Goal: Task Accomplishment & Management: Use online tool/utility

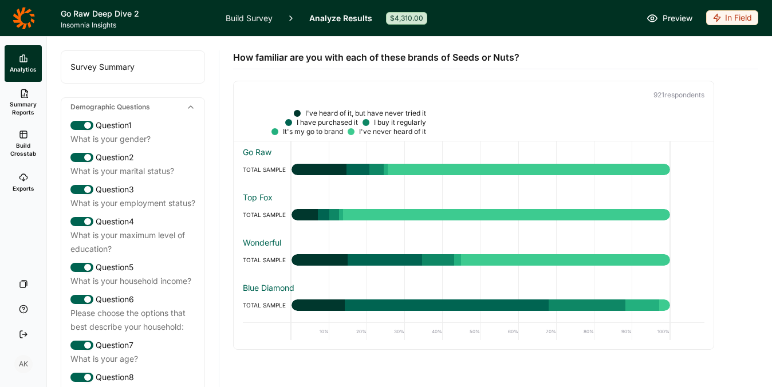
scroll to position [2027, 0]
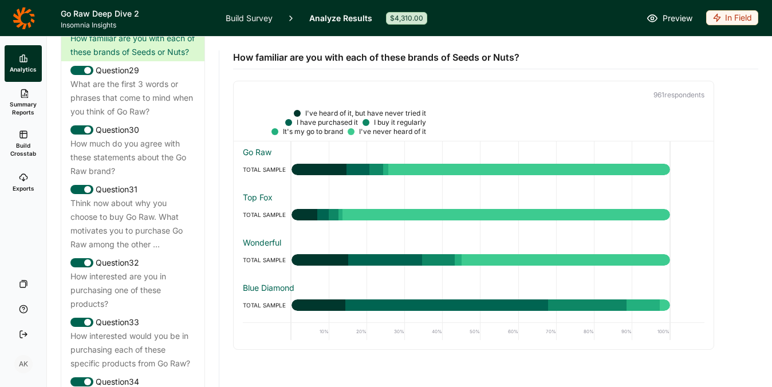
click at [18, 19] on icon at bounding box center [24, 18] width 22 height 22
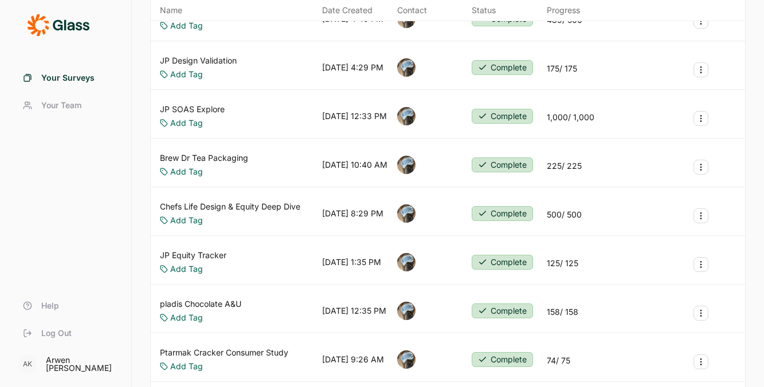
scroll to position [279, 0]
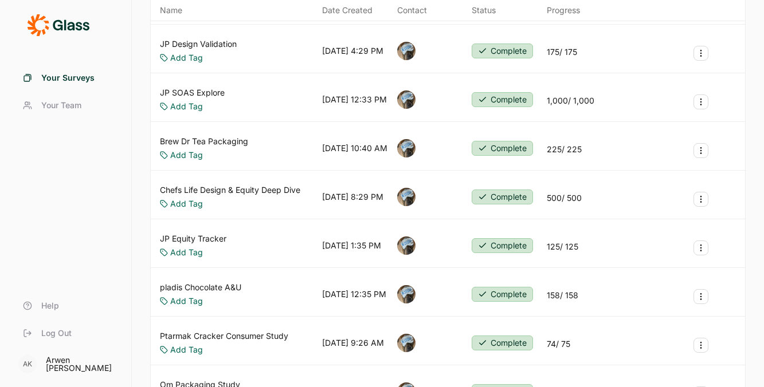
click at [208, 236] on link "JP Equity Tracker" at bounding box center [193, 238] width 66 height 11
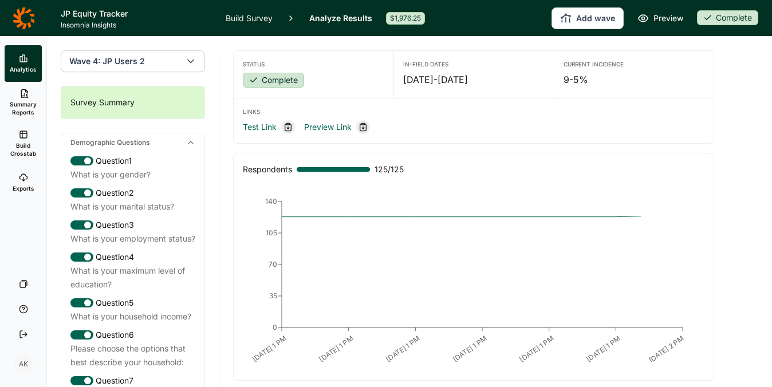
click at [18, 140] on link "Build Crosstab" at bounding box center [23, 143] width 37 height 41
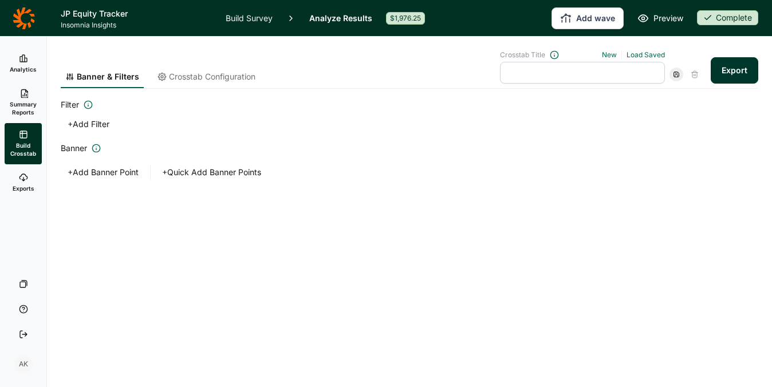
click at [76, 119] on button "+ Add Filter" at bounding box center [89, 124] width 56 height 16
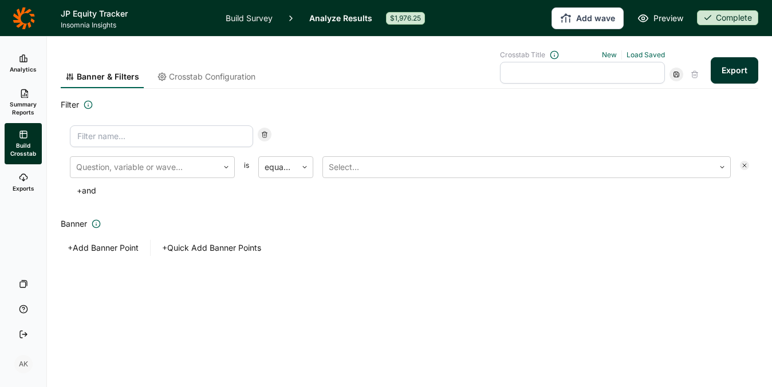
click at [118, 139] on input at bounding box center [161, 136] width 183 height 22
type input "waves"
click at [154, 166] on div at bounding box center [144, 167] width 136 height 16
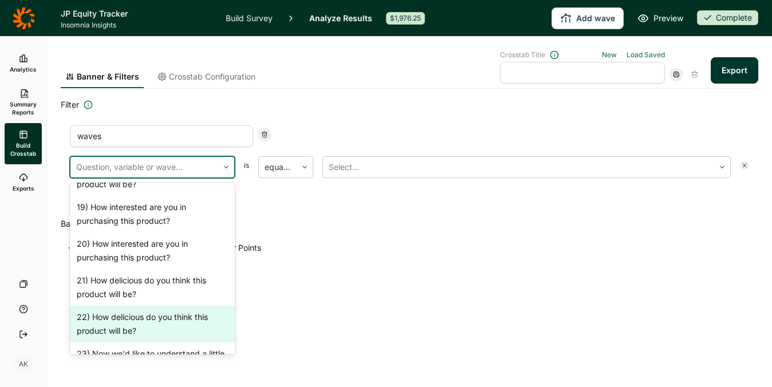
scroll to position [1548, 0]
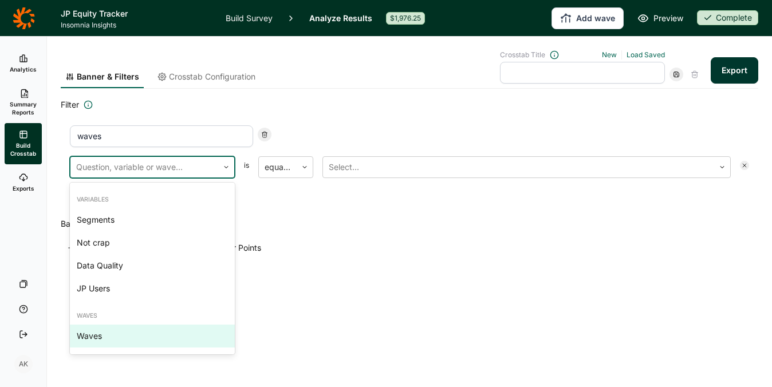
click at [139, 337] on div "Waves" at bounding box center [152, 336] width 165 height 23
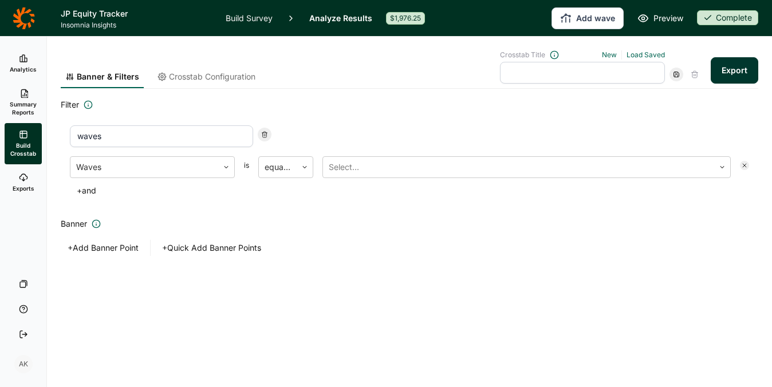
click at [287, 179] on div "Waves is equal to Select... + and" at bounding box center [409, 177] width 679 height 42
click at [288, 175] on div at bounding box center [278, 167] width 26 height 16
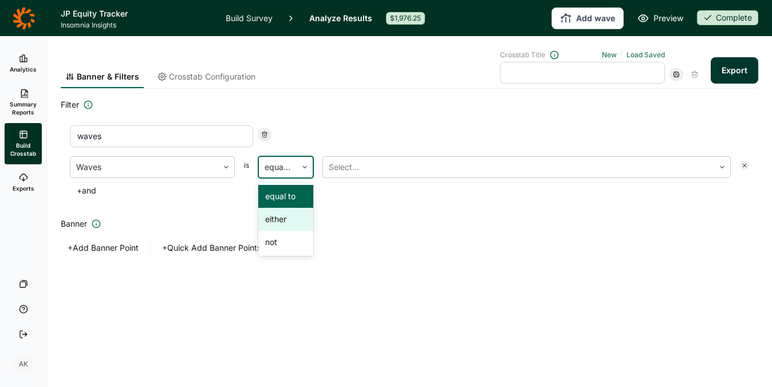
click at [292, 214] on div "either" at bounding box center [285, 219] width 55 height 23
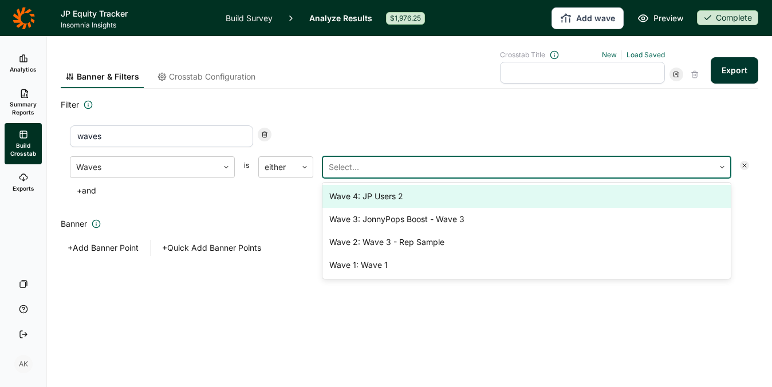
click at [380, 177] on div "Select..." at bounding box center [518, 167] width 391 height 21
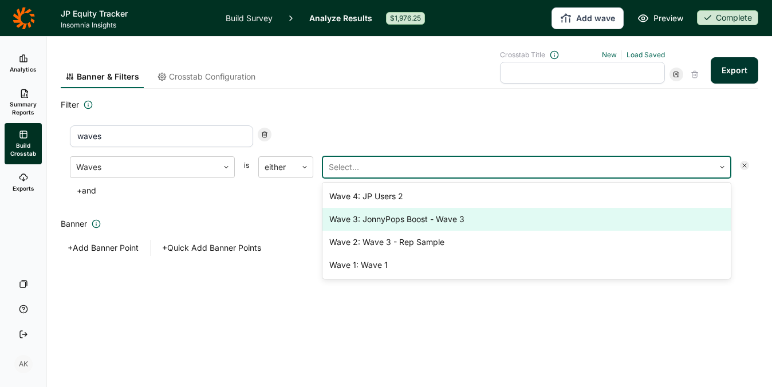
click at [446, 219] on div "Wave 3: JonnyPops Boost - Wave 3" at bounding box center [527, 219] width 408 height 23
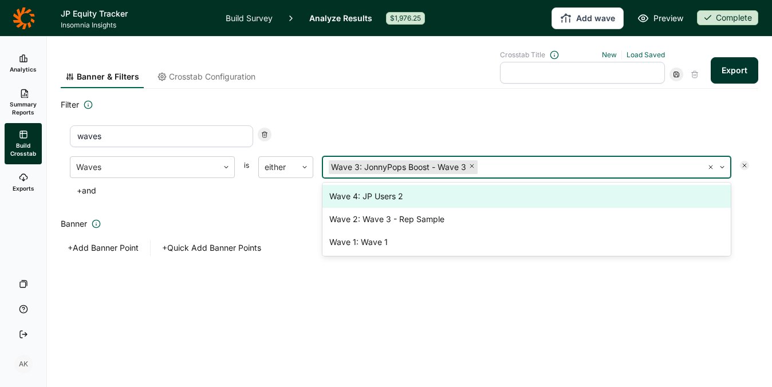
click at [389, 198] on div "Wave 4: JP Users 2" at bounding box center [527, 196] width 408 height 23
click at [435, 188] on div "Wave 2: Wave 3 - Rep Sample" at bounding box center [527, 196] width 408 height 23
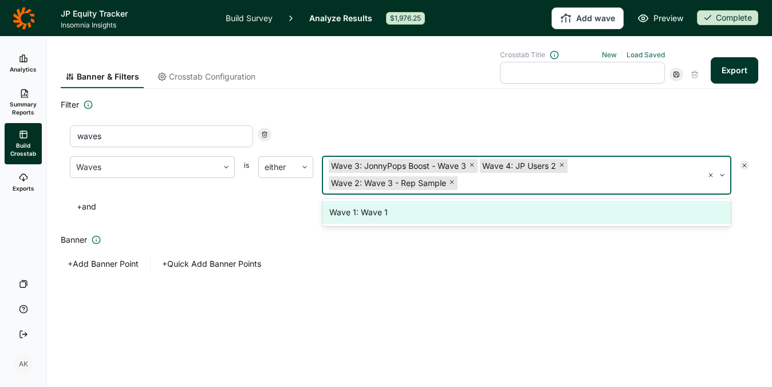
click at [435, 291] on div "Banner & Filters Crosstab Configuration Crosstab Title New Load Saved Export Fi…" at bounding box center [410, 182] width 698 height 290
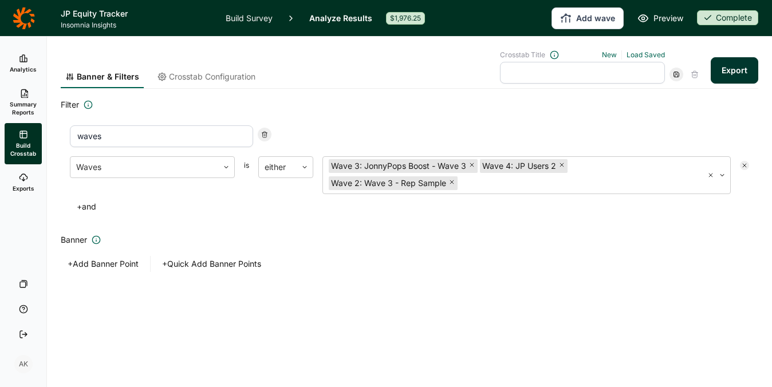
click at [124, 265] on button "+ Add Banner Point" at bounding box center [103, 264] width 85 height 16
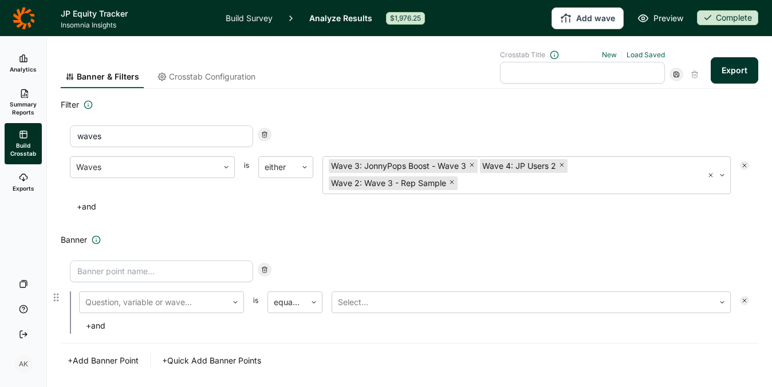
click at [120, 278] on input at bounding box center [161, 272] width 183 height 22
type input "JP Users"
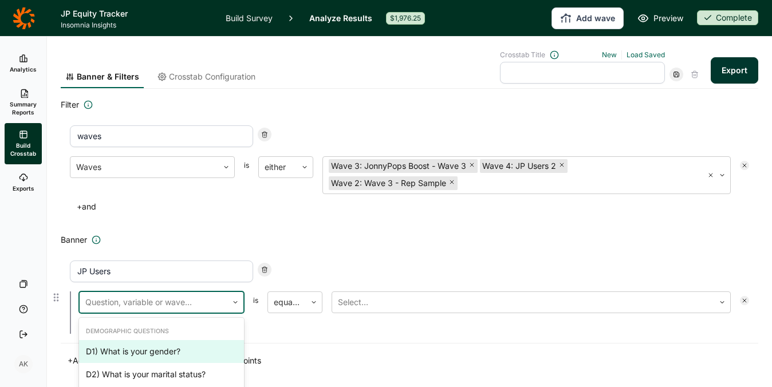
click at [179, 308] on div at bounding box center [153, 302] width 136 height 16
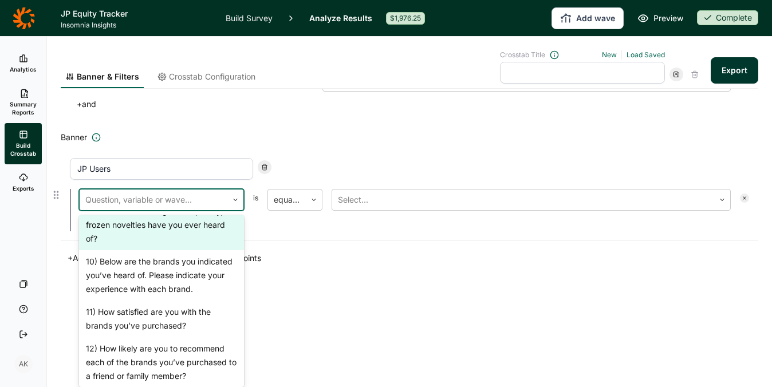
scroll to position [831, 0]
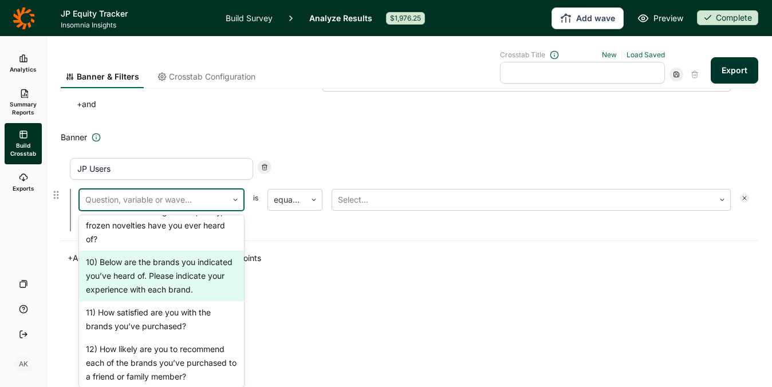
click at [171, 301] on div "10) Below are the brands you indicated you’ve heard of. Please indicate your ex…" at bounding box center [161, 276] width 165 height 50
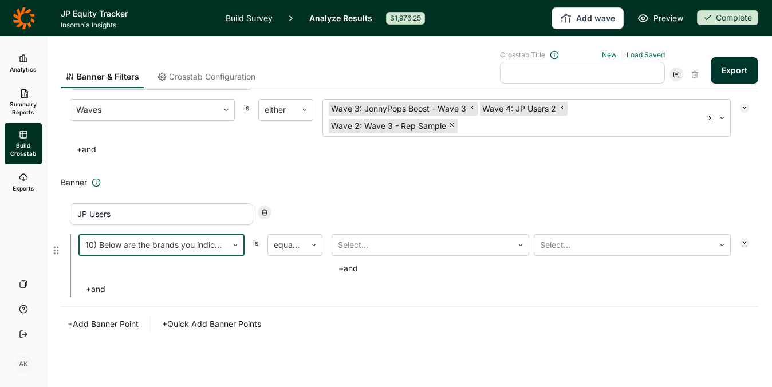
scroll to position [57, 0]
click at [343, 250] on div at bounding box center [422, 245] width 169 height 16
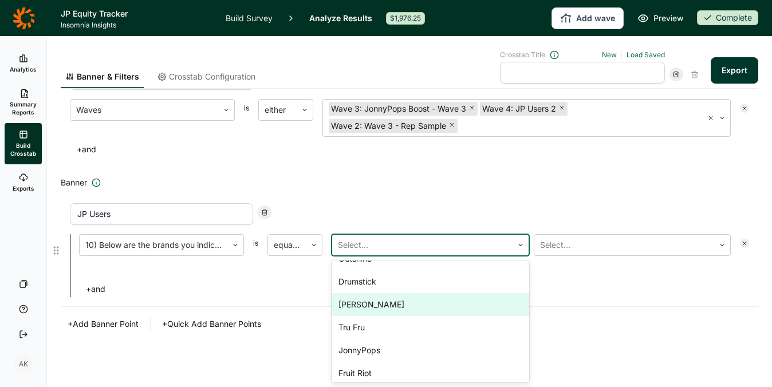
scroll to position [89, 0]
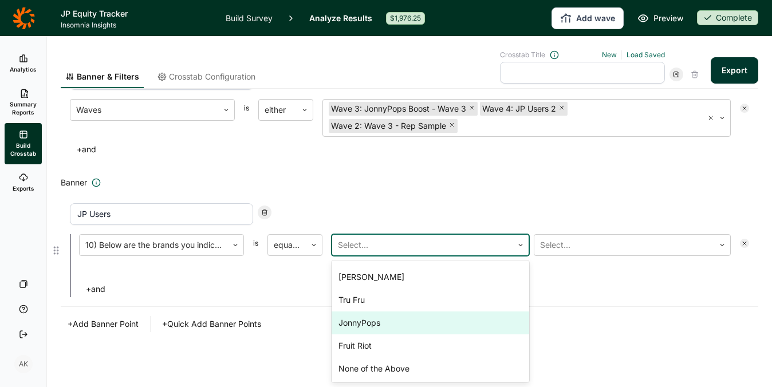
click at [394, 328] on div "JonnyPops" at bounding box center [431, 323] width 198 height 23
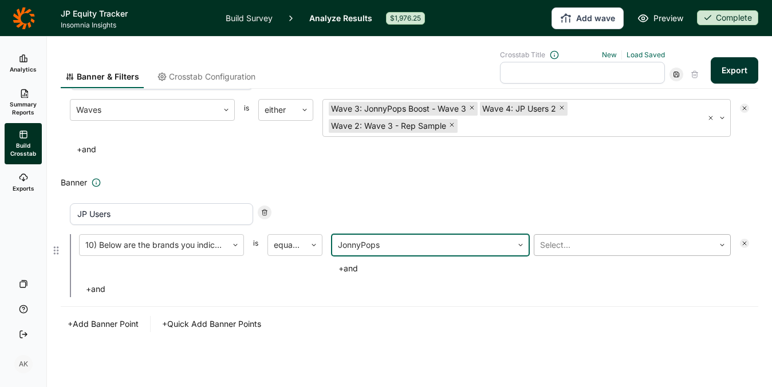
click at [622, 248] on div at bounding box center [624, 245] width 169 height 16
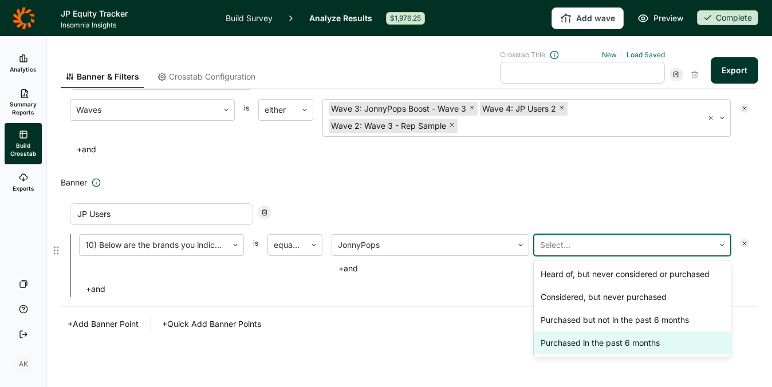
click at [623, 343] on div "Purchased in the past 6 months" at bounding box center [633, 343] width 198 height 23
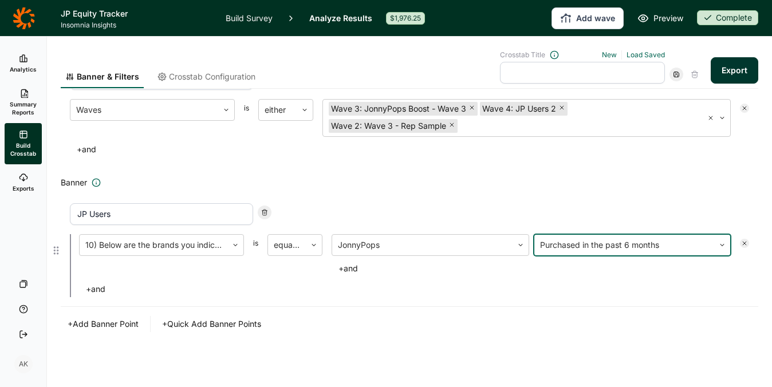
click at [619, 351] on div "Banner & Filters Crosstab Configuration Crosstab Title New Load Saved Export Fi…" at bounding box center [410, 183] width 698 height 408
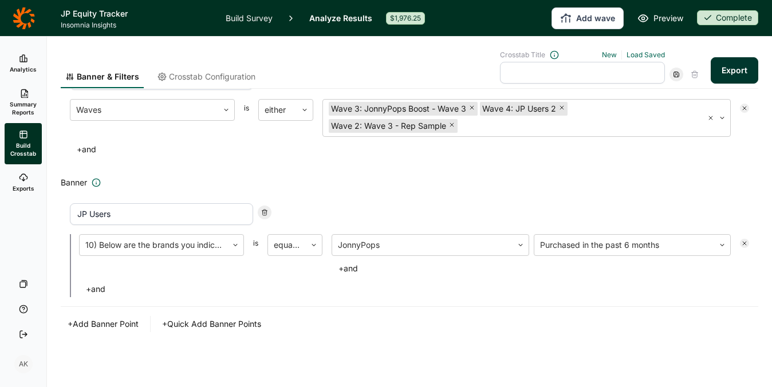
click at [212, 74] on span "Crosstab Configuration" at bounding box center [212, 76] width 87 height 11
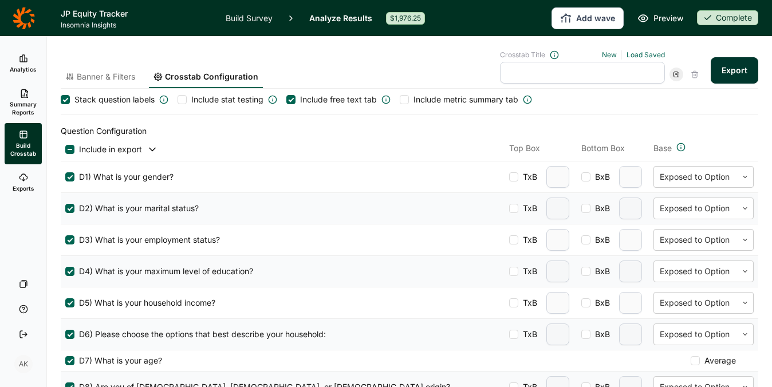
scroll to position [0, 0]
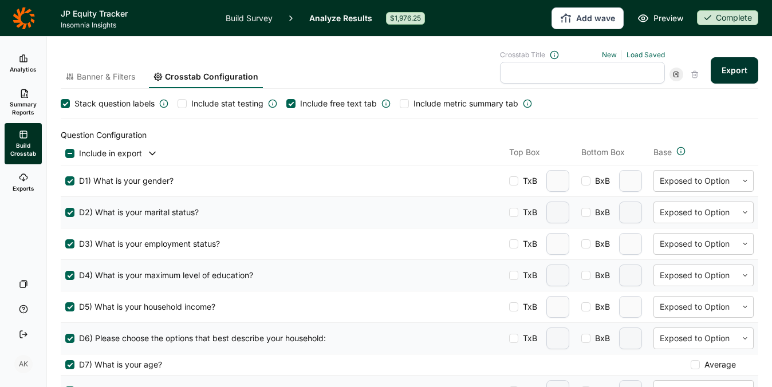
click at [731, 66] on button "Export" at bounding box center [735, 70] width 48 height 26
click at [531, 68] on input "text" at bounding box center [582, 73] width 165 height 22
type input "tabs 7"
click at [673, 71] on icon at bounding box center [676, 74] width 7 height 7
click at [24, 181] on icon at bounding box center [23, 177] width 9 height 9
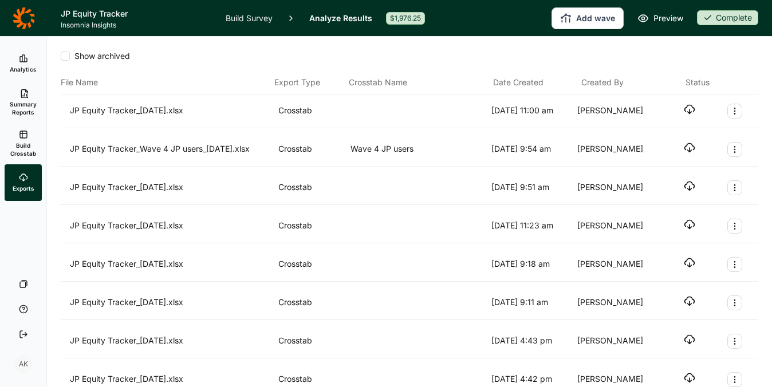
click at [684, 107] on icon "button" at bounding box center [689, 109] width 11 height 11
click at [23, 148] on span "Build Crosstab" at bounding box center [23, 150] width 28 height 16
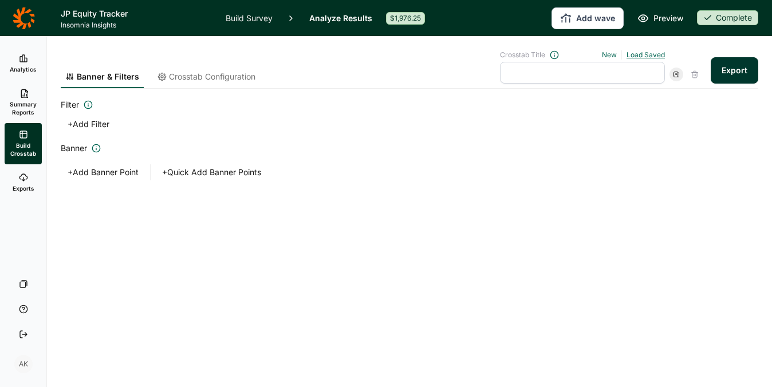
click at [643, 54] on link "Load Saved" at bounding box center [646, 54] width 38 height 9
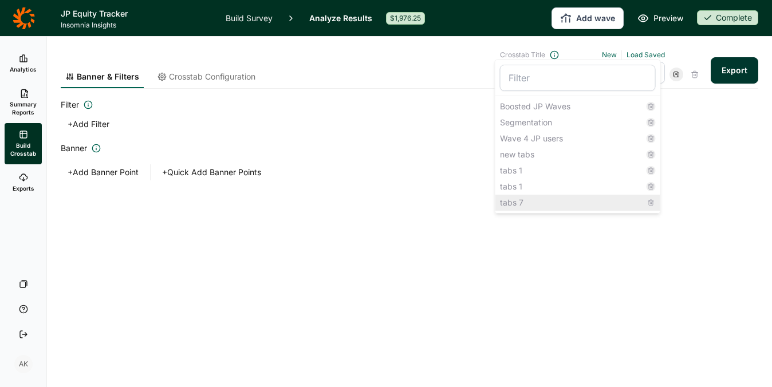
click at [539, 204] on div "tabs 7" at bounding box center [578, 203] width 165 height 16
type input "tabs 7"
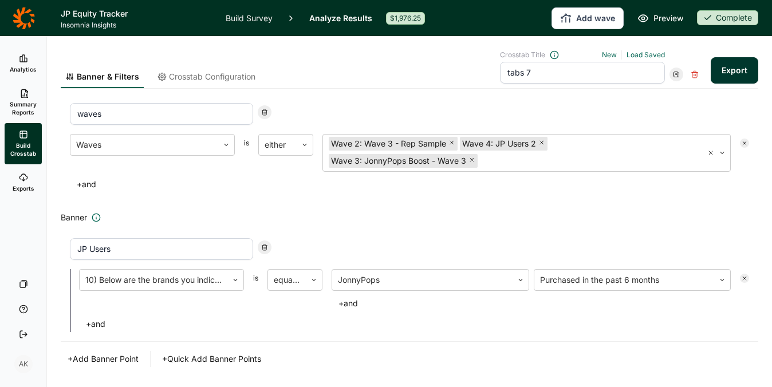
scroll to position [57, 0]
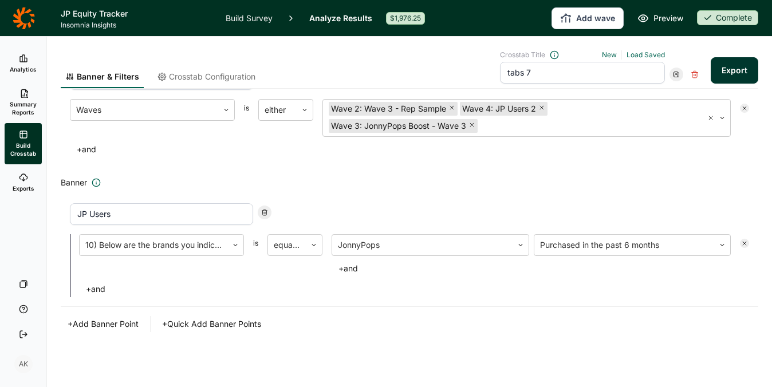
click at [115, 323] on button "+ Add Banner Point" at bounding box center [103, 324] width 85 height 16
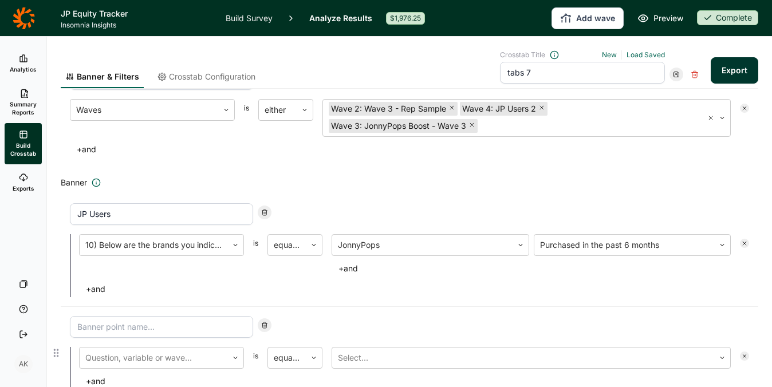
click at [115, 323] on input at bounding box center [161, 327] width 183 height 22
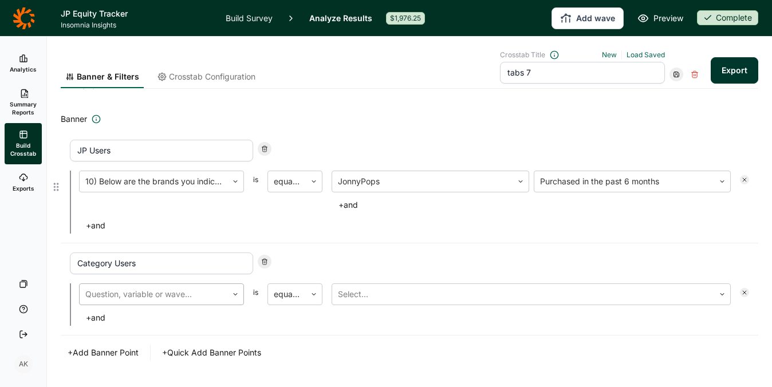
scroll to position [137, 0]
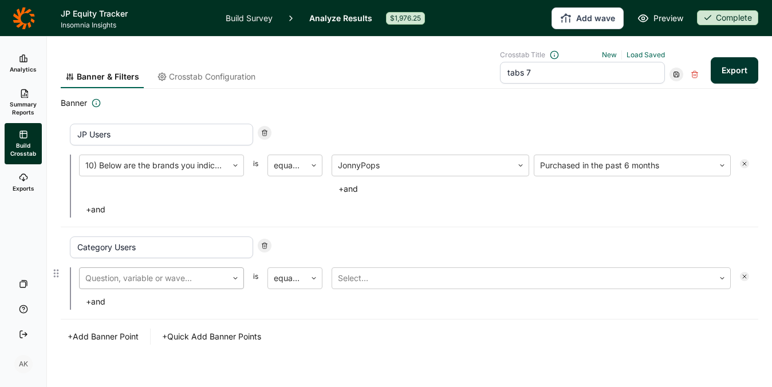
type input "Category Users"
click at [214, 274] on div at bounding box center [153, 278] width 136 height 16
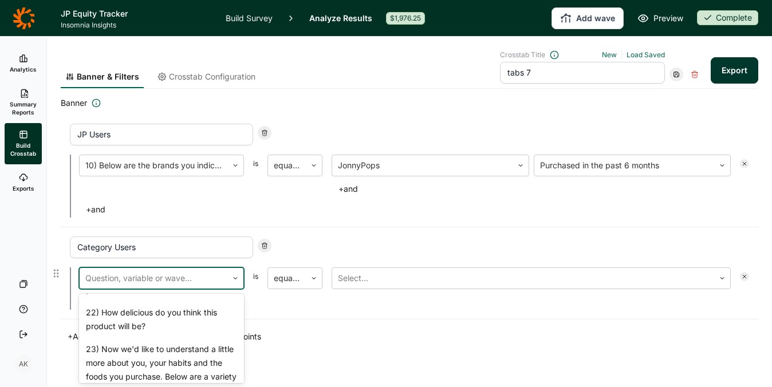
scroll to position [1631, 0]
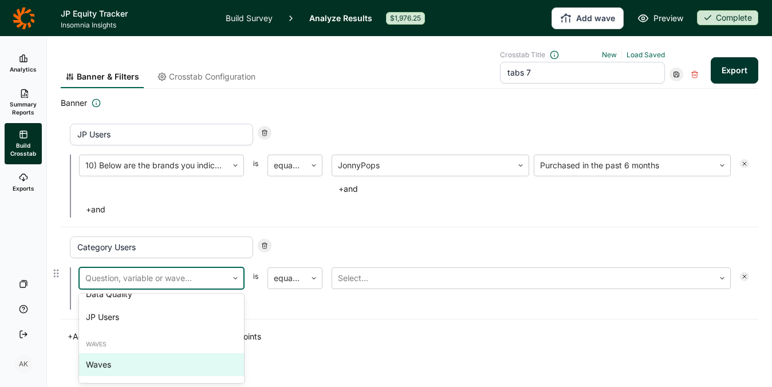
click at [166, 364] on div "Waves" at bounding box center [161, 364] width 165 height 23
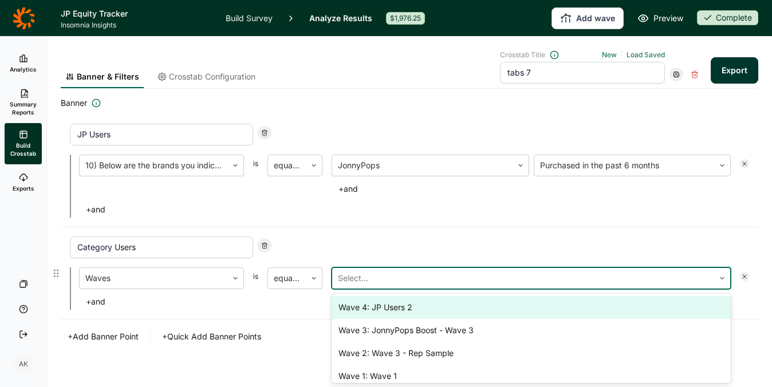
click at [449, 282] on div at bounding box center [523, 278] width 371 height 16
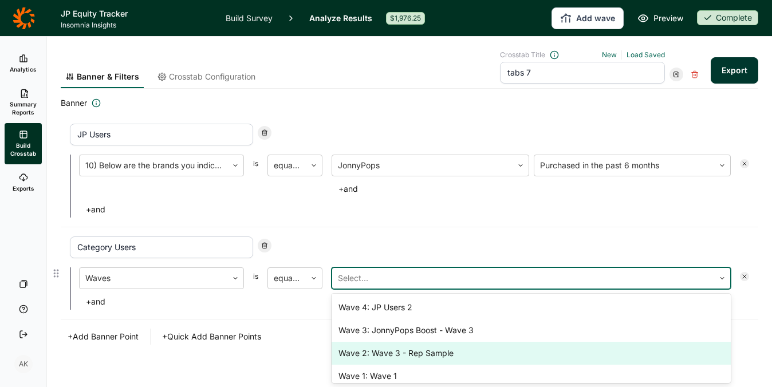
click at [453, 349] on div "Wave 2: Wave 3 - Rep Sample" at bounding box center [531, 353] width 399 height 23
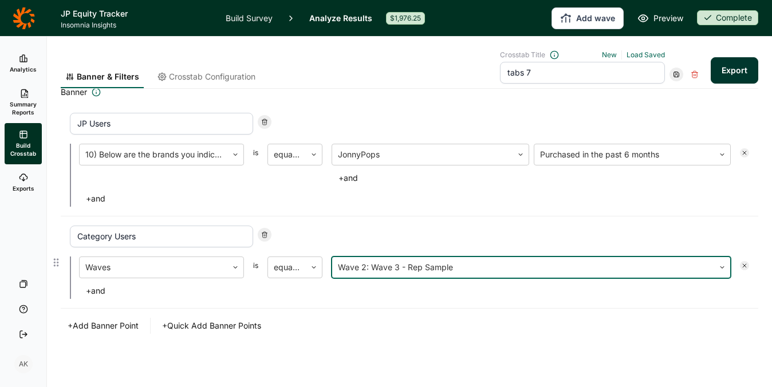
scroll to position [150, 0]
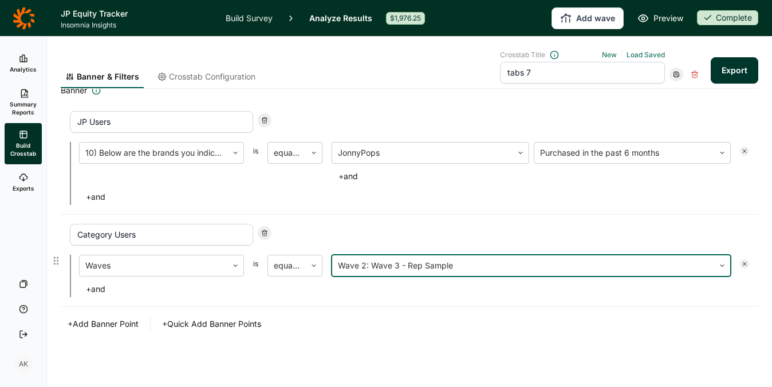
click at [208, 325] on button "+ Quick Add Banner Points" at bounding box center [211, 324] width 113 height 16
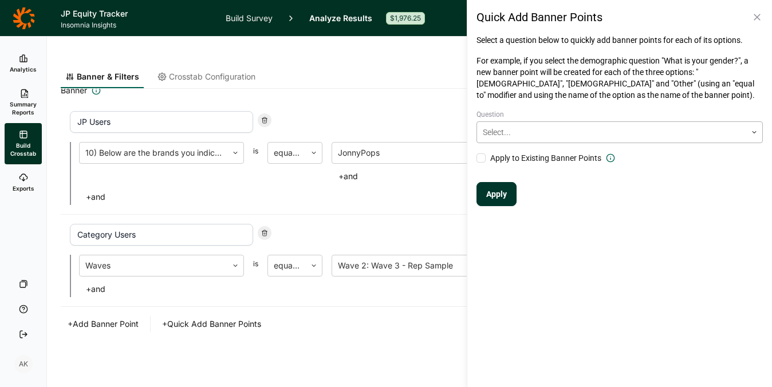
click at [637, 138] on div at bounding box center [612, 132] width 258 height 14
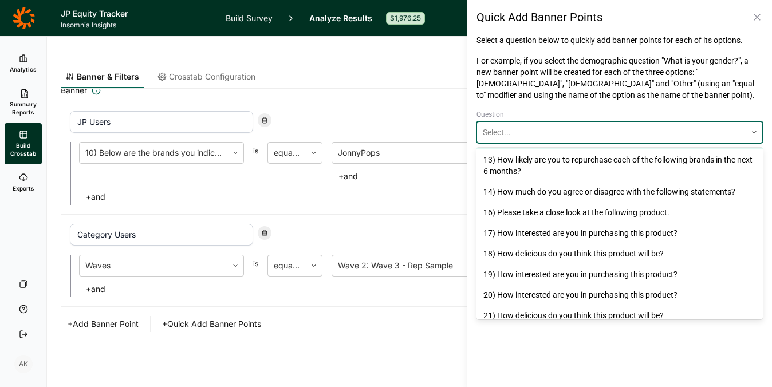
scroll to position [611, 0]
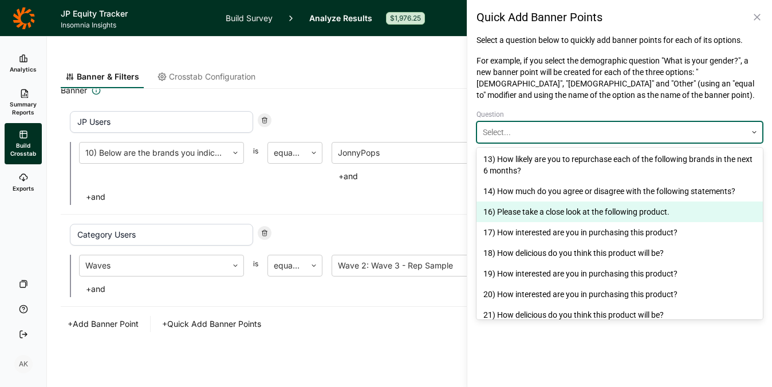
click at [599, 212] on div "16) Please take a close look at the following product." at bounding box center [620, 212] width 286 height 21
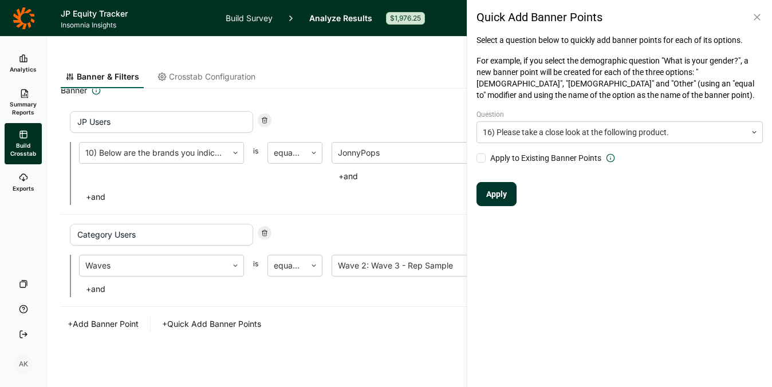
click at [508, 156] on span "Apply to Existing Banner Points" at bounding box center [545, 157] width 111 height 11
click at [477, 158] on input "Apply to Existing Banner Points" at bounding box center [477, 158] width 0 height 0
click at [497, 191] on button "Apply" at bounding box center [497, 194] width 40 height 24
type input "JP Users - JonnyPops Rainbow Pops (b)"
type input "JP Users - JonnyPops Rainbow Pops (a)"
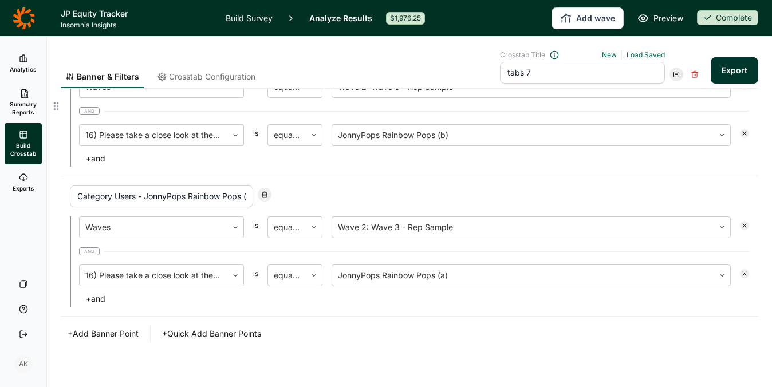
scroll to position [547, 0]
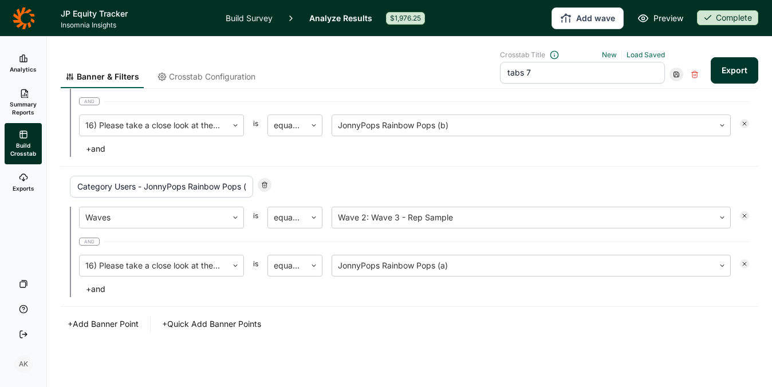
click at [673, 74] on icon at bounding box center [676, 74] width 7 height 7
click at [670, 83] on div "Update" at bounding box center [704, 90] width 92 height 16
click at [96, 325] on button "+ Add Banner Point" at bounding box center [103, 324] width 85 height 16
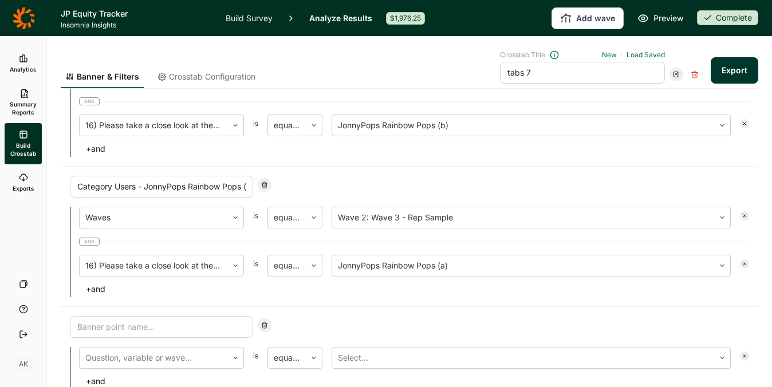
scroll to position [639, 0]
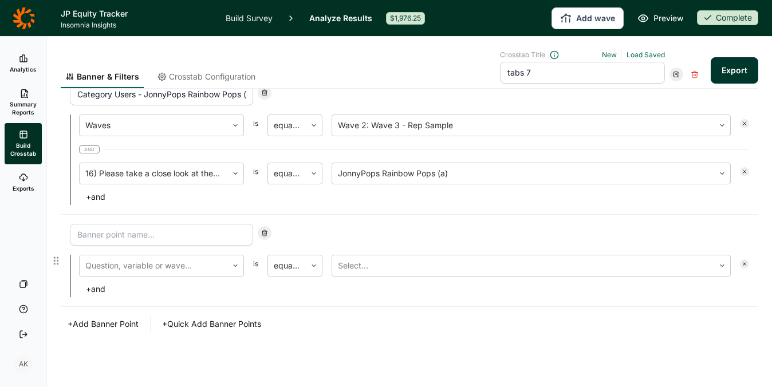
click at [155, 234] on input at bounding box center [161, 235] width 183 height 22
click at [149, 267] on div at bounding box center [153, 266] width 136 height 16
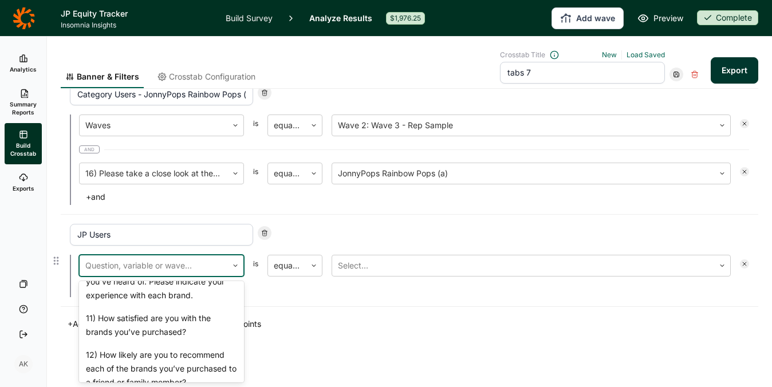
scroll to position [894, 0]
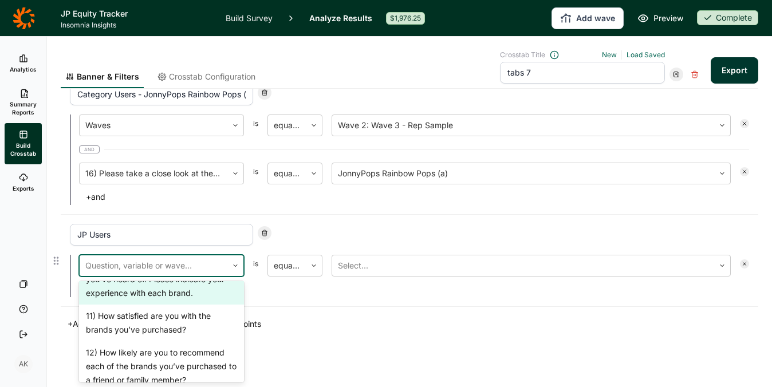
click at [164, 305] on div "10) Below are the brands you indicated you’ve heard of. Please indicate your ex…" at bounding box center [161, 279] width 165 height 50
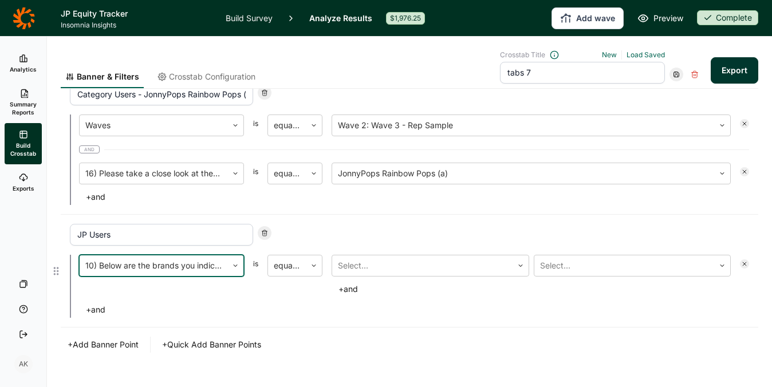
scroll to position [660, 0]
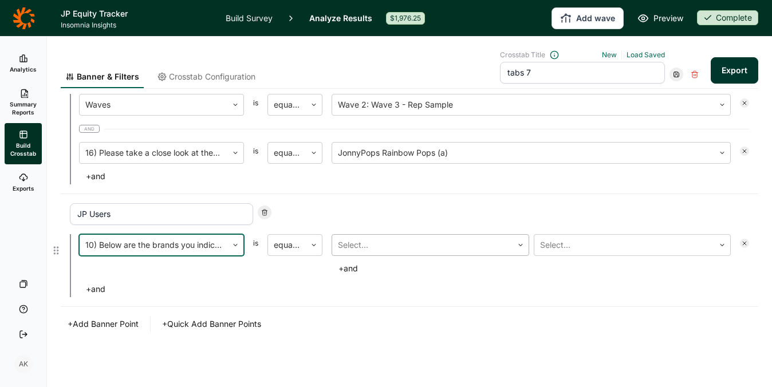
click at [412, 241] on div at bounding box center [422, 245] width 169 height 16
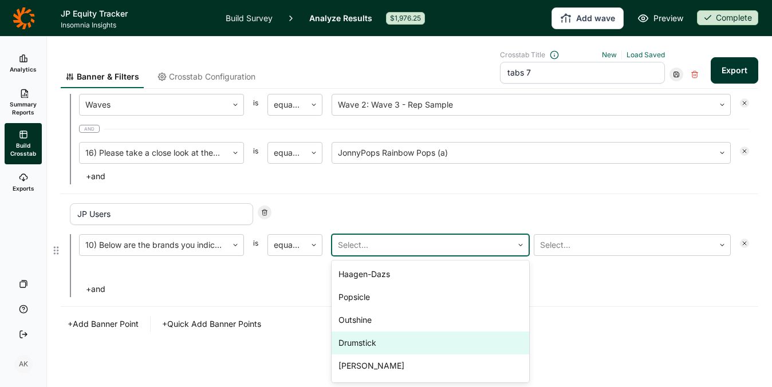
scroll to position [89, 0]
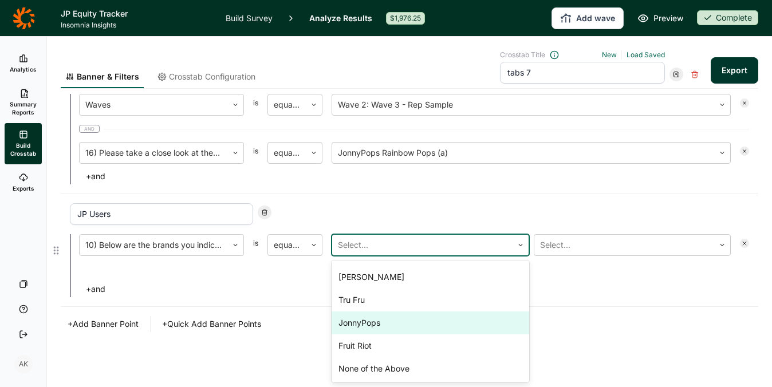
click at [407, 321] on div "JonnyPops" at bounding box center [431, 323] width 198 height 23
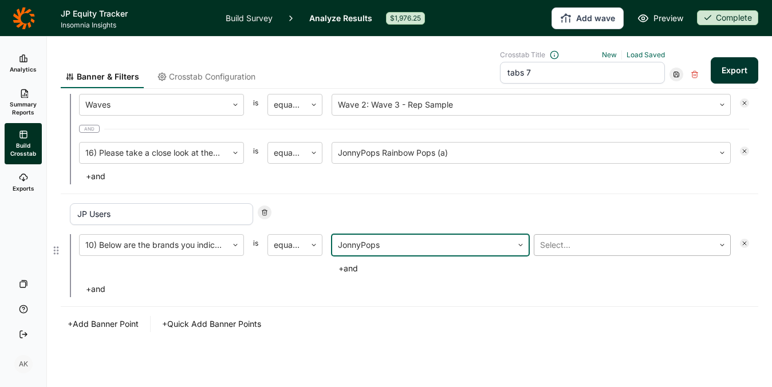
click at [590, 237] on div at bounding box center [624, 245] width 169 height 16
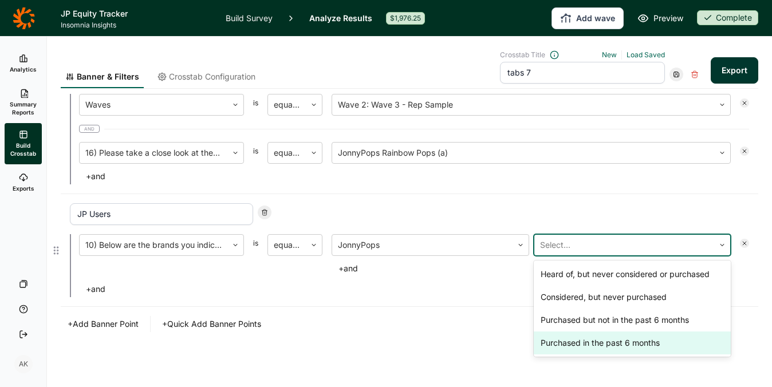
click at [626, 349] on div "Purchased in the past 6 months" at bounding box center [633, 343] width 198 height 23
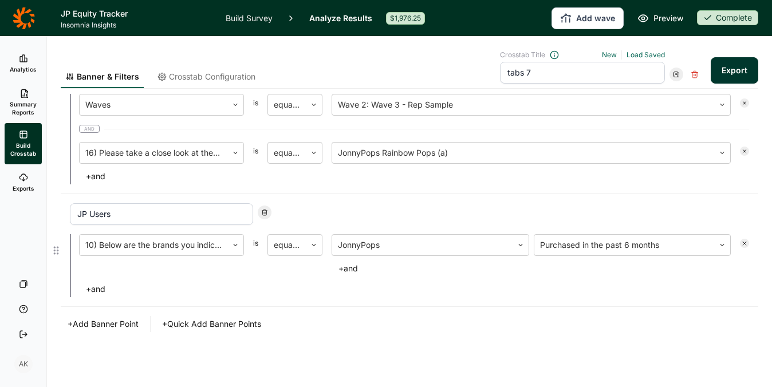
click at [172, 217] on input "JP Users" at bounding box center [161, 214] width 183 height 22
click at [95, 210] on input "JP Users" at bounding box center [161, 214] width 183 height 22
drag, startPoint x: 85, startPoint y: 213, endPoint x: 148, endPoint y: 221, distance: 63.5
click at [85, 213] on input "JP Users" at bounding box center [161, 214] width 183 height 22
type input "JP Users"
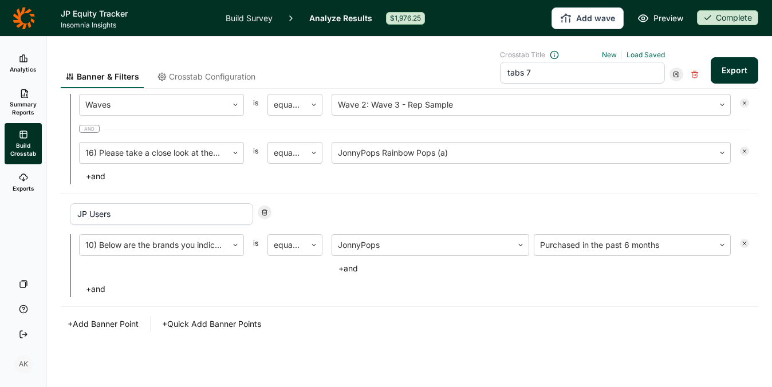
click at [124, 321] on button "+ Add Banner Point" at bounding box center [103, 324] width 85 height 16
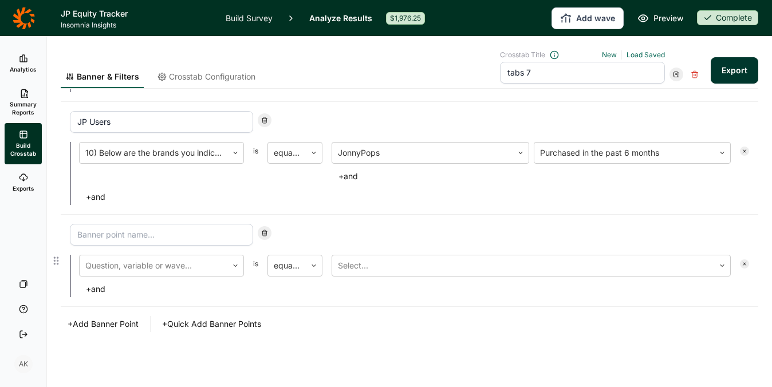
click at [124, 241] on input at bounding box center [161, 235] width 183 height 22
type input "R"
type input "Category Users"
click at [153, 268] on div at bounding box center [153, 266] width 136 height 16
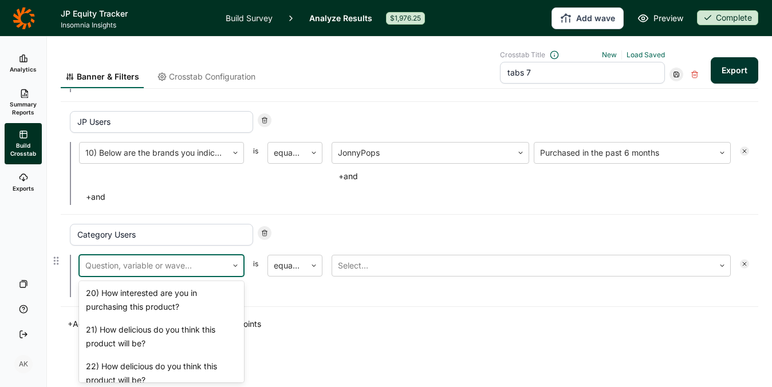
scroll to position [1618, 0]
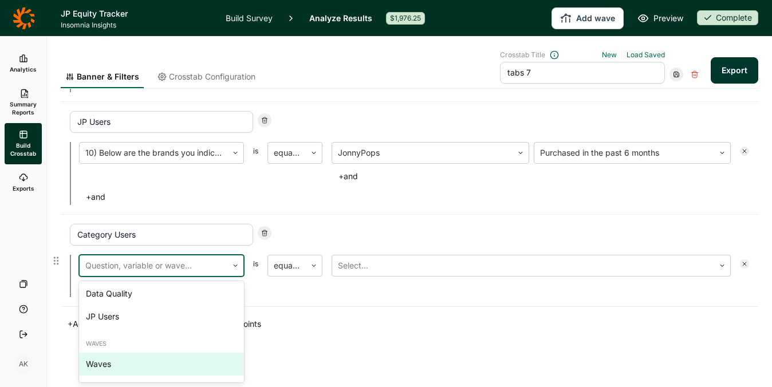
click at [157, 357] on div "Waves" at bounding box center [161, 364] width 165 height 23
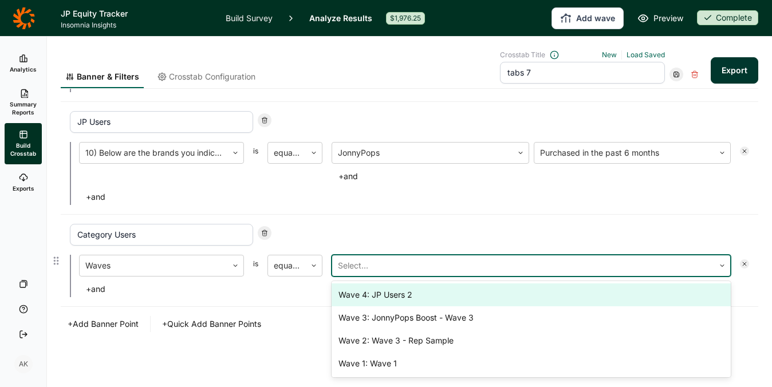
click at [437, 266] on div at bounding box center [523, 266] width 371 height 16
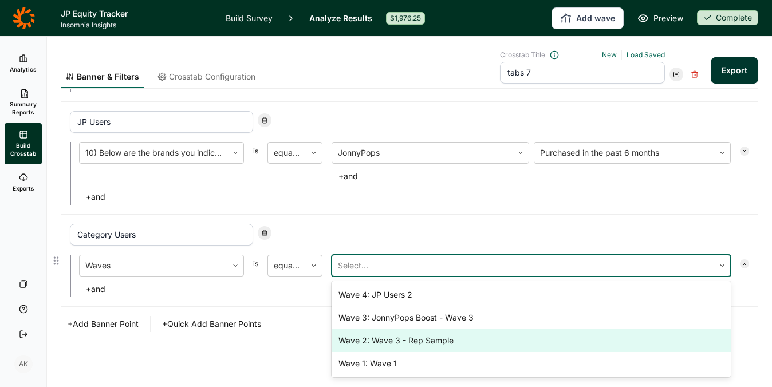
click at [434, 340] on div "Wave 2: Wave 3 - Rep Sample" at bounding box center [531, 340] width 399 height 23
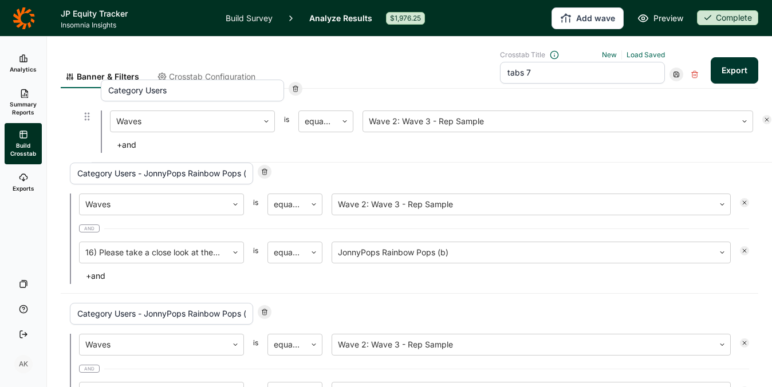
scroll to position [507, 0]
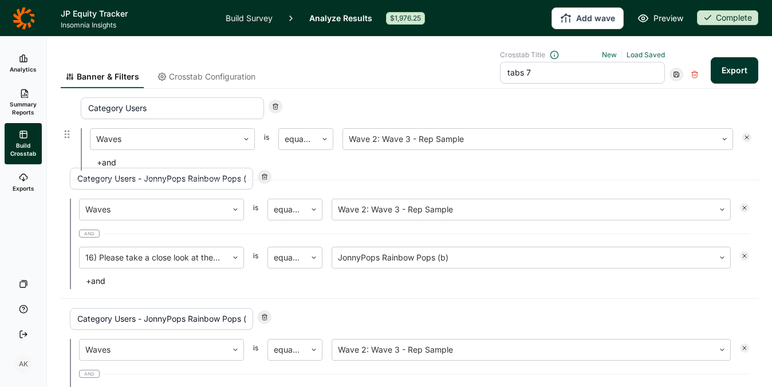
drag, startPoint x: 58, startPoint y: 313, endPoint x: 68, endPoint y: 132, distance: 180.8
click at [68, 132] on div "JP Users - JonnyPops Rainbow Pops (b) 10) Below are the brands you indicated yo…" at bounding box center [410, 148] width 698 height 808
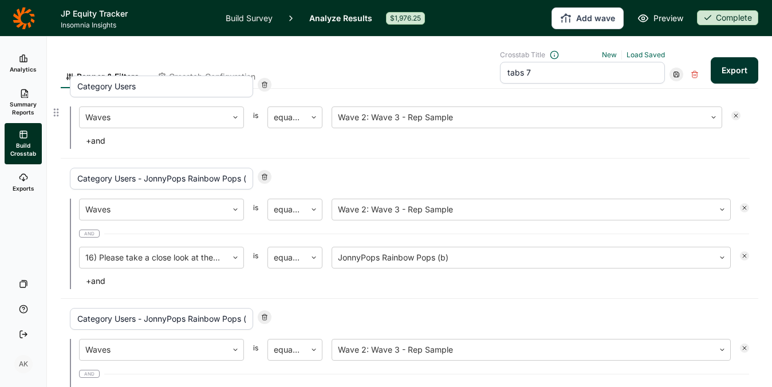
type input "Category Users"
type input "Category Users - JonnyPops Rainbow Pops (b)"
type input "Category Users - JonnyPops Rainbow Pops (a)"
type input "JP Users"
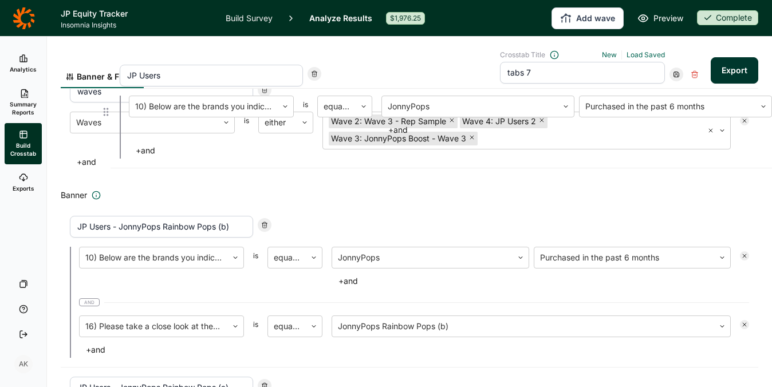
scroll to position [45, 0]
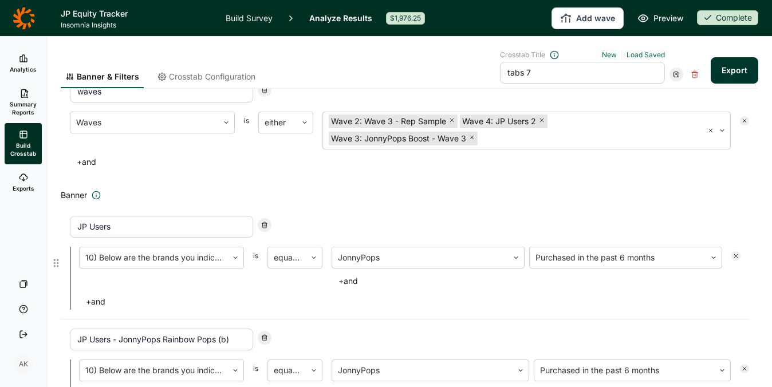
type input "JP Users"
type input "JP Users - JonnyPops Rainbow Pops (b)"
type input "JP Users - JonnyPops Rainbow Pops (a)"
type input "Category Users"
type input "Category Users - JonnyPops Rainbow Pops (b)"
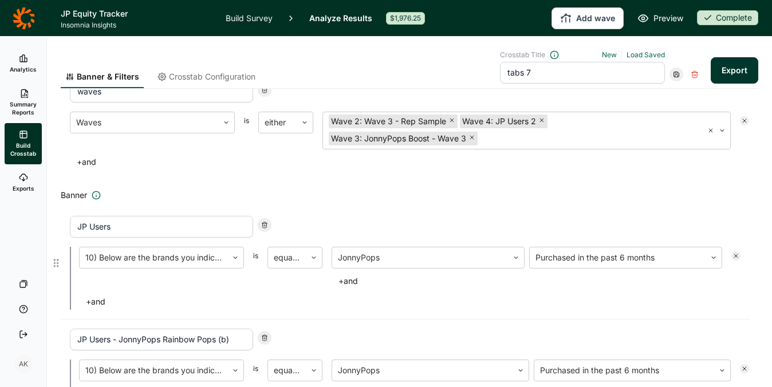
type input "Category Users - JonnyPops Rainbow Pops (a)"
click at [673, 74] on icon at bounding box center [676, 74] width 7 height 7
click at [666, 89] on div "Update" at bounding box center [704, 90] width 92 height 16
click at [729, 68] on button "Export" at bounding box center [735, 70] width 48 height 26
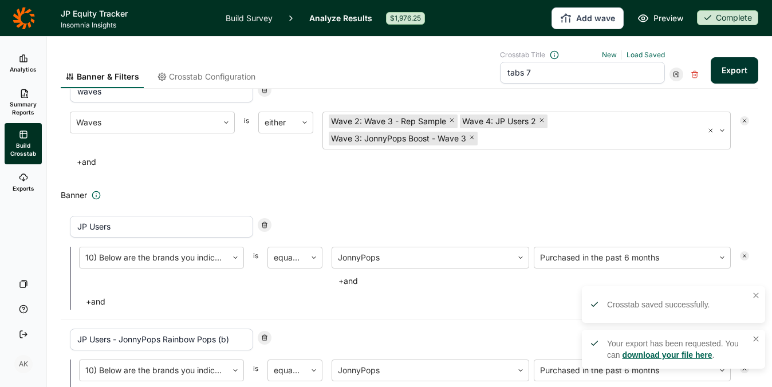
click at [697, 353] on link "download your file here" at bounding box center [667, 355] width 90 height 9
click at [239, 70] on div "Banner & Filters Crosstab Configuration" at bounding box center [160, 69] width 199 height 38
click at [239, 73] on span "Crosstab Configuration" at bounding box center [212, 76] width 87 height 11
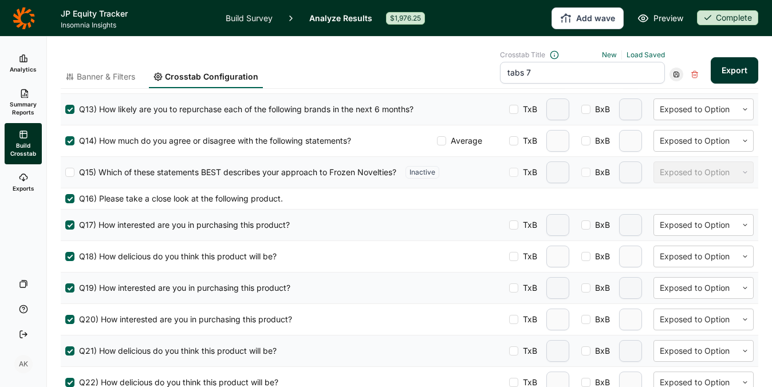
scroll to position [786, 0]
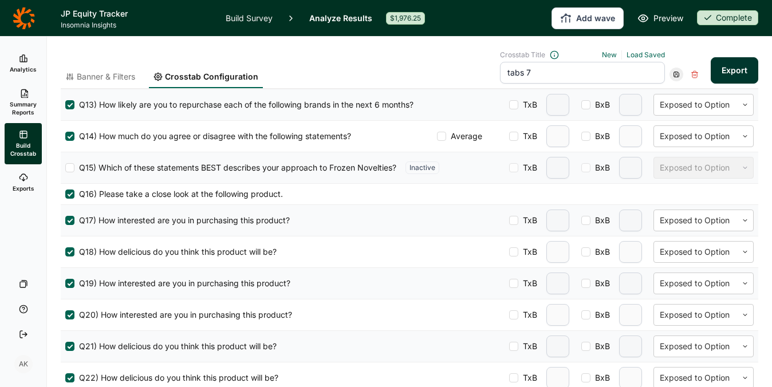
click at [509, 225] on div at bounding box center [513, 220] width 9 height 9
click at [509, 221] on input "TxB" at bounding box center [509, 221] width 0 height 0
type input "2"
click at [509, 257] on div at bounding box center [513, 251] width 9 height 9
click at [509, 252] on input "TxB" at bounding box center [509, 252] width 0 height 0
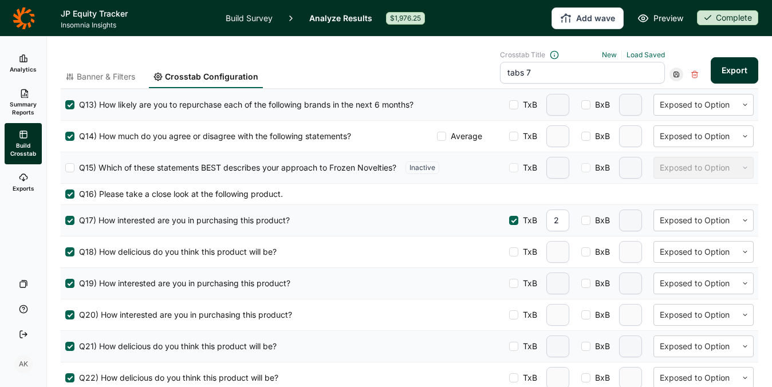
type input "2"
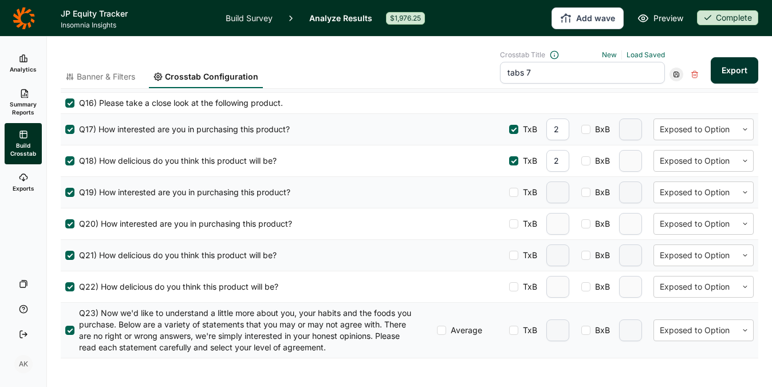
scroll to position [893, 0]
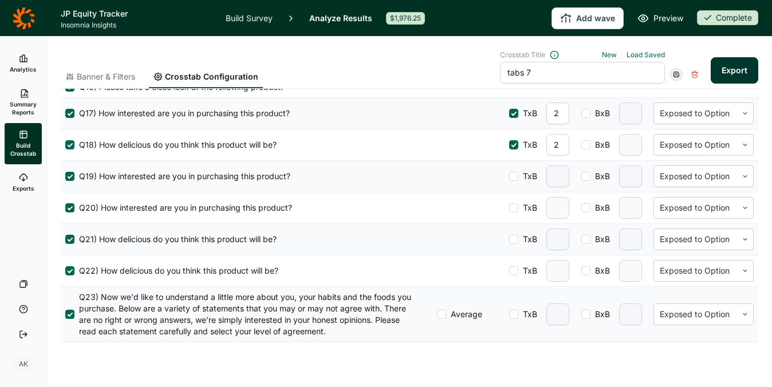
click at [509, 276] on div at bounding box center [513, 270] width 9 height 9
click at [509, 271] on input "TxB" at bounding box center [509, 271] width 0 height 0
type input "2"
click at [509, 244] on div at bounding box center [513, 239] width 9 height 9
click at [509, 239] on input "TxB" at bounding box center [509, 239] width 0 height 0
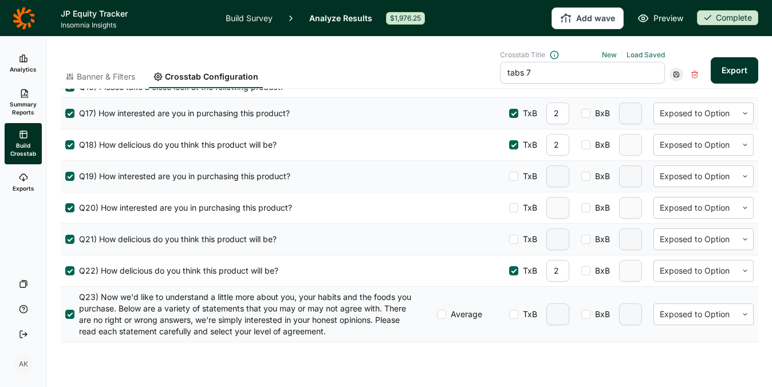
type input "2"
click at [509, 213] on div at bounding box center [513, 207] width 9 height 9
click at [509, 208] on input "TxB" at bounding box center [509, 208] width 0 height 0
type input "2"
click at [509, 181] on div at bounding box center [513, 176] width 9 height 9
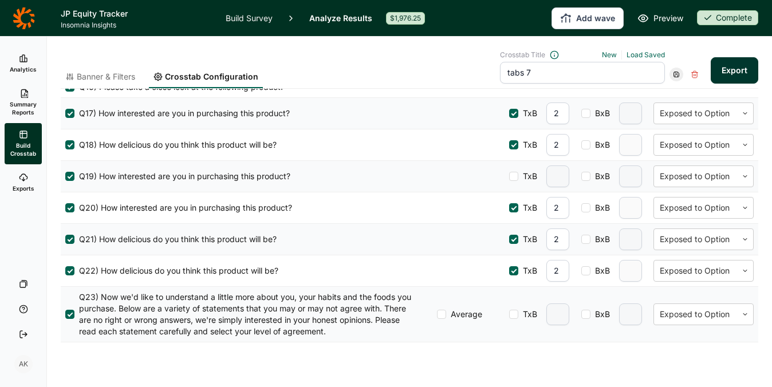
click at [509, 176] on input "TxB" at bounding box center [509, 176] width 0 height 0
type input "2"
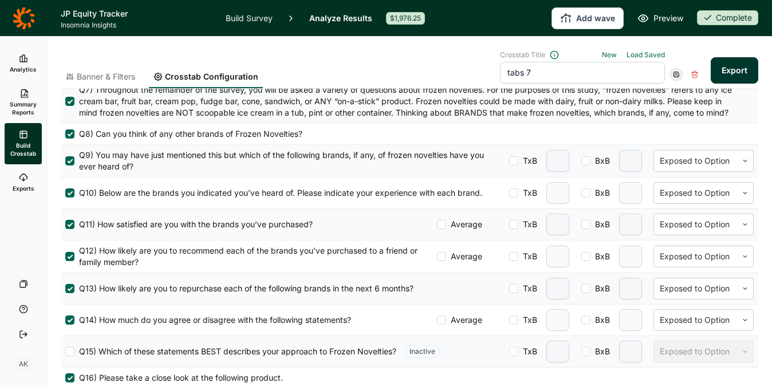
scroll to position [603, 0]
click at [509, 228] on div at bounding box center [513, 223] width 9 height 9
click at [509, 223] on input "TxB" at bounding box center [509, 223] width 0 height 0
type input "2"
click at [509, 260] on div at bounding box center [513, 255] width 9 height 9
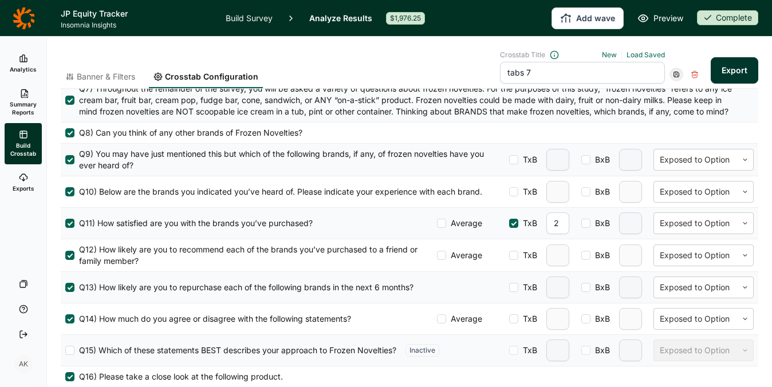
click at [509, 256] on input "TxB" at bounding box center [509, 256] width 0 height 0
type input "2"
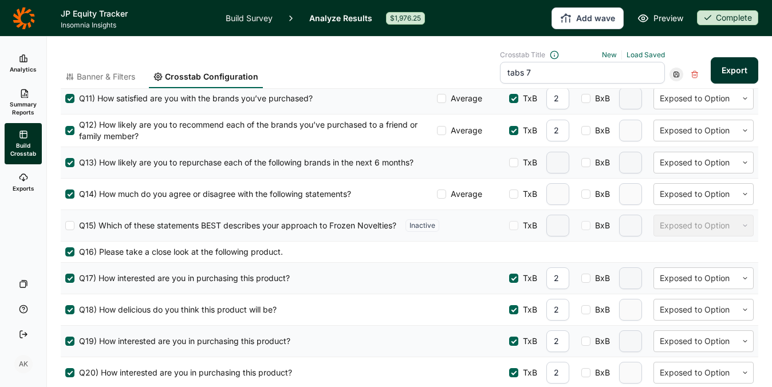
scroll to position [637, 0]
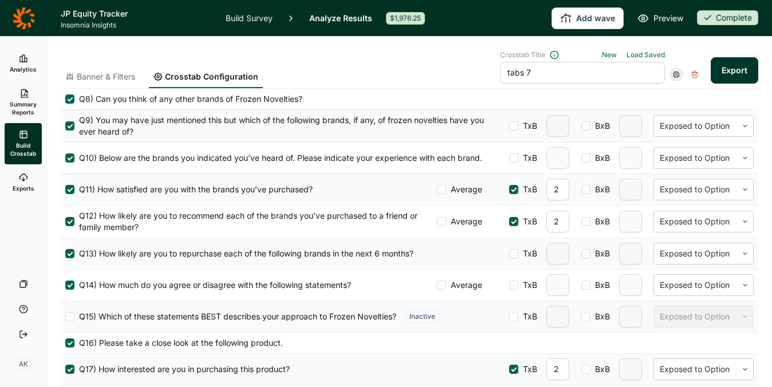
click at [674, 77] on use at bounding box center [676, 74] width 5 height 5
click at [670, 85] on div "Update" at bounding box center [704, 90] width 92 height 16
click at [721, 74] on button "Export" at bounding box center [735, 70] width 48 height 26
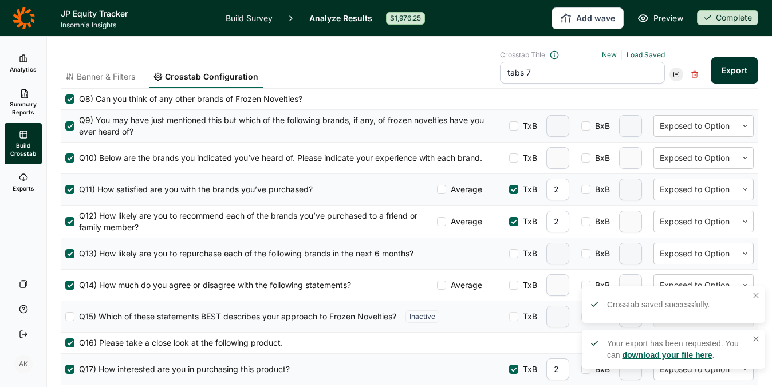
click at [665, 354] on link "download your file here" at bounding box center [667, 355] width 90 height 9
click at [111, 82] on link "Banner & Filters" at bounding box center [100, 79] width 79 height 17
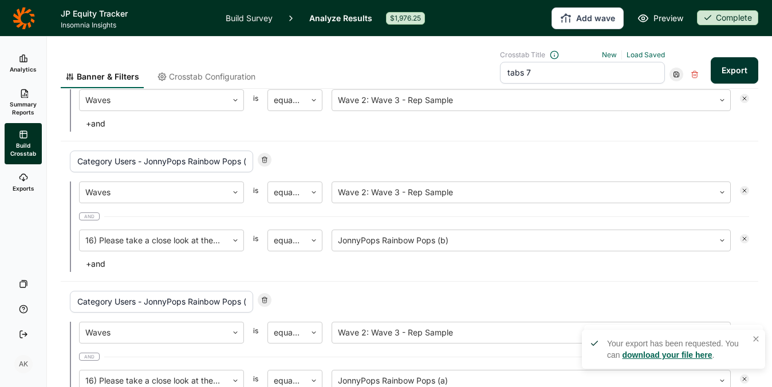
click at [241, 76] on span "Crosstab Configuration" at bounding box center [212, 76] width 87 height 11
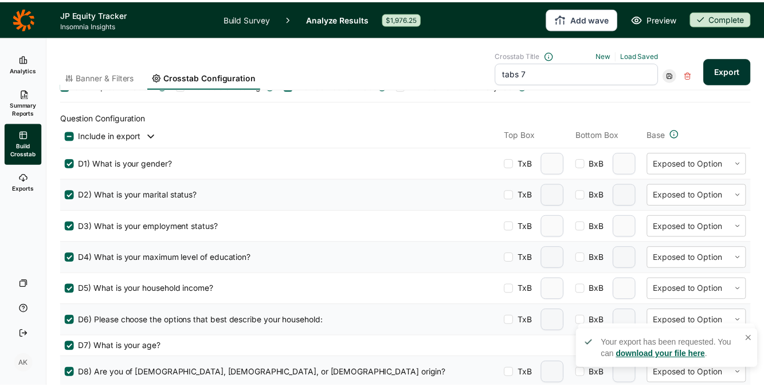
scroll to position [0, 0]
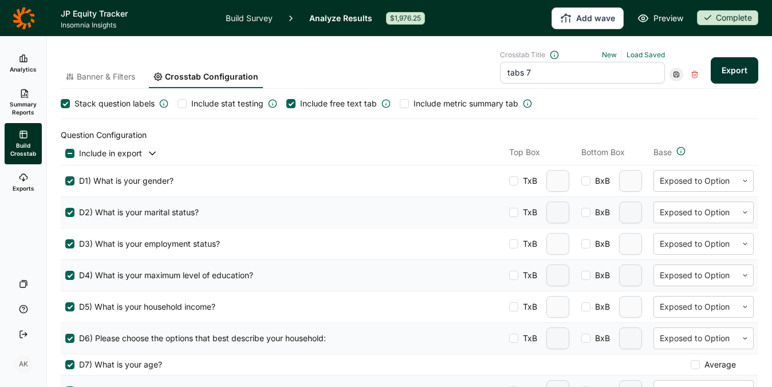
click at [186, 108] on div at bounding box center [182, 103] width 9 height 9
click at [178, 104] on input "Include stat testing" at bounding box center [178, 104] width 0 height 0
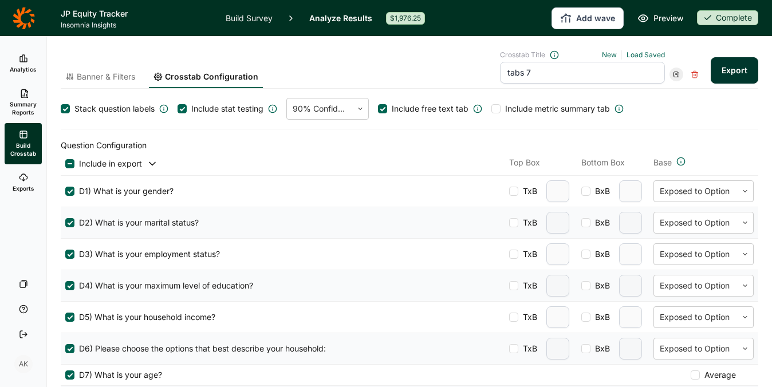
click at [724, 72] on button "Export" at bounding box center [735, 70] width 48 height 26
click at [674, 76] on use at bounding box center [676, 74] width 5 height 5
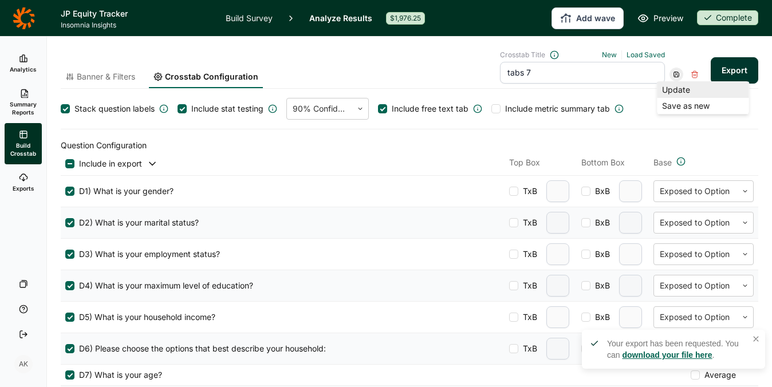
click at [683, 93] on div "Update" at bounding box center [704, 90] width 92 height 16
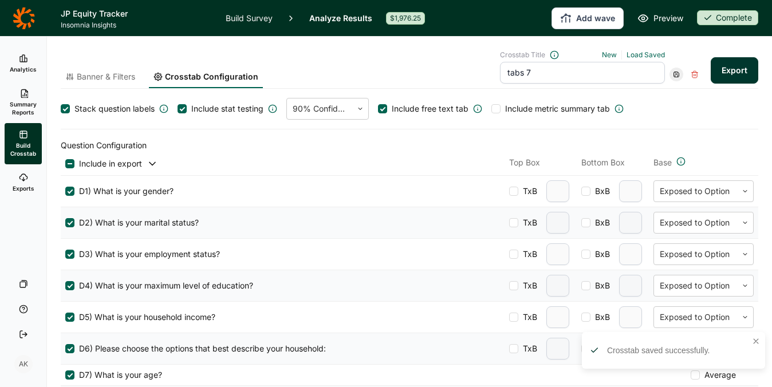
click at [17, 13] on icon at bounding box center [24, 18] width 22 height 23
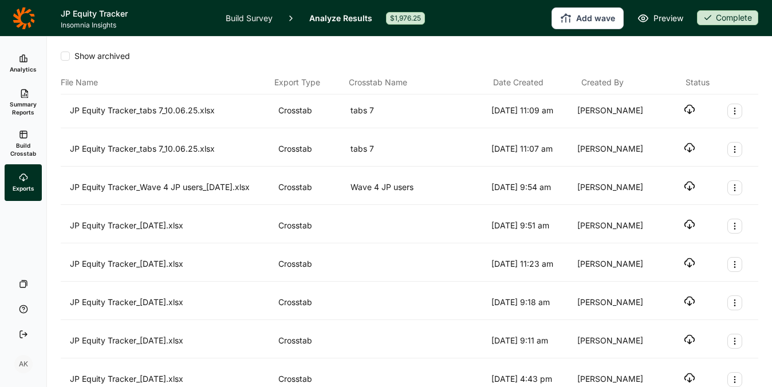
click at [684, 112] on icon "button" at bounding box center [689, 109] width 11 height 11
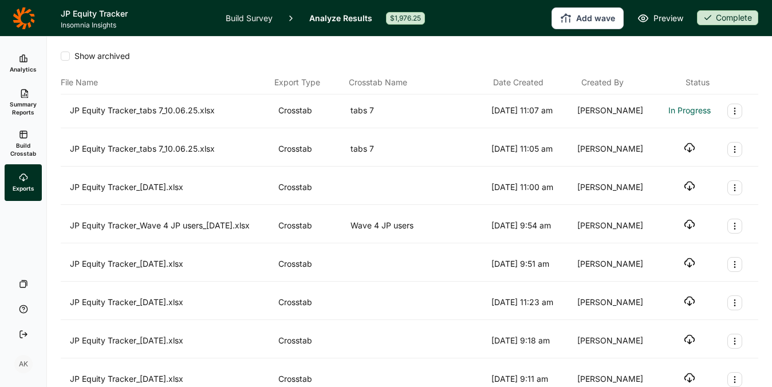
click at [730, 150] on icon "Export Actions" at bounding box center [734, 149] width 9 height 9
click at [699, 172] on button "Archive" at bounding box center [664, 176] width 129 height 25
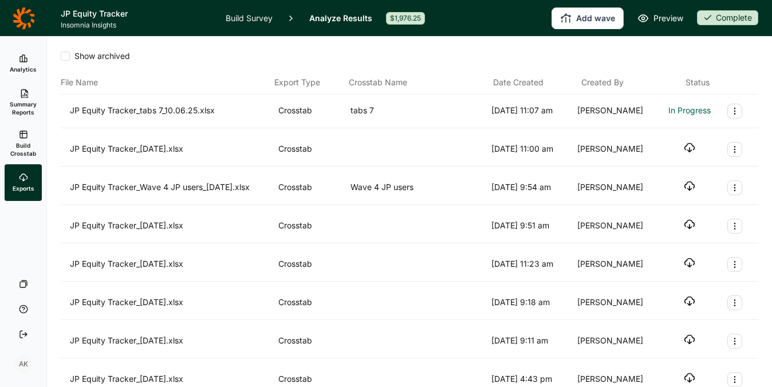
click at [732, 150] on button "Export Actions" at bounding box center [735, 149] width 15 height 15
click at [680, 174] on button "Archive" at bounding box center [664, 176] width 129 height 25
click at [685, 109] on use "button" at bounding box center [690, 109] width 10 height 9
click at [22, 145] on span "Build Crosstab" at bounding box center [23, 150] width 28 height 16
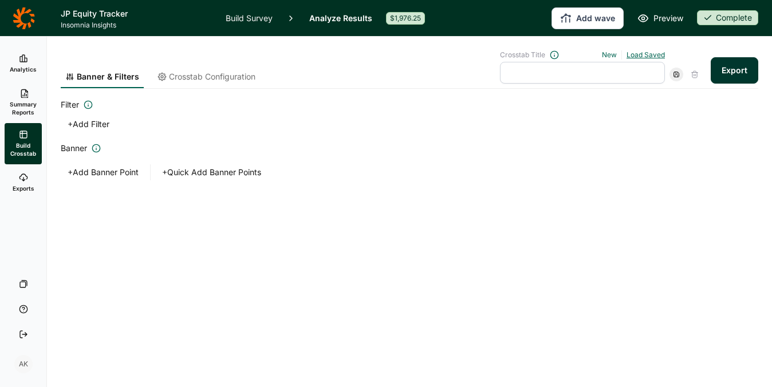
click at [645, 58] on link "Load Saved" at bounding box center [646, 54] width 38 height 9
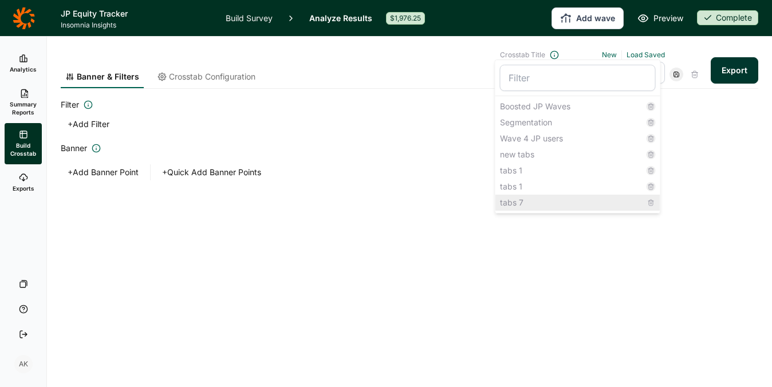
click at [533, 206] on div "tabs 7" at bounding box center [578, 203] width 165 height 16
type input "tabs 7"
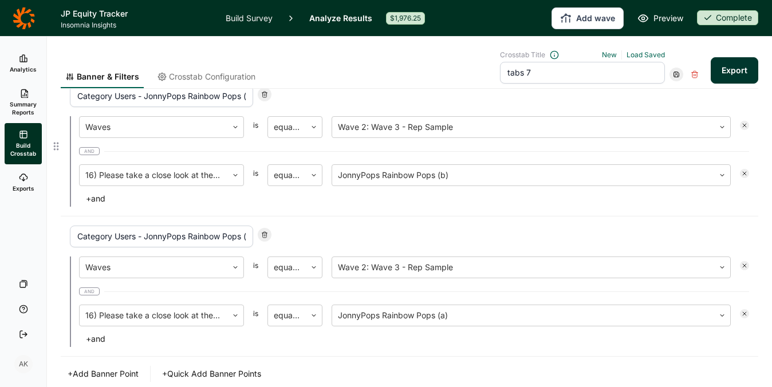
scroll to position [752, 0]
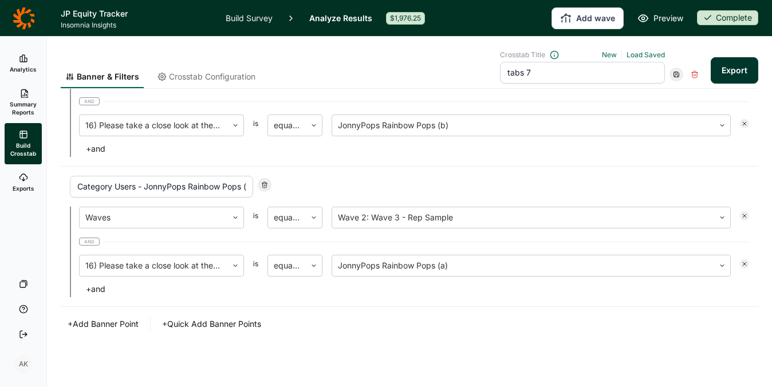
click at [105, 325] on button "+ Add Banner Point" at bounding box center [103, 324] width 85 height 16
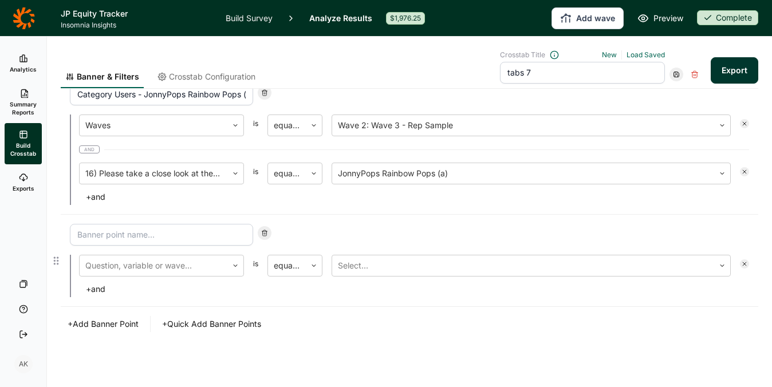
click at [178, 242] on input at bounding box center [161, 235] width 183 height 22
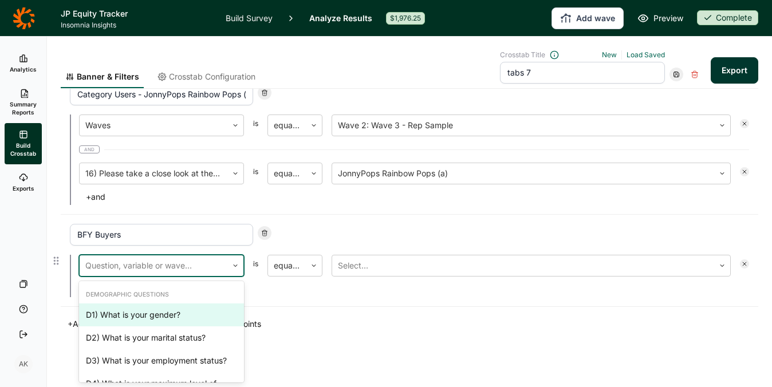
click at [160, 262] on div at bounding box center [153, 266] width 136 height 16
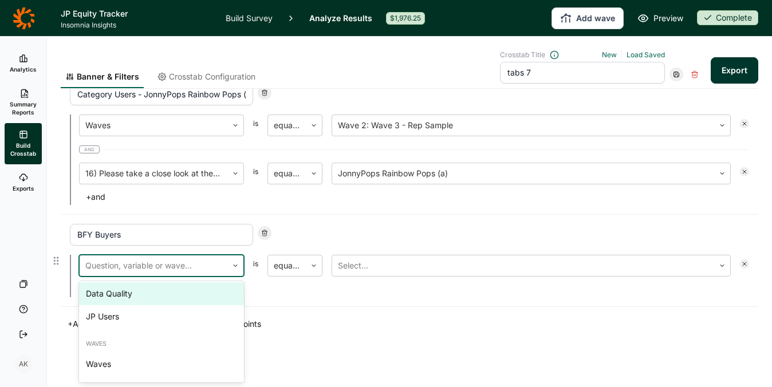
scroll to position [1618, 0]
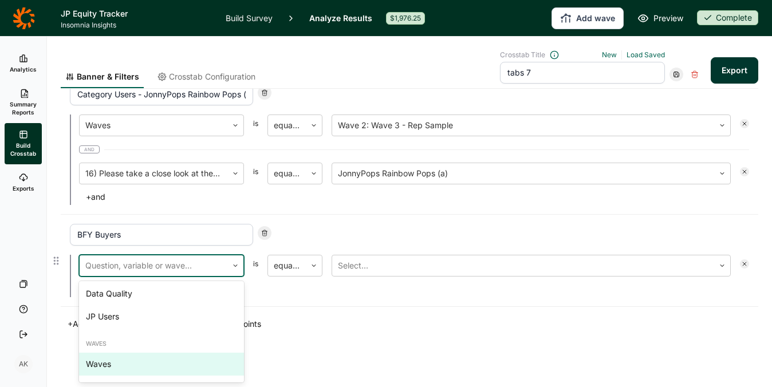
click at [132, 367] on div "Waves" at bounding box center [161, 364] width 165 height 23
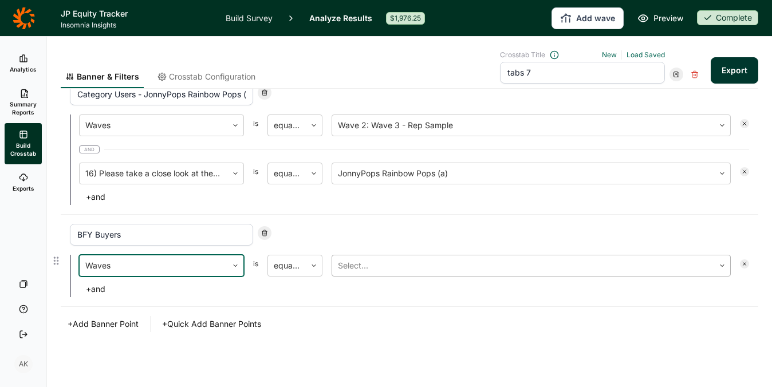
click at [405, 270] on div at bounding box center [523, 266] width 371 height 16
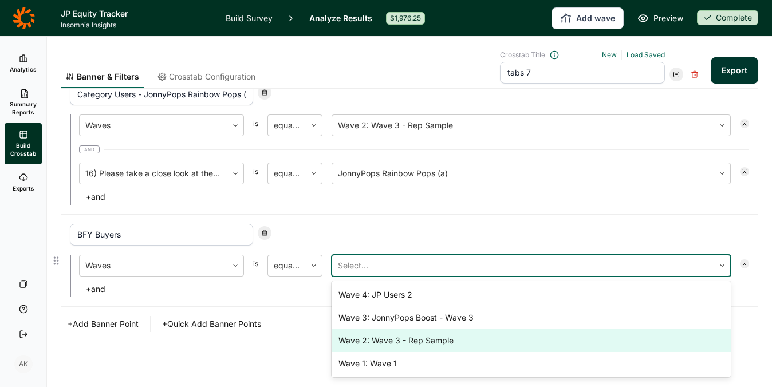
click at [410, 337] on div "Wave 2: Wave 3 - Rep Sample" at bounding box center [531, 340] width 399 height 23
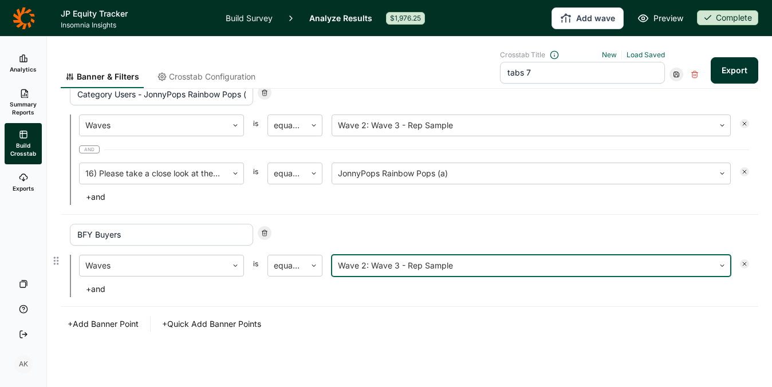
click at [97, 290] on button "+ and" at bounding box center [95, 289] width 33 height 16
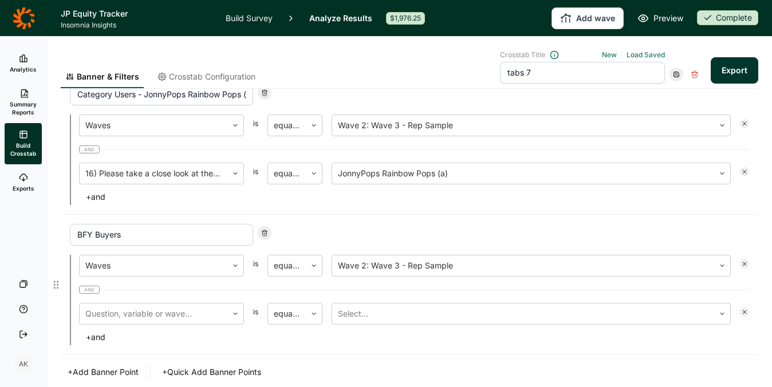
scroll to position [893, 0]
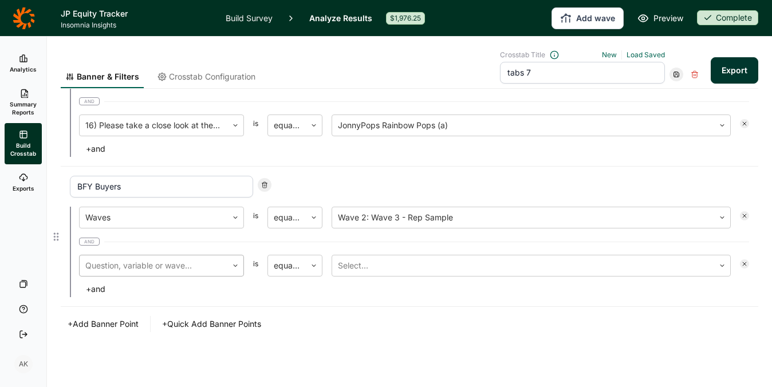
click at [132, 269] on div at bounding box center [153, 266] width 136 height 16
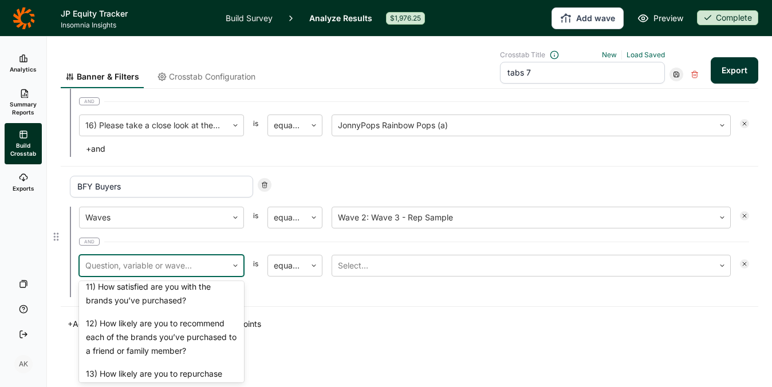
scroll to position [921, 0]
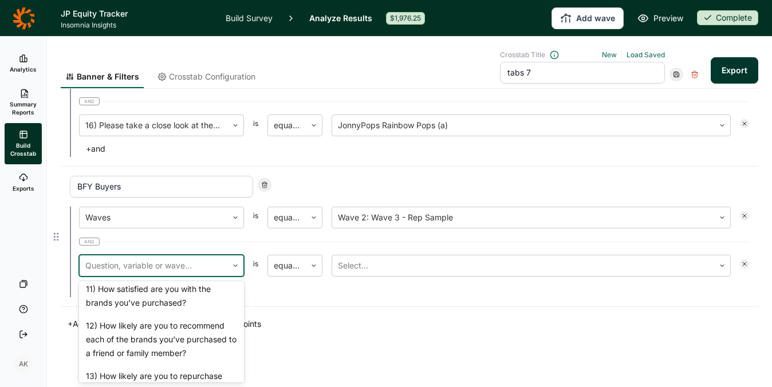
click at [161, 278] on div "10) Below are the brands you indicated you’ve heard of. Please indicate your ex…" at bounding box center [161, 252] width 165 height 50
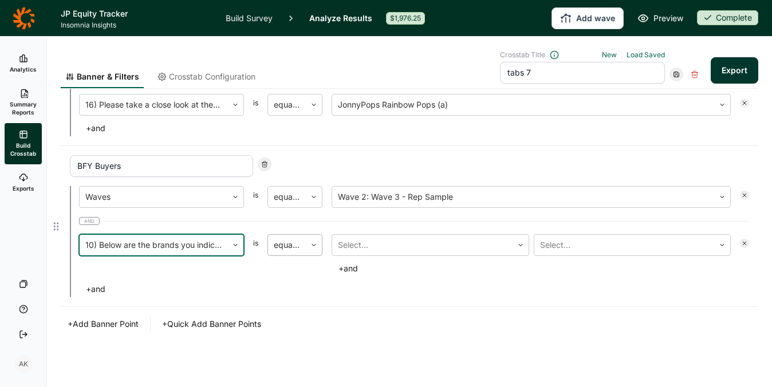
click at [293, 246] on div at bounding box center [287, 245] width 26 height 16
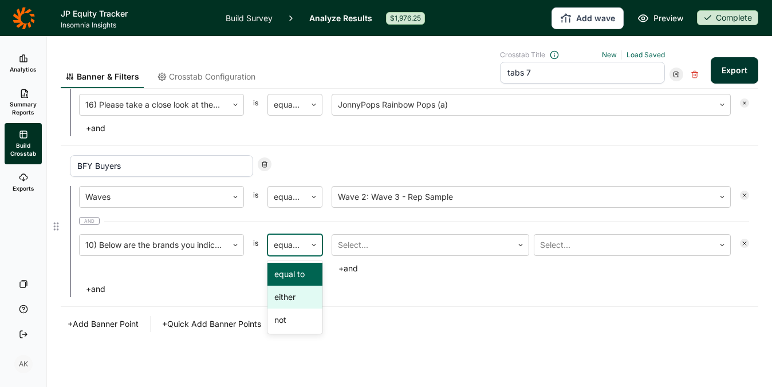
click at [294, 292] on div "either" at bounding box center [295, 297] width 55 height 23
click at [402, 244] on div at bounding box center [422, 245] width 169 height 16
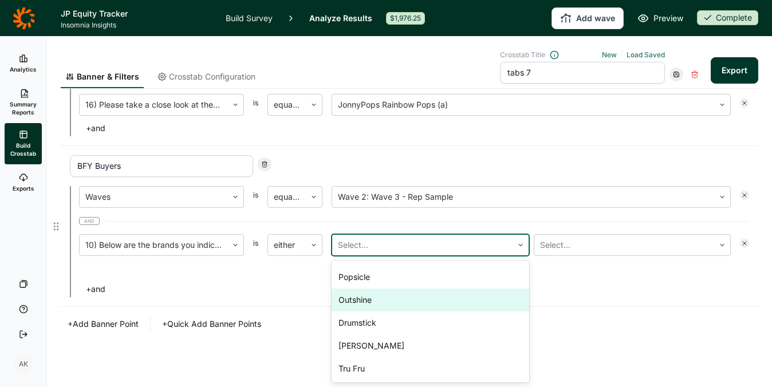
scroll to position [21, 0]
click at [395, 301] on div "Outshine" at bounding box center [431, 299] width 198 height 23
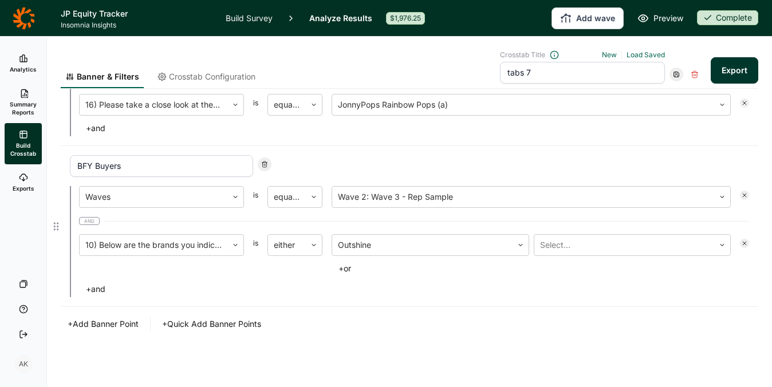
click at [344, 268] on button "+ or" at bounding box center [345, 269] width 26 height 16
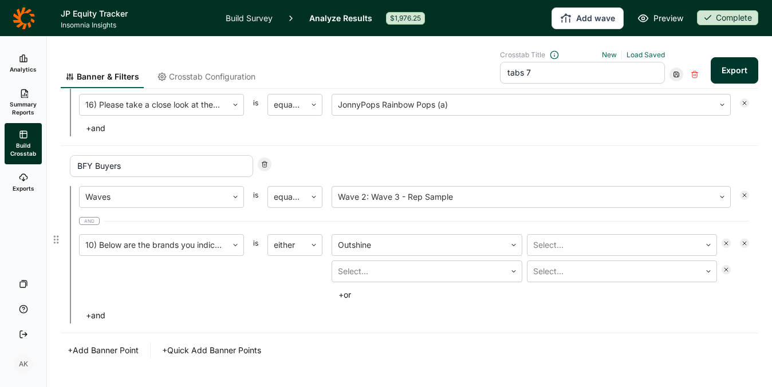
scroll to position [940, 0]
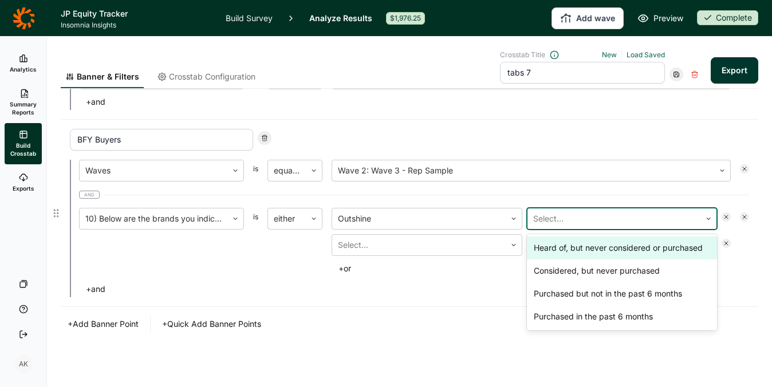
click at [590, 213] on div at bounding box center [614, 219] width 162 height 16
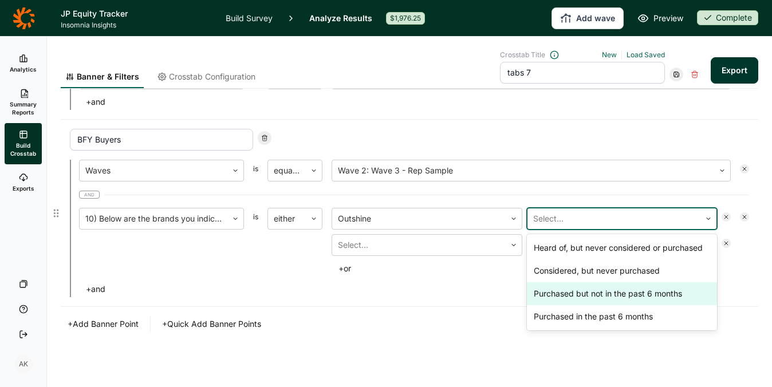
click at [587, 288] on div "Purchased but not in the past 6 months" at bounding box center [622, 293] width 191 height 23
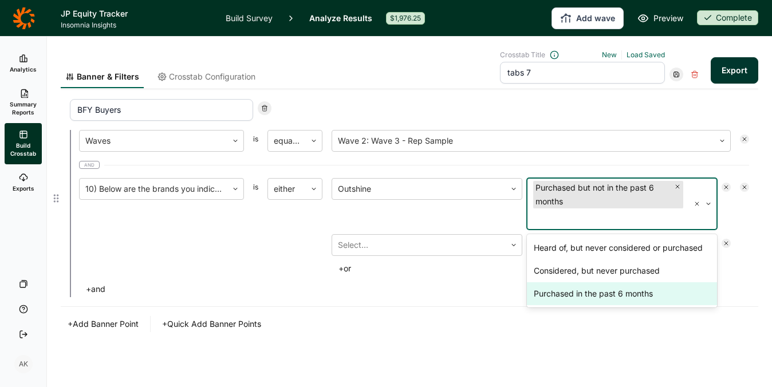
click at [587, 290] on div "Purchased in the past 6 months" at bounding box center [622, 293] width 191 height 23
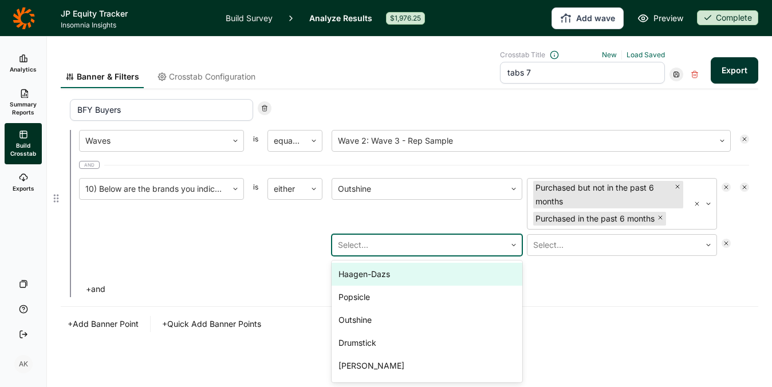
click at [414, 240] on div at bounding box center [419, 245] width 162 height 16
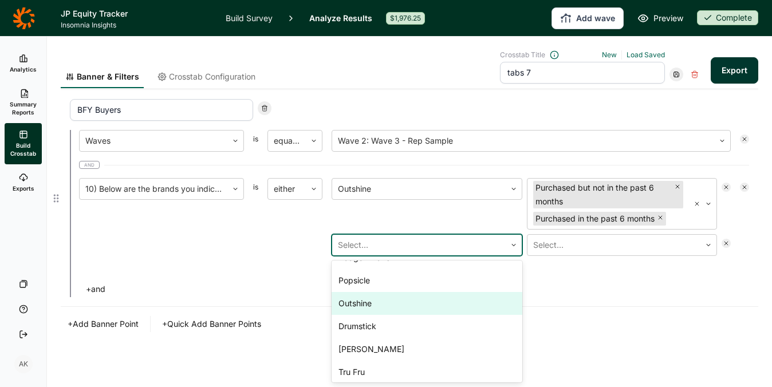
scroll to position [17, 0]
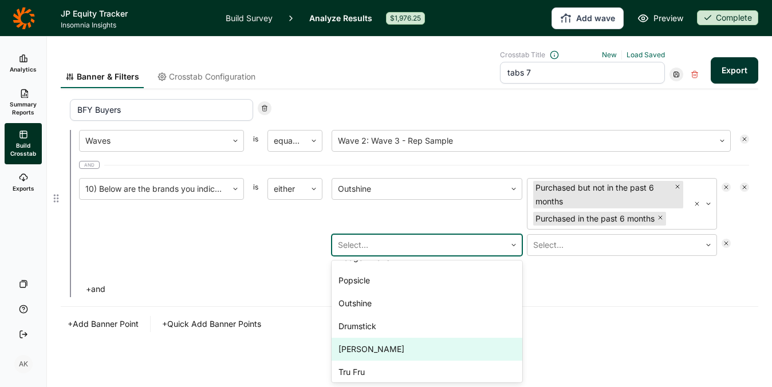
click at [396, 346] on div "Yasso" at bounding box center [427, 349] width 191 height 23
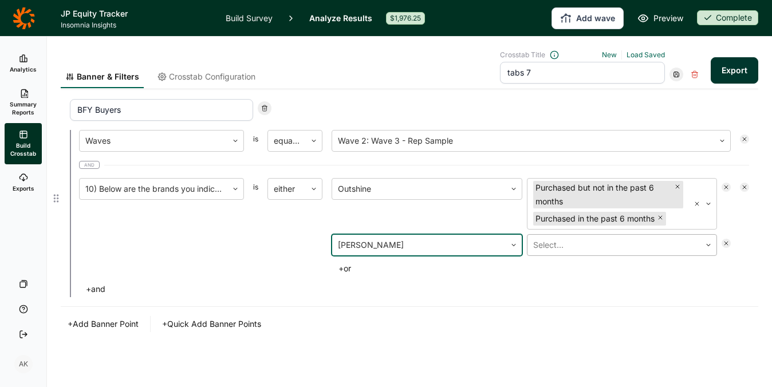
click at [547, 250] on div at bounding box center [614, 245] width 162 height 16
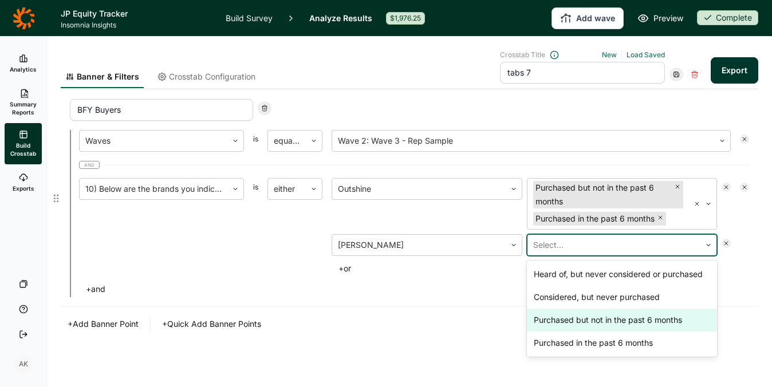
click at [553, 320] on div "Purchased but not in the past 6 months" at bounding box center [622, 320] width 191 height 23
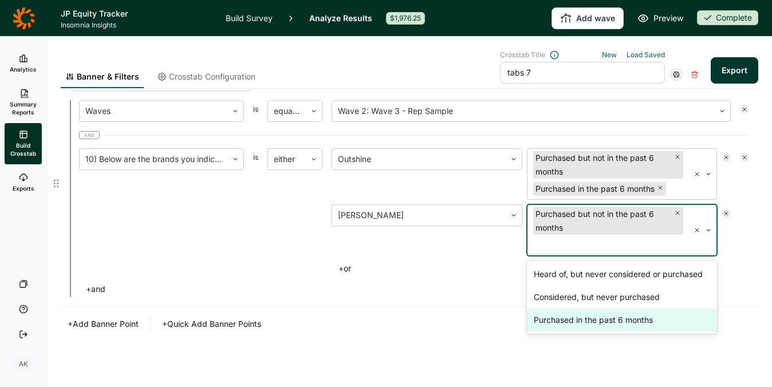
click at [555, 322] on div "Purchased in the past 6 months" at bounding box center [622, 320] width 191 height 23
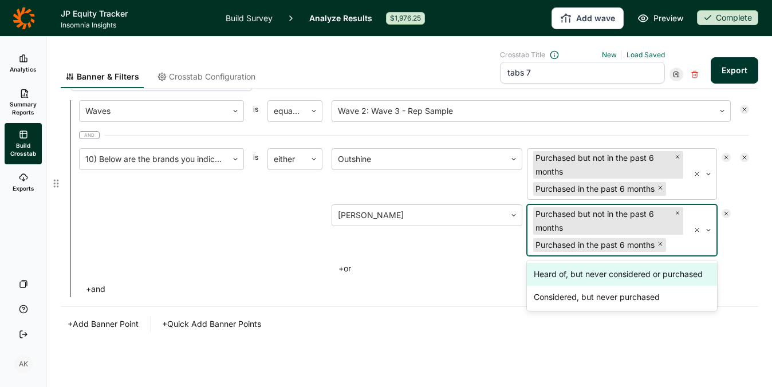
click at [674, 213] on icon "Remove Purchased but not in the past 6 months" at bounding box center [677, 213] width 7 height 7
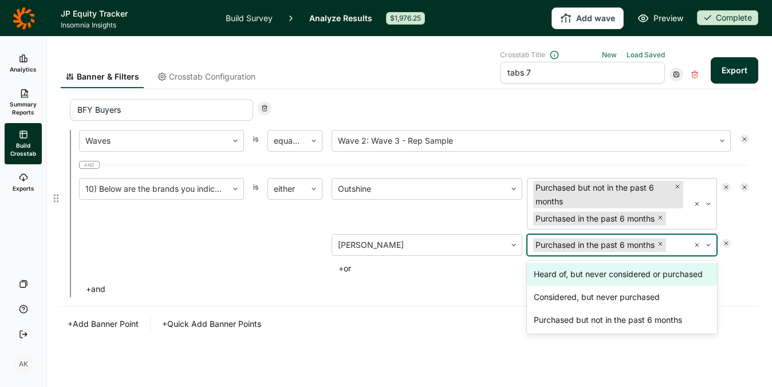
scroll to position [969, 0]
click at [674, 184] on icon "Remove Purchased but not in the past 6 months" at bounding box center [677, 186] width 7 height 7
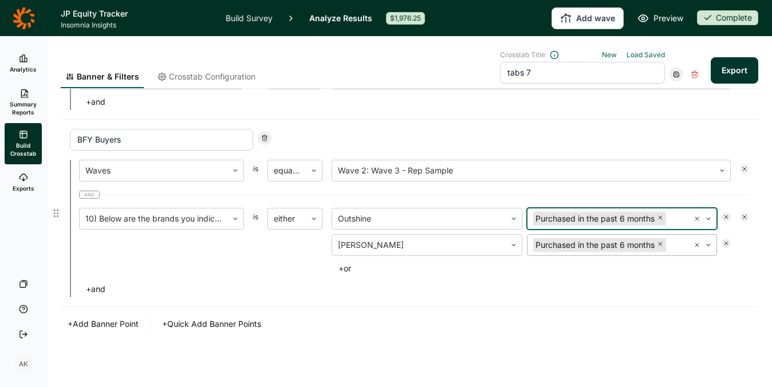
scroll to position [940, 0]
click at [345, 268] on button "+ or" at bounding box center [345, 269] width 26 height 16
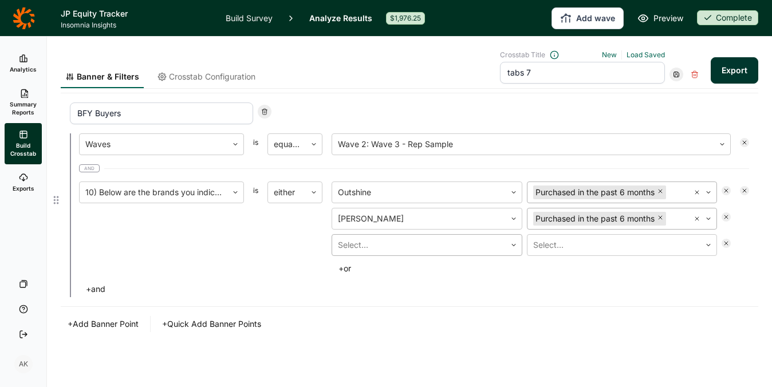
click at [404, 238] on div at bounding box center [419, 245] width 162 height 16
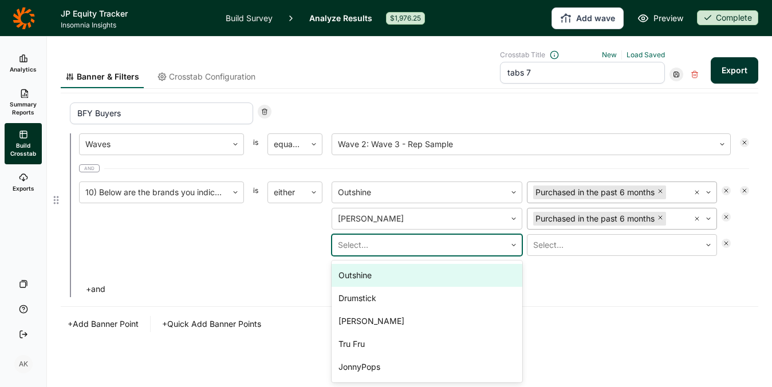
scroll to position [45, 0]
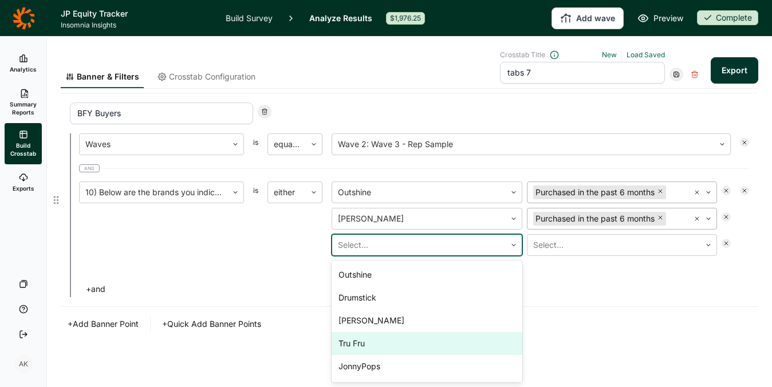
click at [421, 344] on div "Tru Fru" at bounding box center [427, 343] width 191 height 23
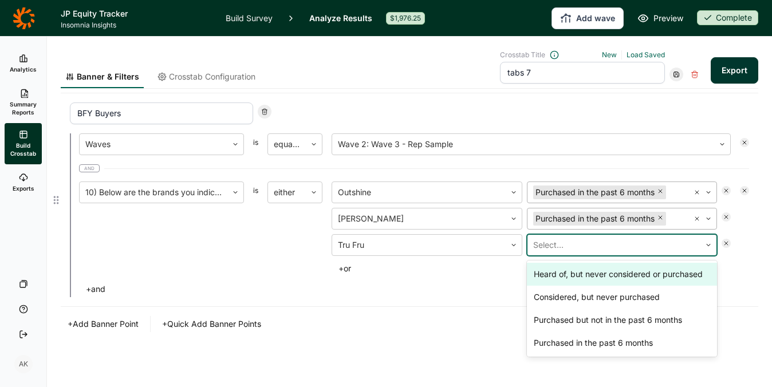
drag, startPoint x: 557, startPoint y: 247, endPoint x: 561, endPoint y: 265, distance: 17.6
click at [557, 247] on div at bounding box center [614, 245] width 162 height 16
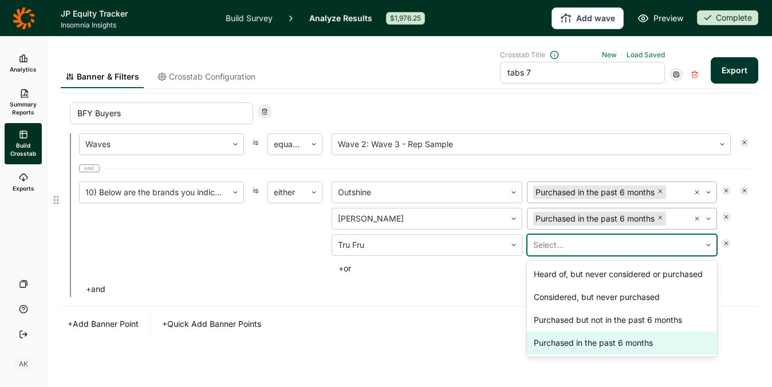
click at [566, 345] on div "Purchased in the past 6 months" at bounding box center [622, 343] width 191 height 23
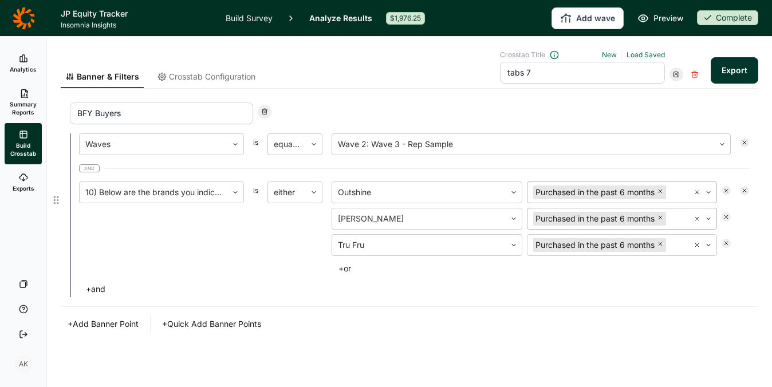
click at [348, 269] on button "+ or" at bounding box center [345, 269] width 26 height 16
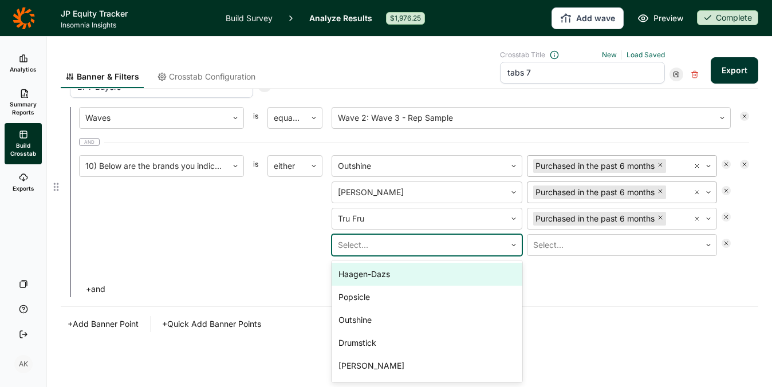
click at [408, 237] on div at bounding box center [419, 245] width 162 height 16
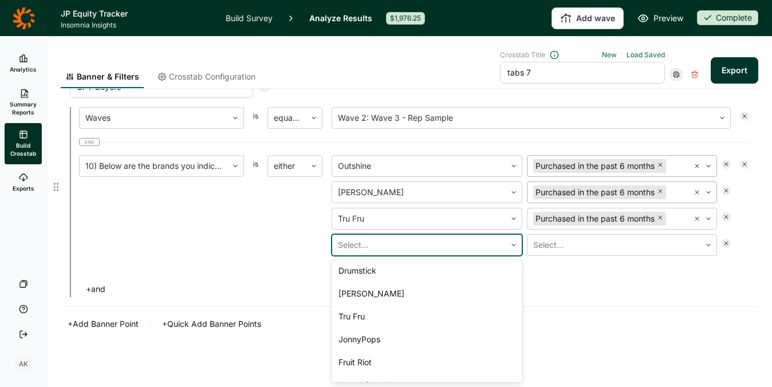
scroll to position [83, 0]
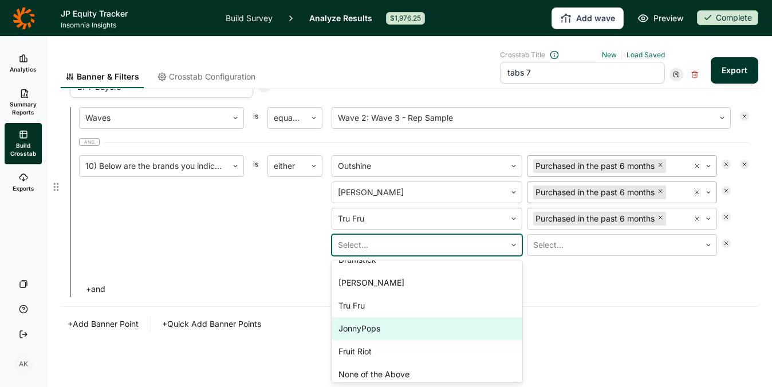
click at [435, 333] on div "JonnyPops" at bounding box center [427, 328] width 191 height 23
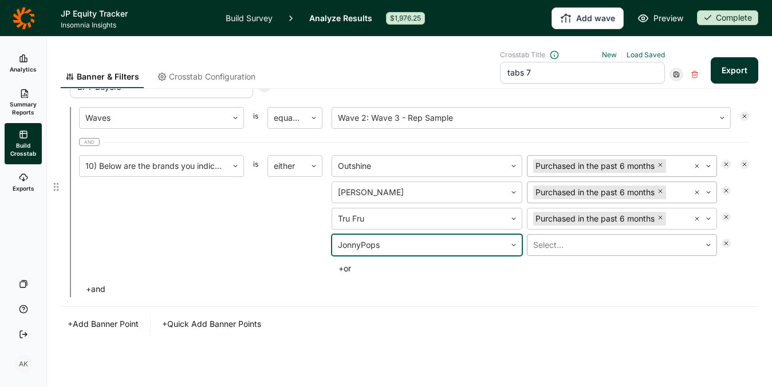
click at [581, 246] on div at bounding box center [614, 245] width 162 height 16
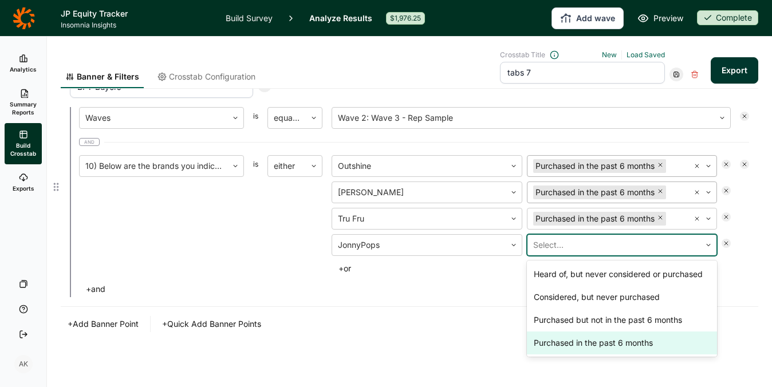
click at [590, 350] on div "Purchased in the past 6 months" at bounding box center [622, 343] width 191 height 23
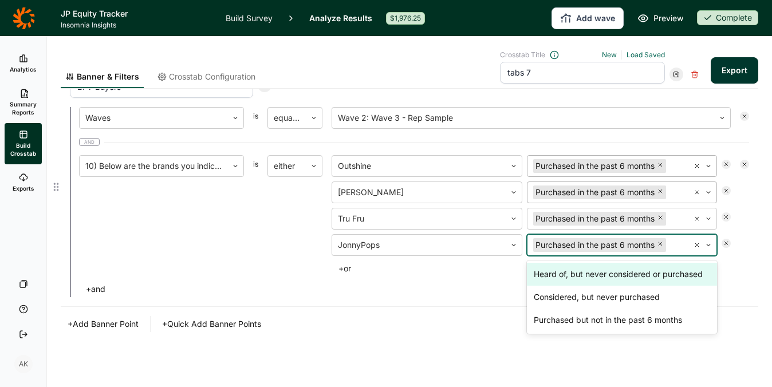
click at [349, 268] on button "+ or" at bounding box center [345, 269] width 26 height 16
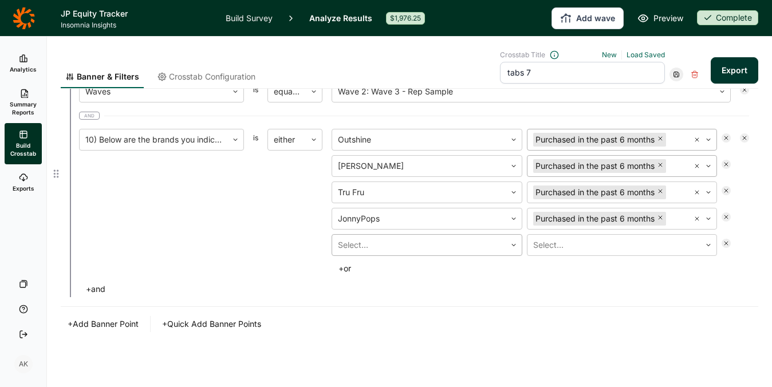
click at [388, 246] on div at bounding box center [419, 245] width 162 height 16
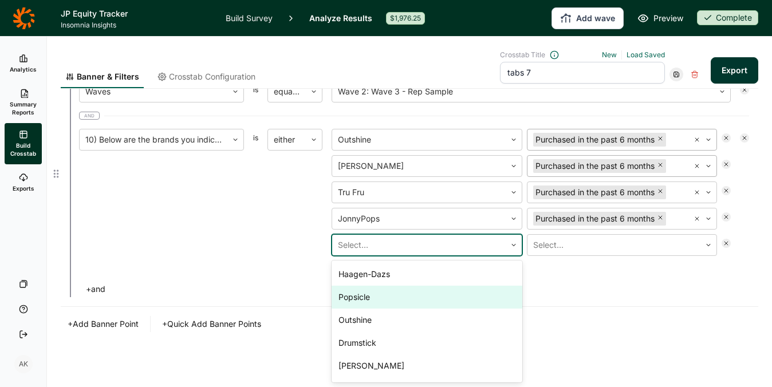
scroll to position [89, 0]
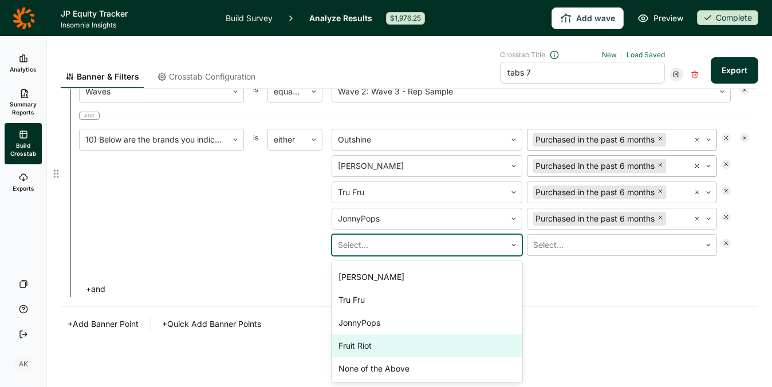
click at [408, 353] on div "Fruit Riot" at bounding box center [427, 346] width 191 height 23
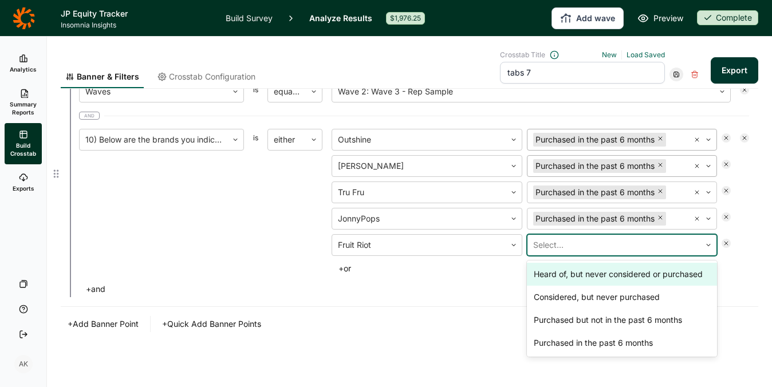
click at [584, 246] on div at bounding box center [614, 245] width 162 height 16
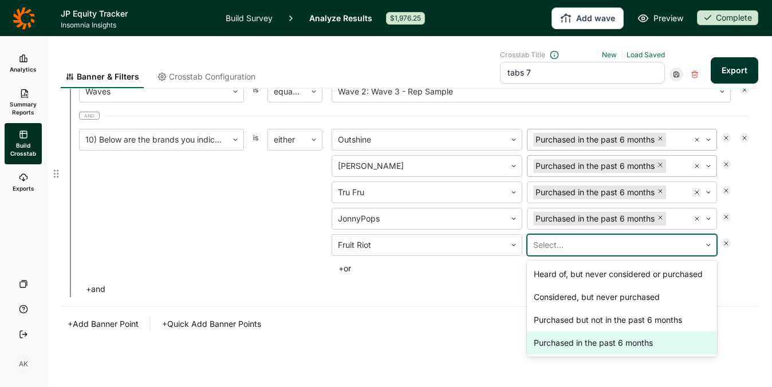
click at [592, 345] on div "Purchased in the past 6 months" at bounding box center [622, 343] width 191 height 23
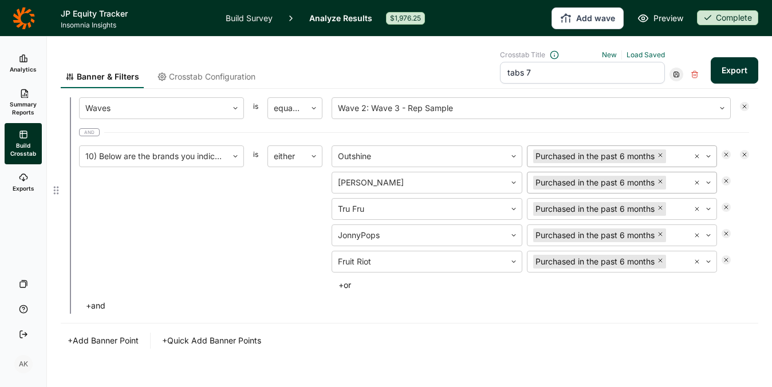
scroll to position [1003, 0]
click at [95, 307] on button "+ and" at bounding box center [95, 305] width 33 height 16
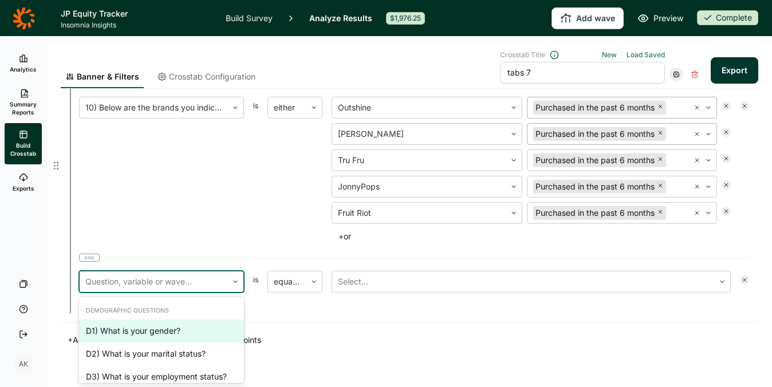
click at [175, 284] on div at bounding box center [153, 282] width 136 height 16
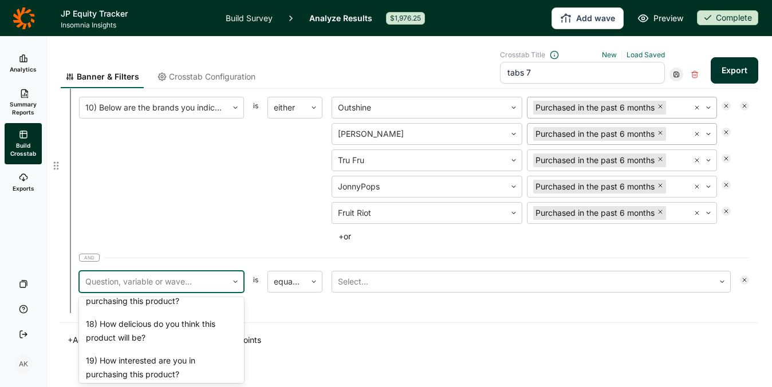
scroll to position [1156, 0]
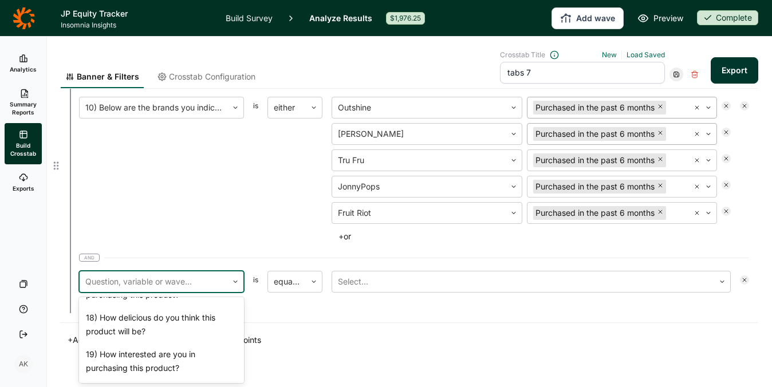
click at [176, 270] on div "16) Please take a close look at the following product." at bounding box center [161, 251] width 165 height 37
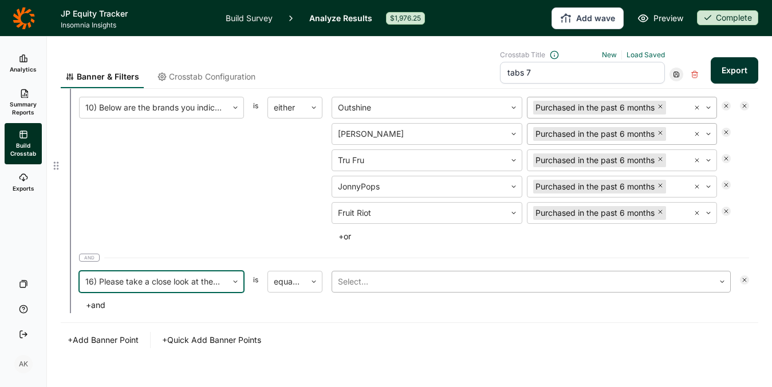
click at [375, 286] on div at bounding box center [523, 282] width 371 height 16
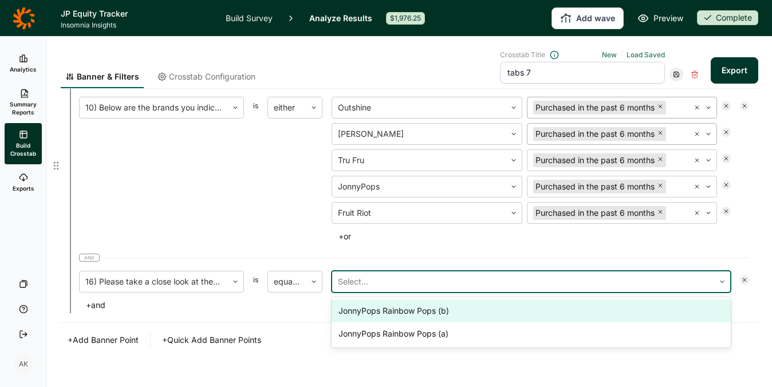
click at [380, 311] on div "JonnyPops Rainbow Pops (b)" at bounding box center [531, 311] width 399 height 23
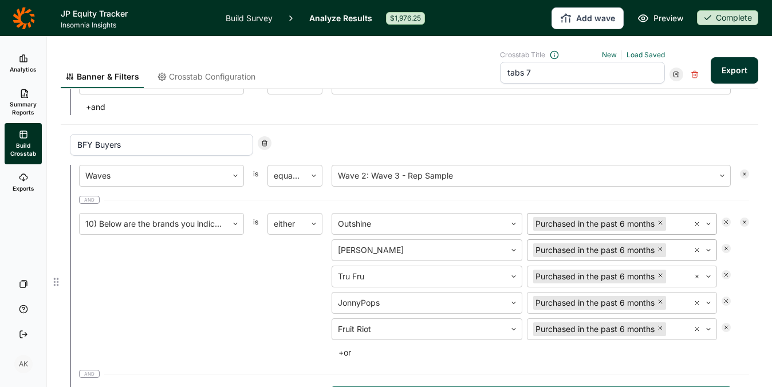
scroll to position [917, 0]
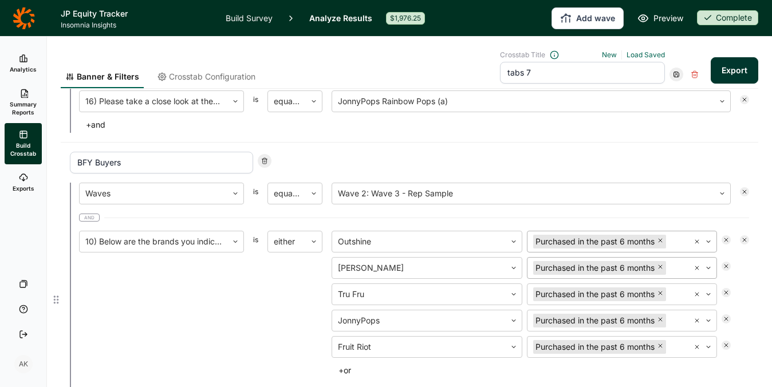
click at [187, 156] on input "BFY Buyers" at bounding box center [161, 163] width 183 height 22
click at [187, 164] on input "BFY Buyers" at bounding box center [161, 163] width 183 height 22
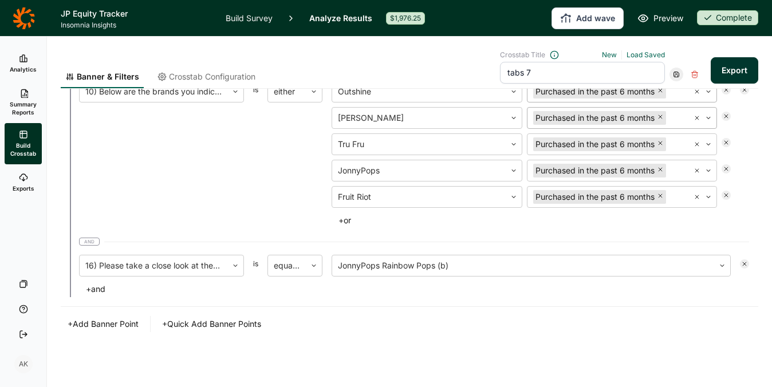
type input "BFY Buyers B"
click at [94, 321] on button "+ Add Banner Point" at bounding box center [103, 324] width 85 height 16
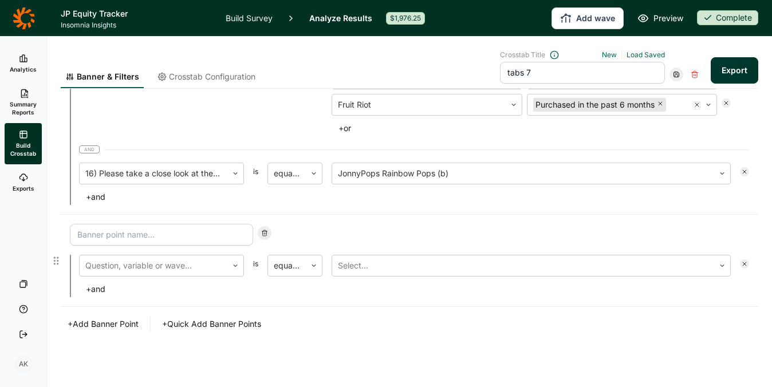
click at [129, 237] on input at bounding box center [161, 235] width 183 height 22
type input "BFY Buyers A"
click at [166, 269] on div at bounding box center [153, 266] width 136 height 16
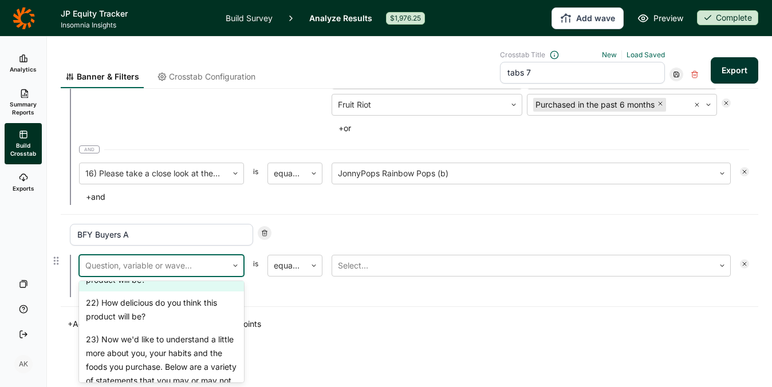
scroll to position [1618, 0]
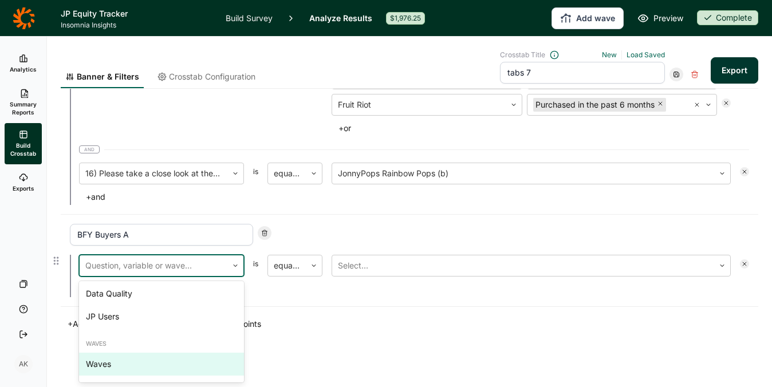
click at [167, 356] on div "Waves" at bounding box center [161, 364] width 165 height 23
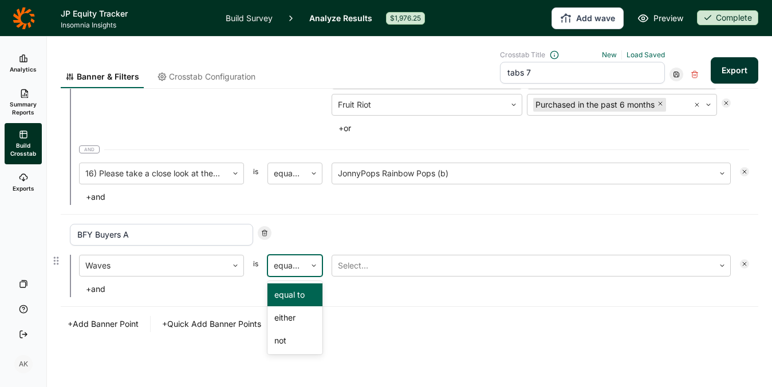
click at [311, 268] on icon at bounding box center [314, 265] width 7 height 7
click at [449, 271] on div at bounding box center [523, 266] width 371 height 16
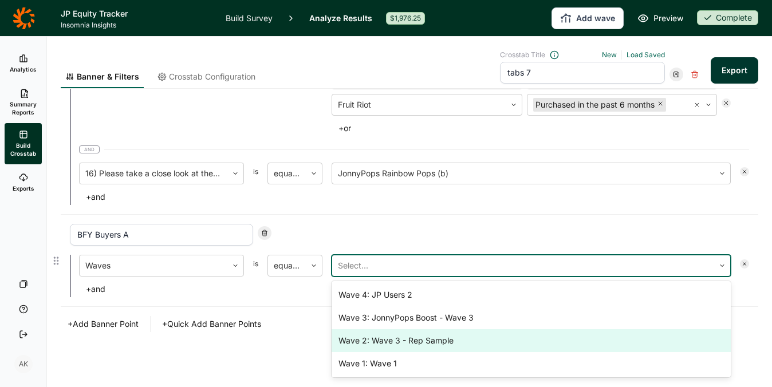
click at [437, 340] on div "Wave 2: Wave 3 - Rep Sample" at bounding box center [531, 340] width 399 height 23
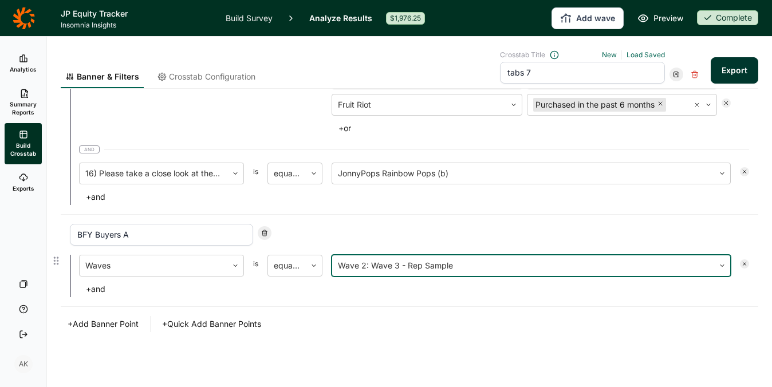
click at [100, 288] on button "+ and" at bounding box center [95, 289] width 33 height 16
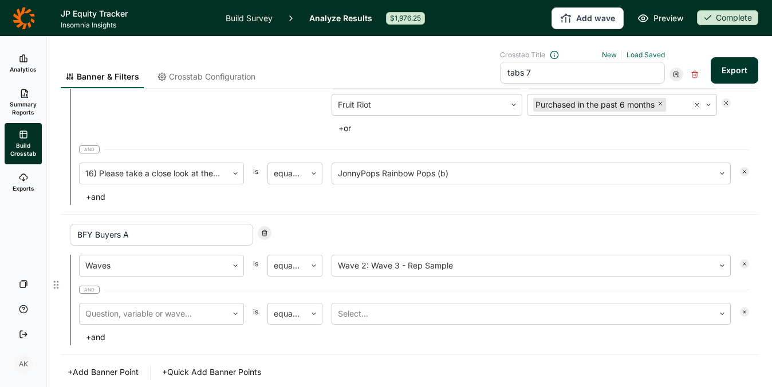
scroll to position [1207, 0]
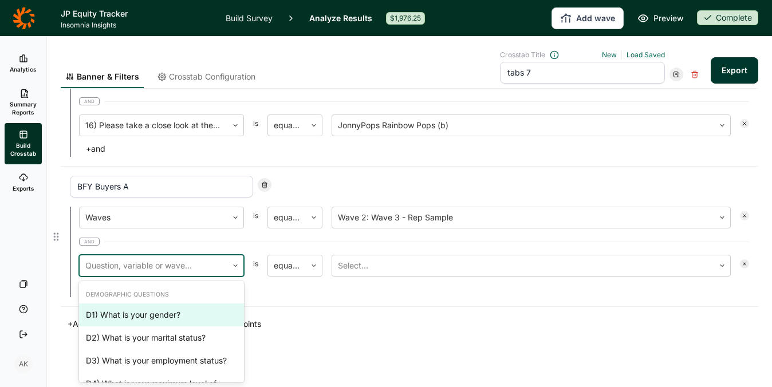
click at [190, 262] on div at bounding box center [153, 266] width 136 height 16
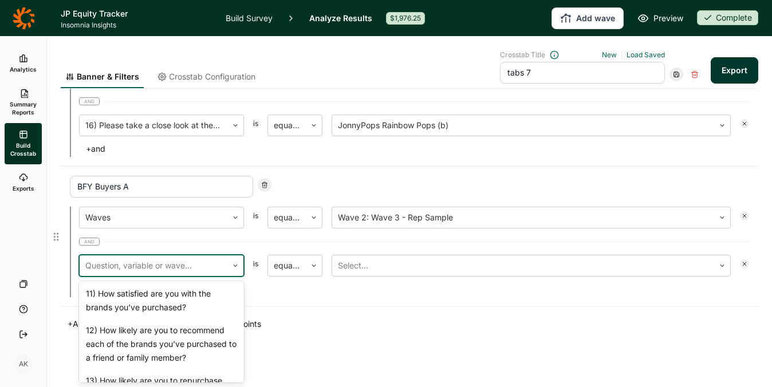
scroll to position [914, 0]
click at [183, 284] on div "10) Below are the brands you indicated you’ve heard of. Please indicate your ex…" at bounding box center [161, 259] width 165 height 50
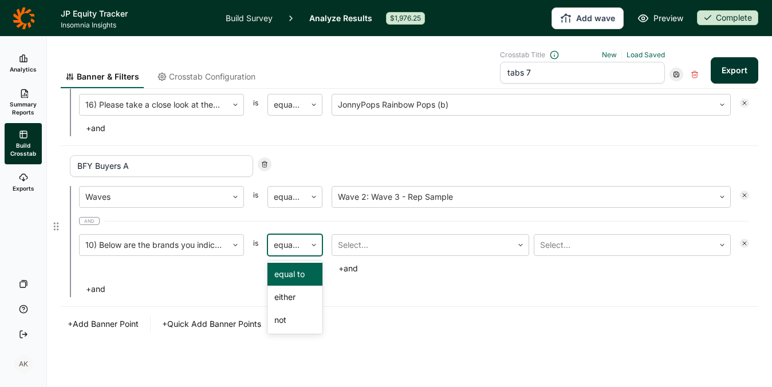
click at [315, 247] on icon at bounding box center [314, 245] width 7 height 7
click at [300, 298] on div "either" at bounding box center [295, 297] width 55 height 23
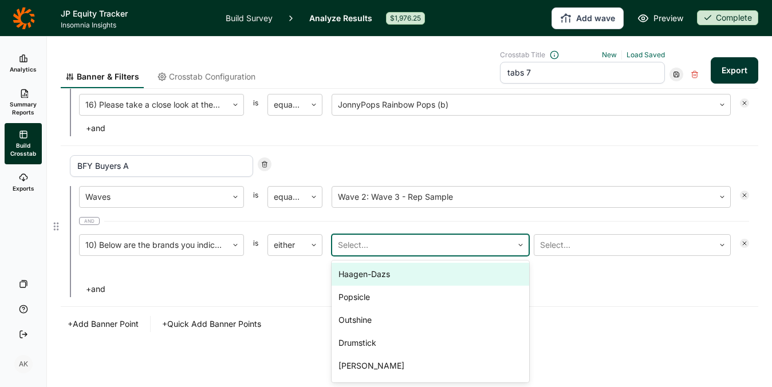
click at [429, 247] on div at bounding box center [422, 245] width 169 height 16
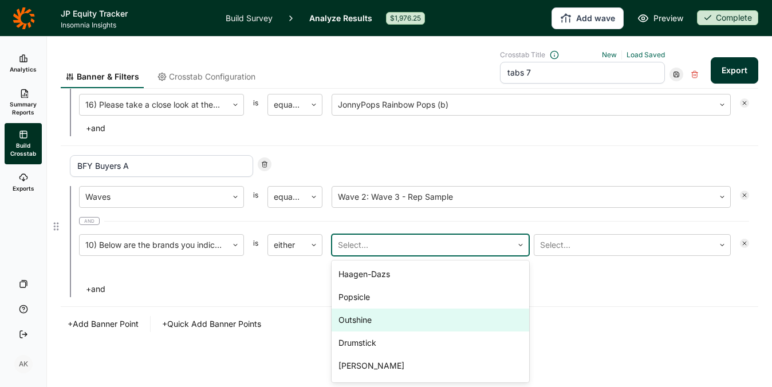
click at [416, 320] on div "Outshine" at bounding box center [431, 320] width 198 height 23
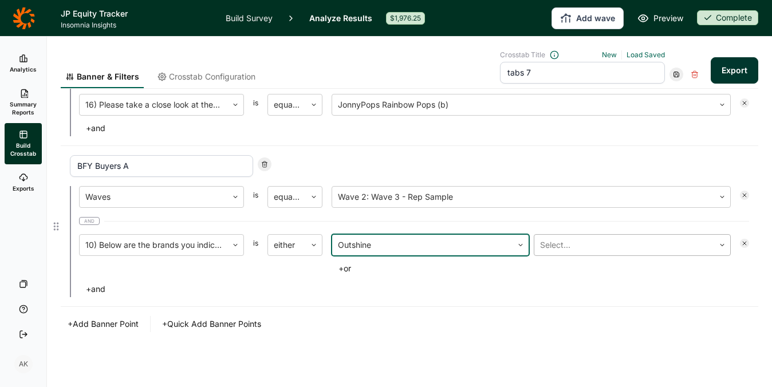
click at [564, 252] on div at bounding box center [624, 245] width 169 height 16
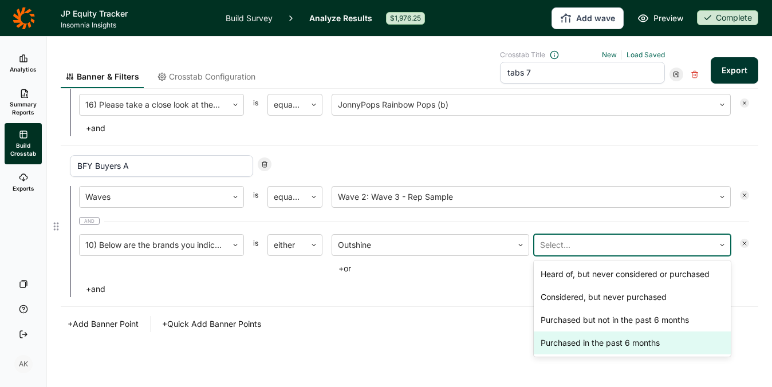
click at [566, 337] on div "Purchased in the past 6 months" at bounding box center [633, 343] width 198 height 23
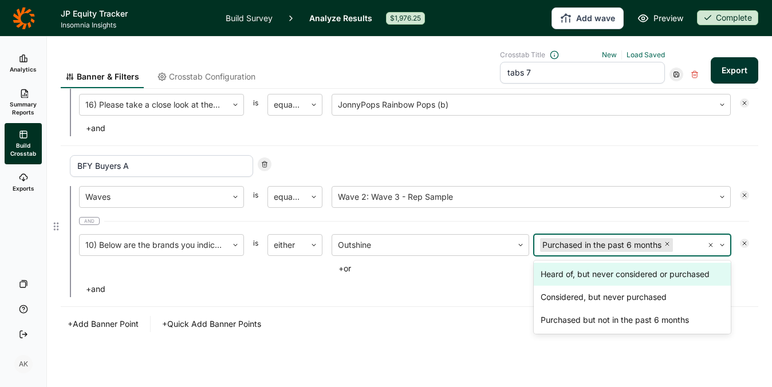
click at [355, 271] on button "+ or" at bounding box center [345, 269] width 26 height 16
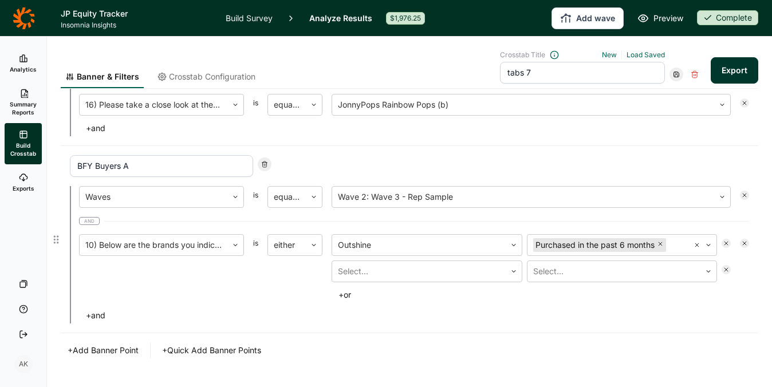
scroll to position [1254, 0]
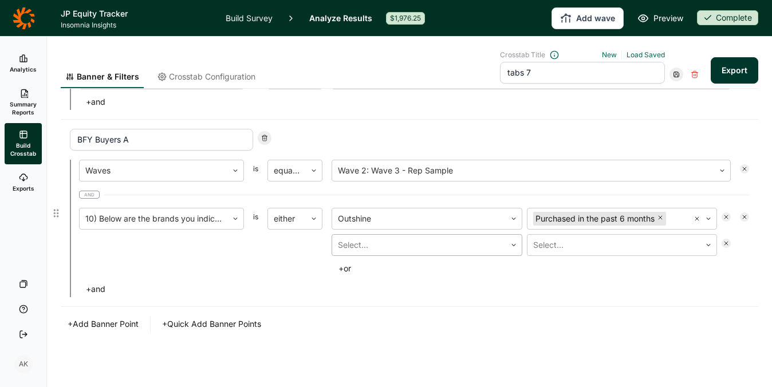
click at [394, 245] on div at bounding box center [419, 245] width 162 height 16
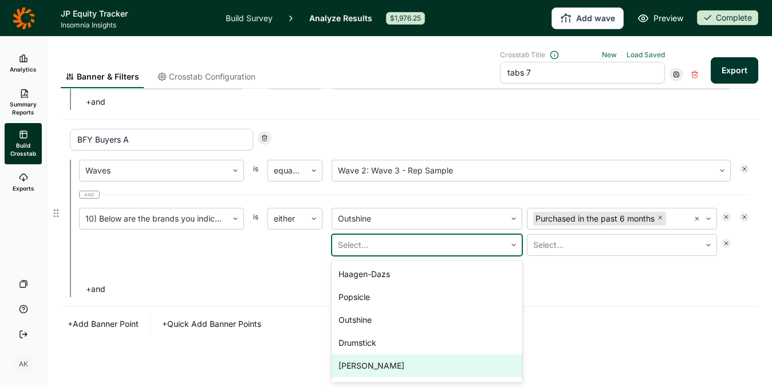
click at [404, 357] on div "Yasso" at bounding box center [427, 366] width 191 height 23
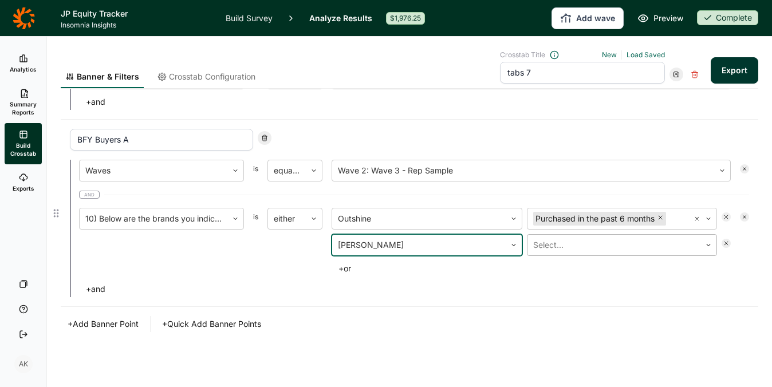
click at [587, 253] on div at bounding box center [614, 245] width 162 height 16
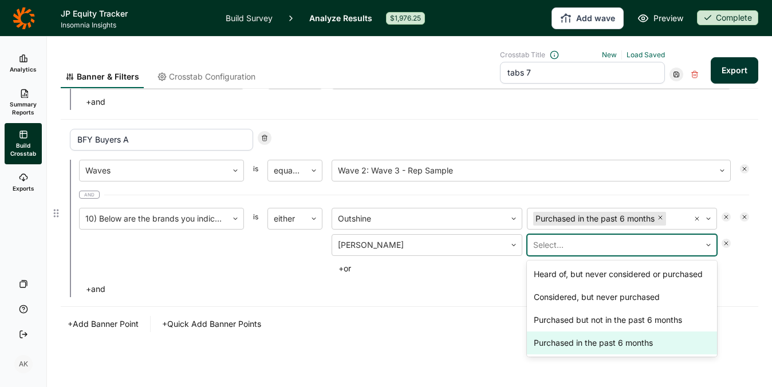
click at [579, 341] on div "Purchased in the past 6 months" at bounding box center [622, 343] width 191 height 23
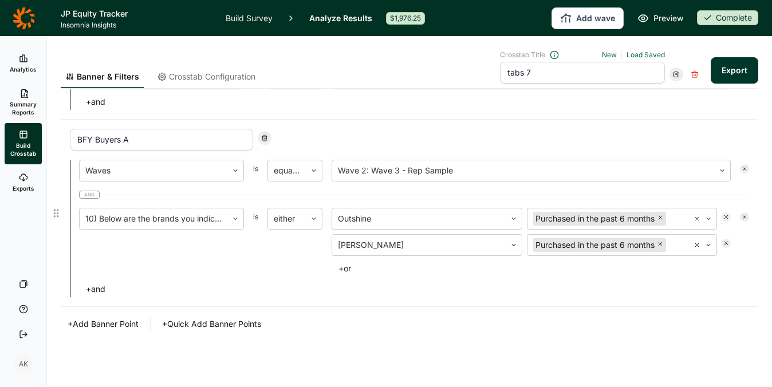
click at [347, 273] on button "+ or" at bounding box center [345, 269] width 26 height 16
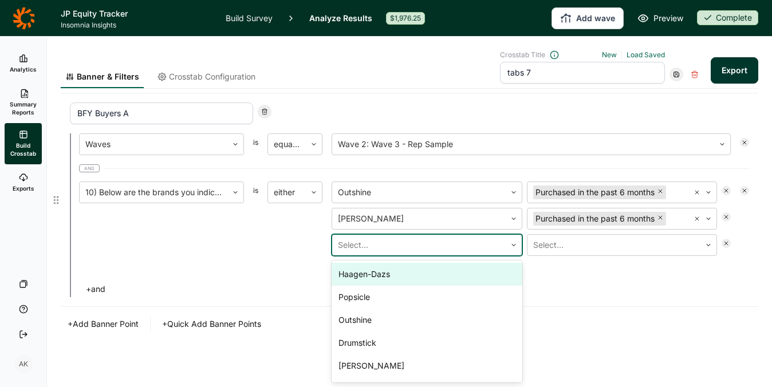
click at [398, 243] on div at bounding box center [419, 245] width 162 height 16
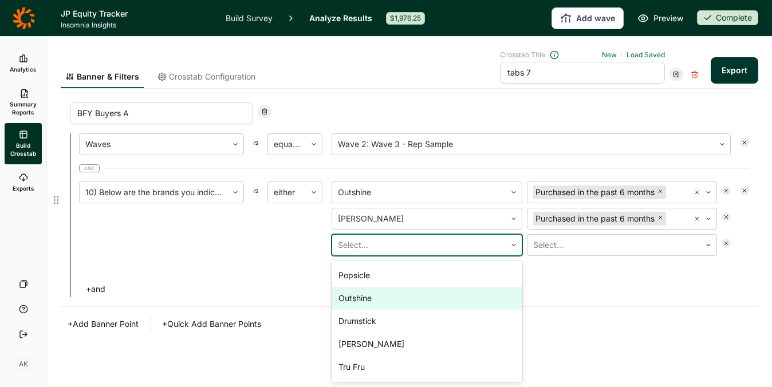
scroll to position [24, 0]
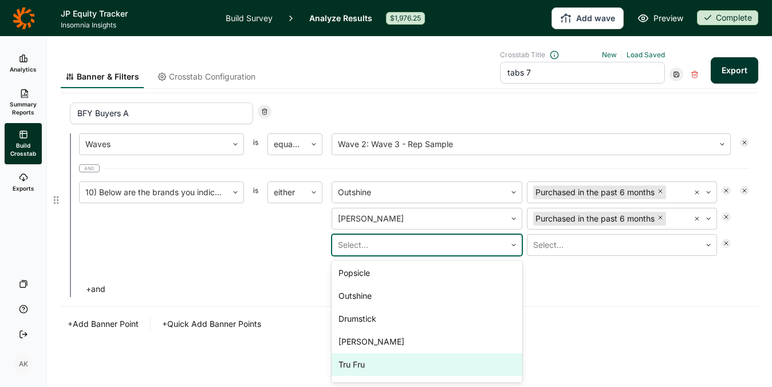
click at [404, 372] on div "Tru Fru" at bounding box center [427, 364] width 191 height 23
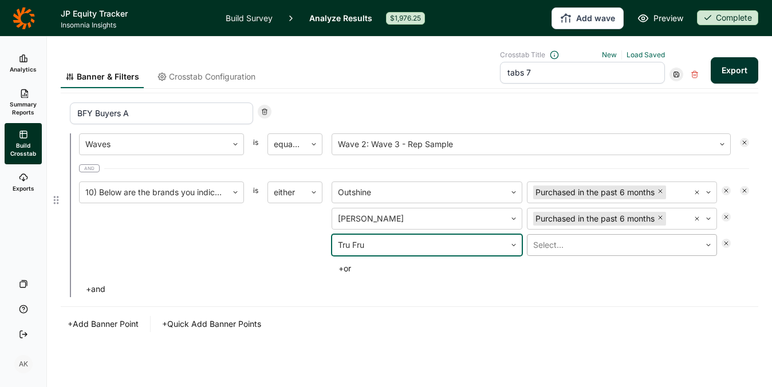
click at [596, 240] on div at bounding box center [614, 245] width 162 height 16
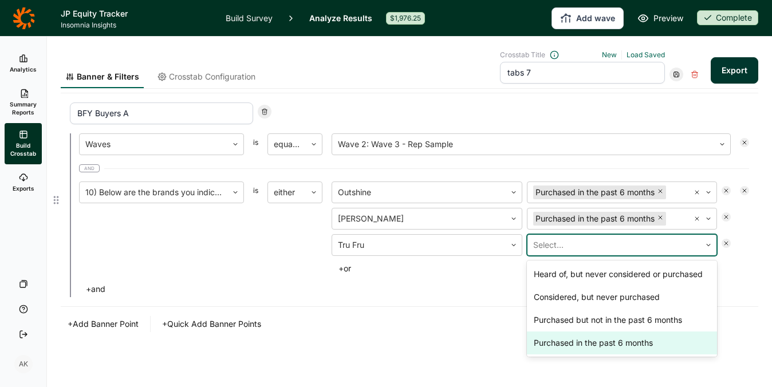
click at [592, 336] on div "Purchased in the past 6 months" at bounding box center [622, 343] width 191 height 23
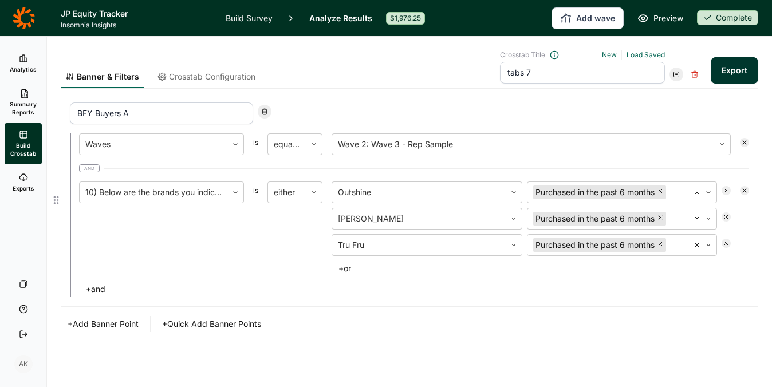
click at [343, 271] on button "+ or" at bounding box center [345, 269] width 26 height 16
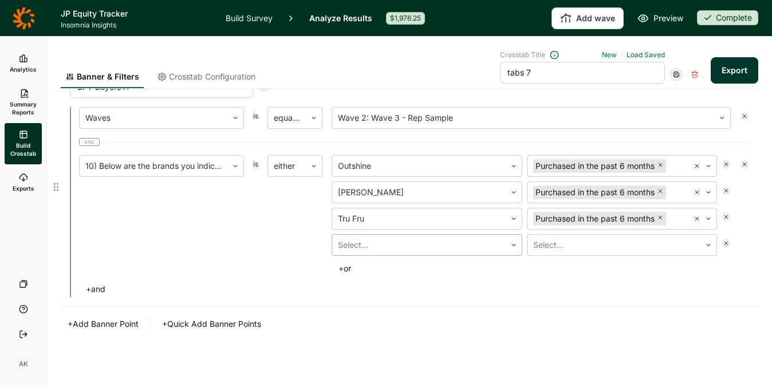
click at [375, 244] on div at bounding box center [419, 245] width 162 height 16
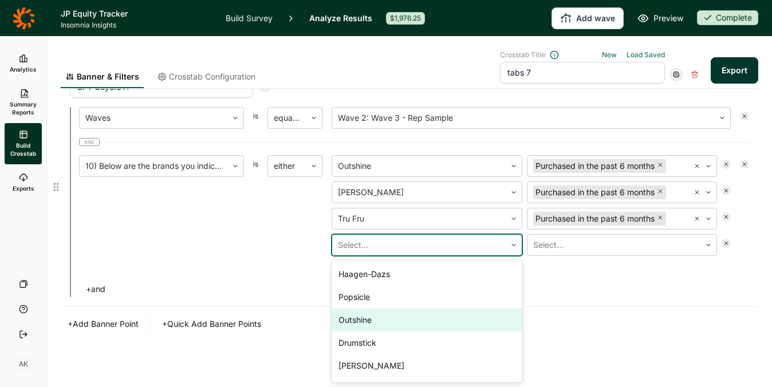
scroll to position [89, 0]
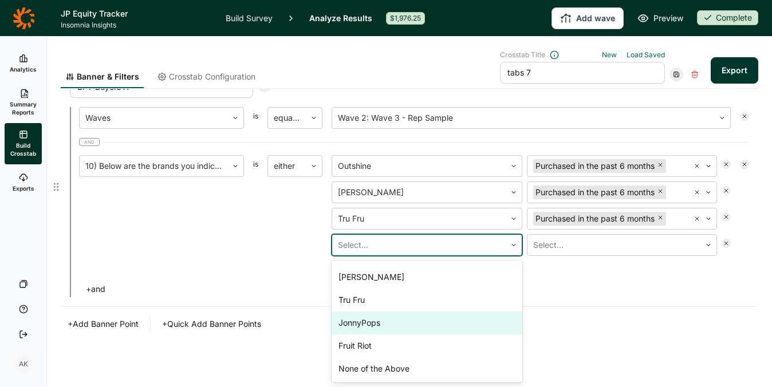
click at [408, 316] on div "JonnyPops" at bounding box center [427, 323] width 191 height 23
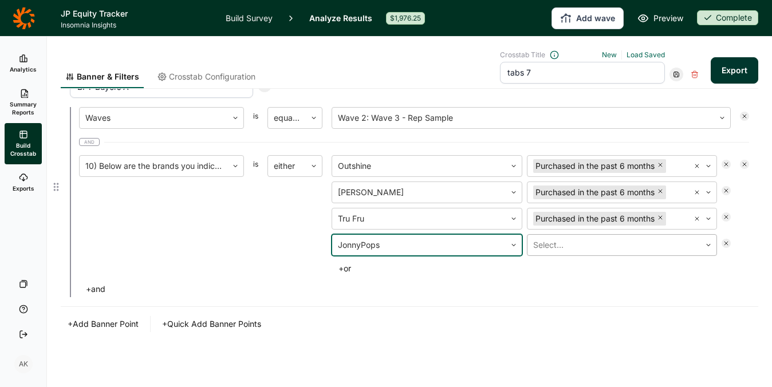
click at [600, 252] on div at bounding box center [614, 245] width 162 height 16
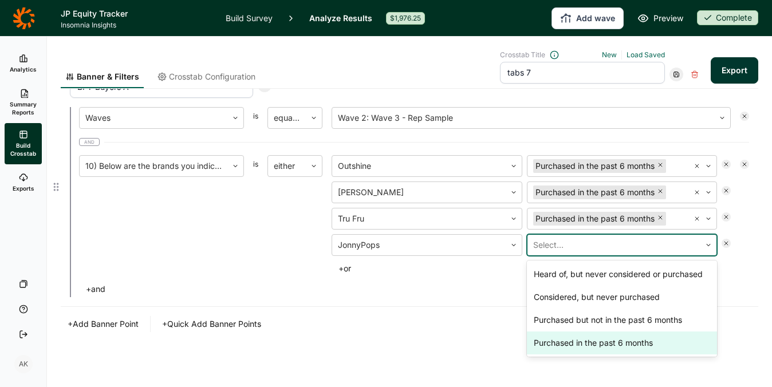
click at [585, 345] on div "Purchased in the past 6 months" at bounding box center [622, 343] width 191 height 23
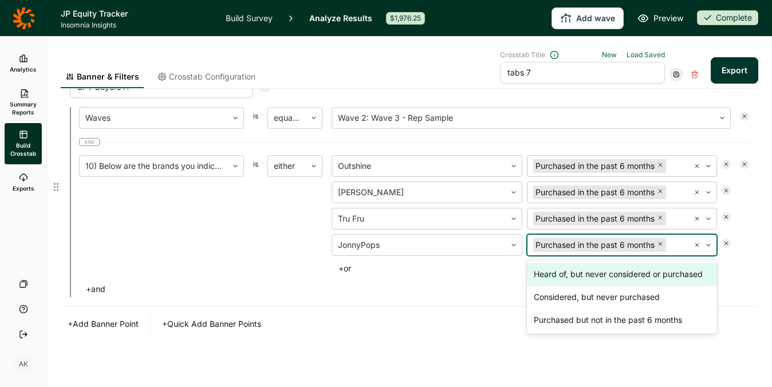
click at [350, 271] on button "+ or" at bounding box center [345, 269] width 26 height 16
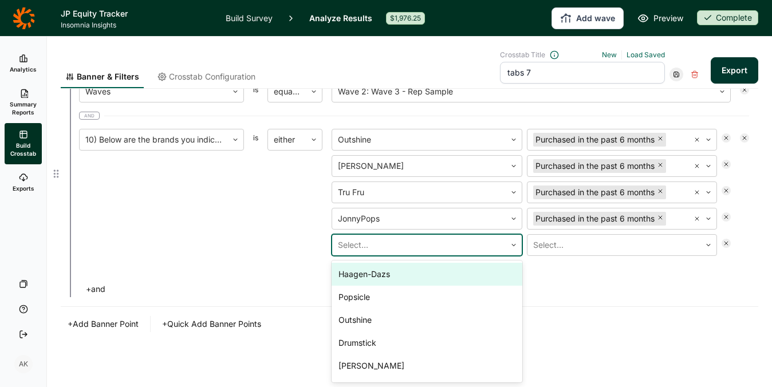
click at [384, 249] on div at bounding box center [419, 245] width 162 height 16
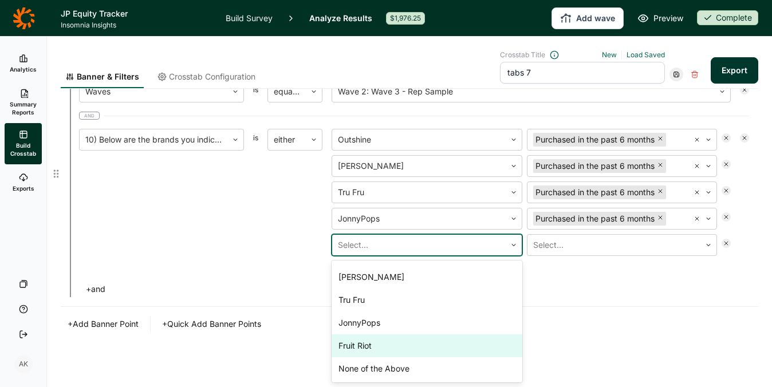
click at [391, 351] on div "Fruit Riot" at bounding box center [427, 346] width 191 height 23
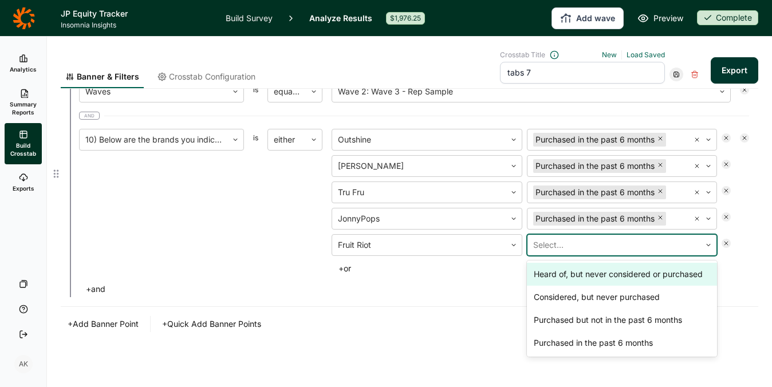
drag, startPoint x: 575, startPoint y: 248, endPoint x: 576, endPoint y: 273, distance: 24.7
click at [575, 249] on div at bounding box center [614, 245] width 162 height 16
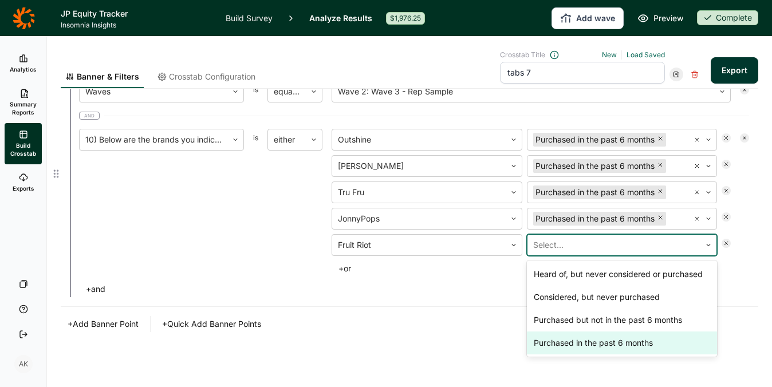
click at [571, 343] on div "Purchased in the past 6 months" at bounding box center [622, 343] width 191 height 23
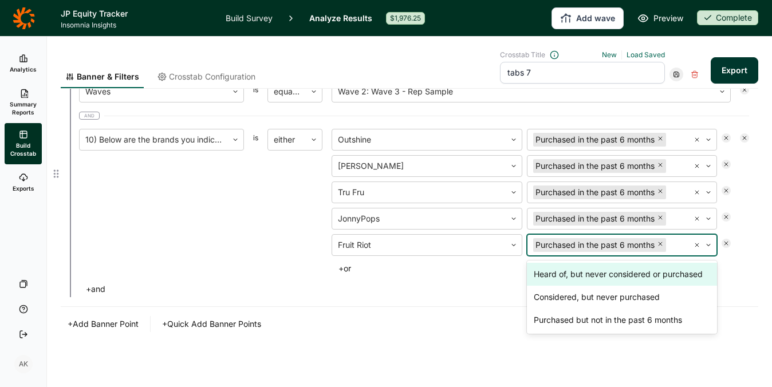
click at [469, 321] on div "+ Add Banner Point + Quick Add Banner Points" at bounding box center [410, 324] width 698 height 16
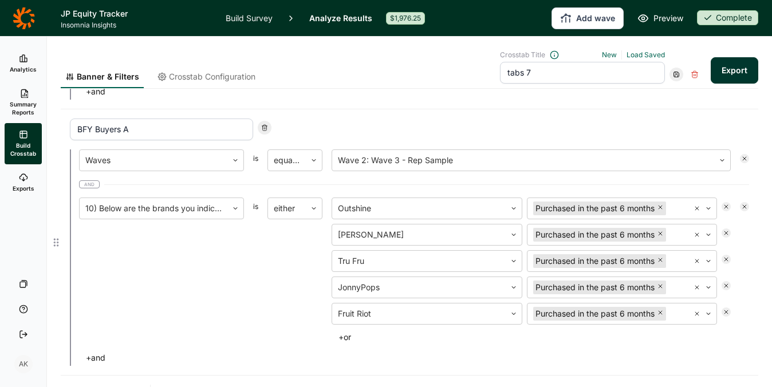
scroll to position [1266, 0]
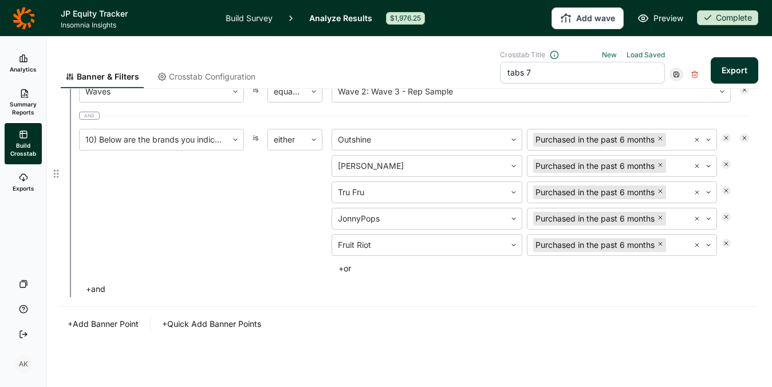
click at [107, 294] on button "+ and" at bounding box center [95, 289] width 33 height 16
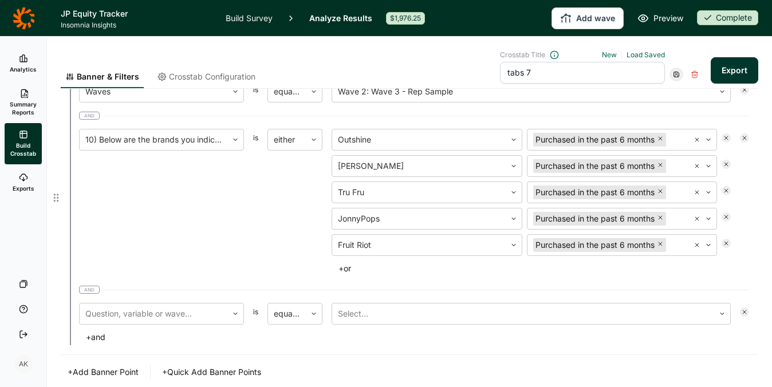
scroll to position [1381, 0]
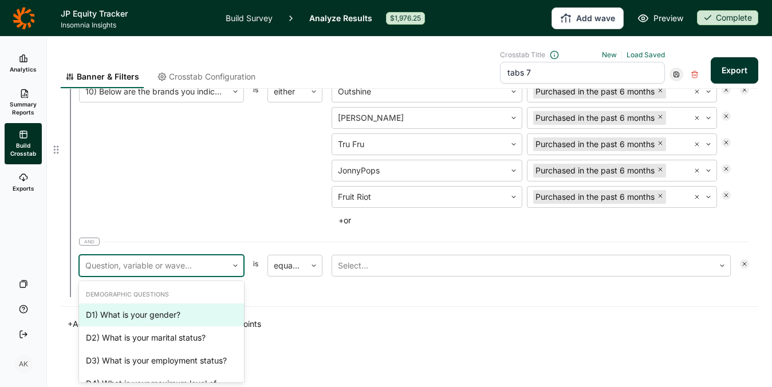
click at [195, 261] on div at bounding box center [153, 266] width 136 height 16
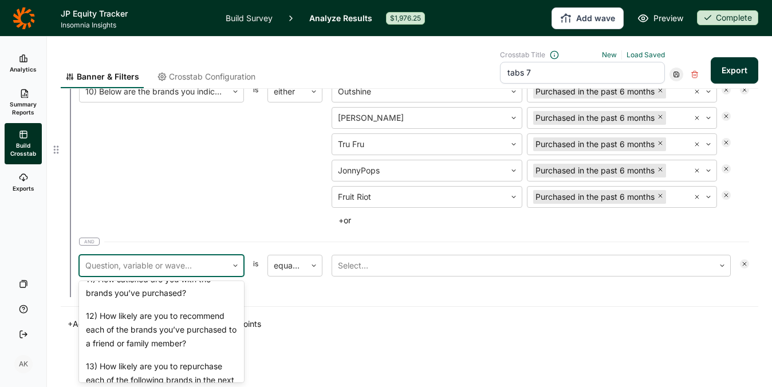
scroll to position [1120, 0]
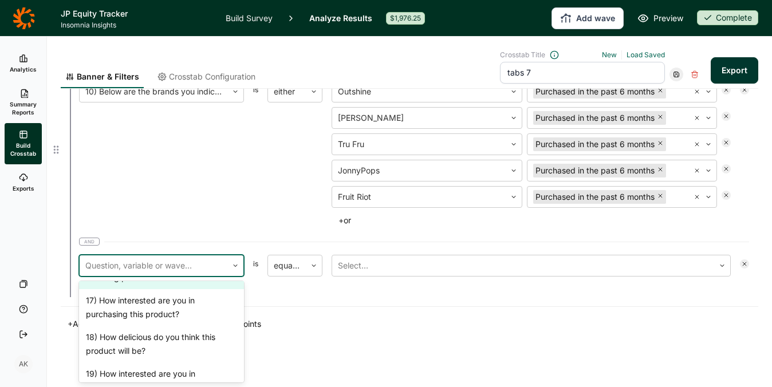
click at [188, 289] on div "16) Please take a close look at the following product." at bounding box center [161, 271] width 165 height 37
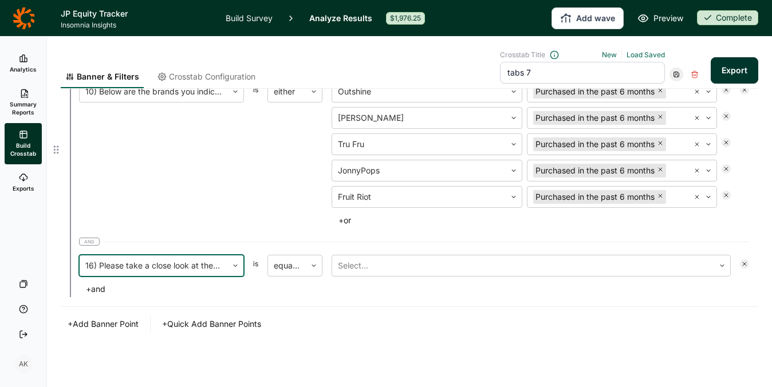
click at [474, 253] on div "Waves is equal to Wave 2: Wave 3 - Rep Sample and 10) Below are the brands you …" at bounding box center [414, 155] width 670 height 244
click at [474, 270] on div at bounding box center [523, 266] width 371 height 16
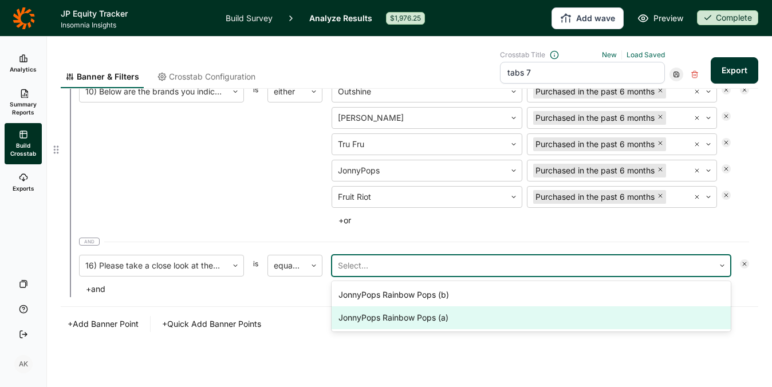
click at [467, 321] on div "JonnyPops Rainbow Pops (a)" at bounding box center [531, 318] width 399 height 23
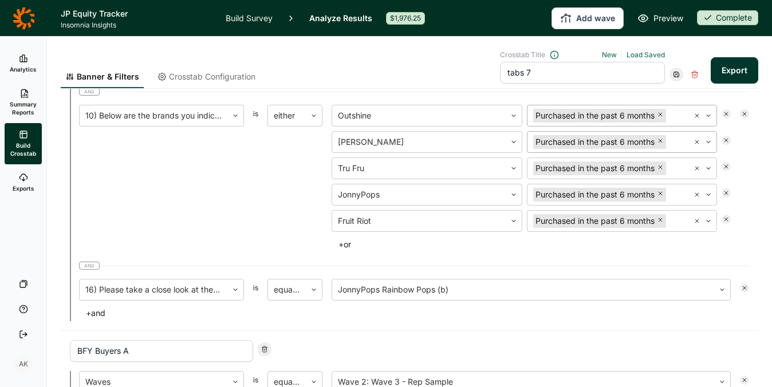
scroll to position [1043, 0]
click at [230, 77] on span "Crosstab Configuration" at bounding box center [212, 76] width 87 height 11
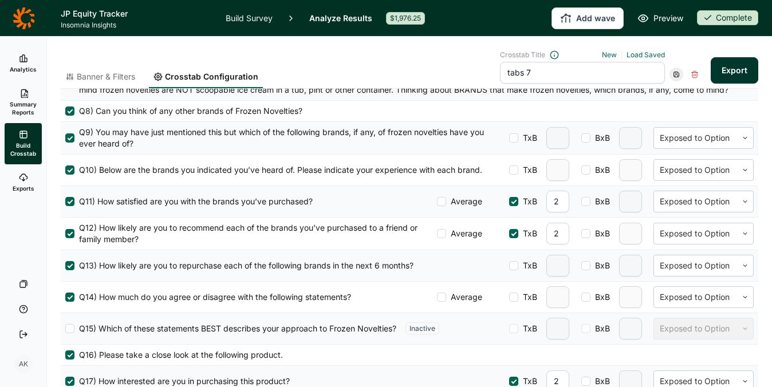
scroll to position [606, 0]
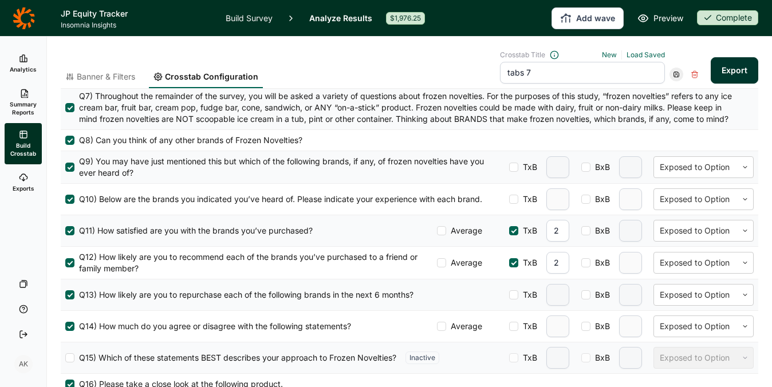
click at [711, 70] on button "Export" at bounding box center [735, 70] width 48 height 26
click at [678, 352] on link "download your file here" at bounding box center [667, 355] width 90 height 9
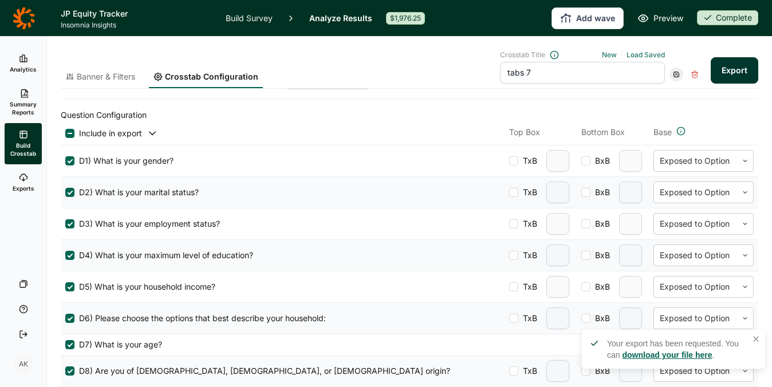
scroll to position [0, 0]
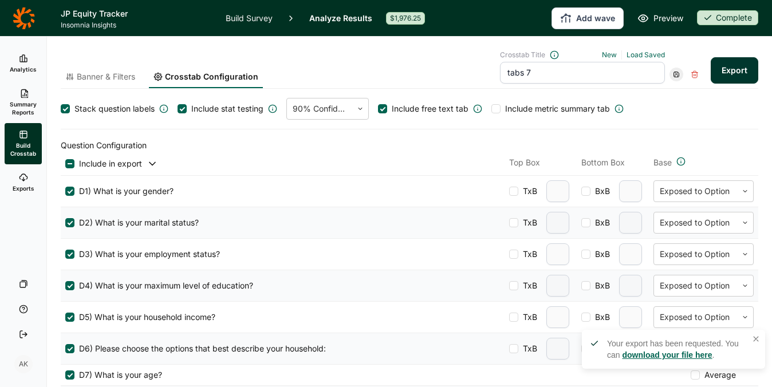
click at [26, 99] on link "Summary Reports" at bounding box center [23, 102] width 37 height 41
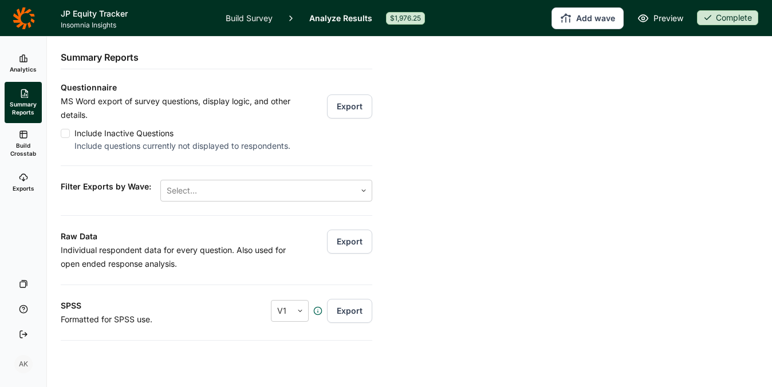
click at [349, 244] on button "Export" at bounding box center [349, 242] width 45 height 24
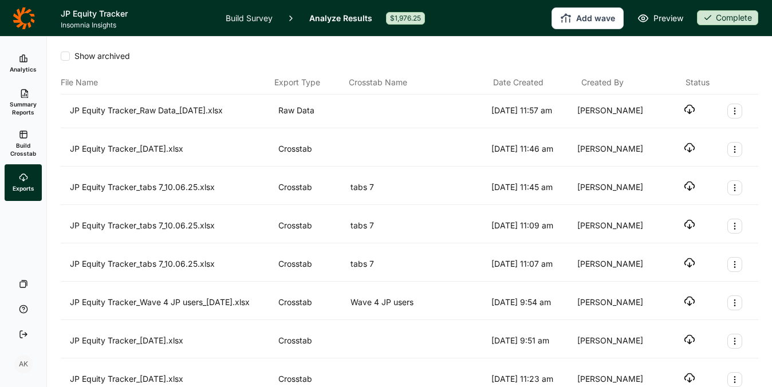
click at [684, 104] on icon "button" at bounding box center [689, 109] width 11 height 11
click at [252, 12] on link "Build Survey" at bounding box center [249, 18] width 47 height 36
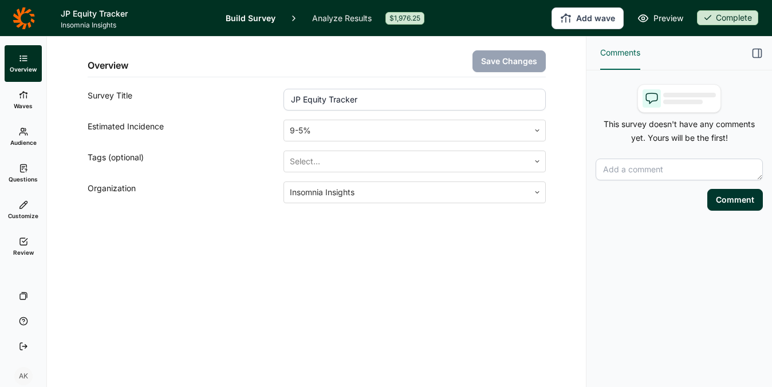
click at [16, 172] on link "Questions" at bounding box center [23, 173] width 37 height 37
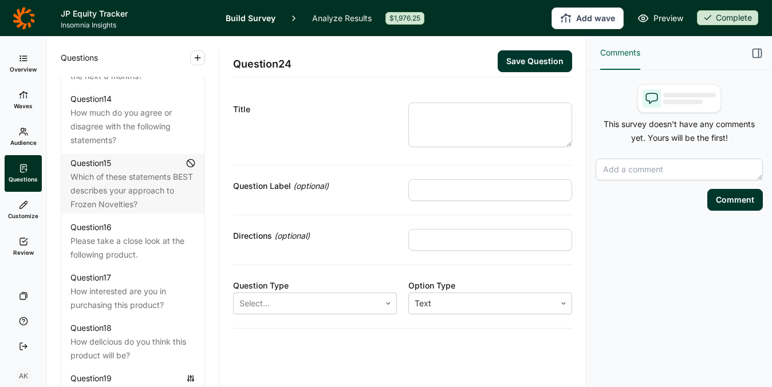
scroll to position [1918, 0]
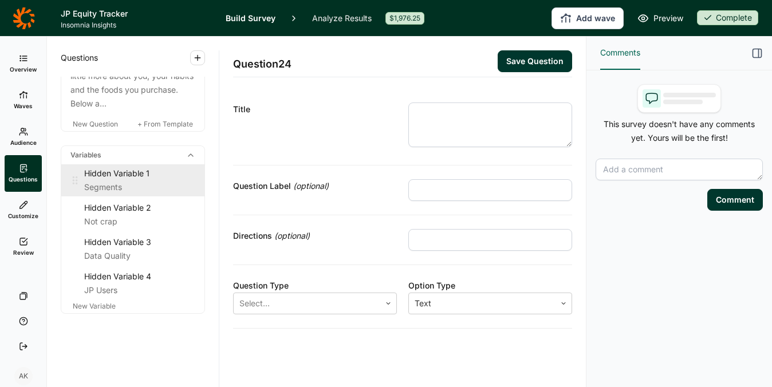
click at [121, 182] on div "Segments" at bounding box center [139, 187] width 111 height 14
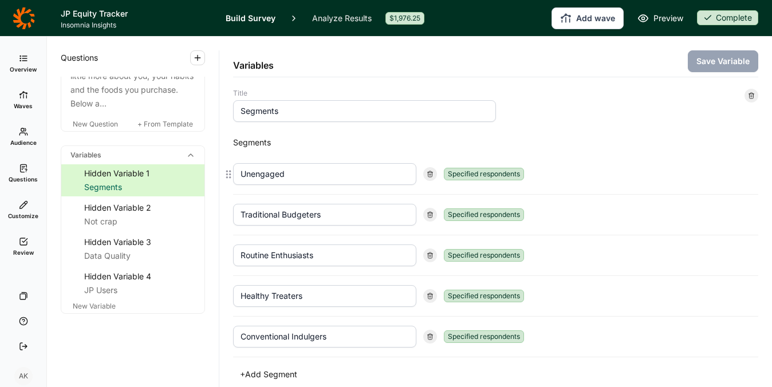
click at [431, 171] on use at bounding box center [430, 174] width 5 height 6
type input "Traditional Budgeters"
type input "Routine Enthusiasts"
type input "Healthy Treaters"
type input "Conventional Indulgers"
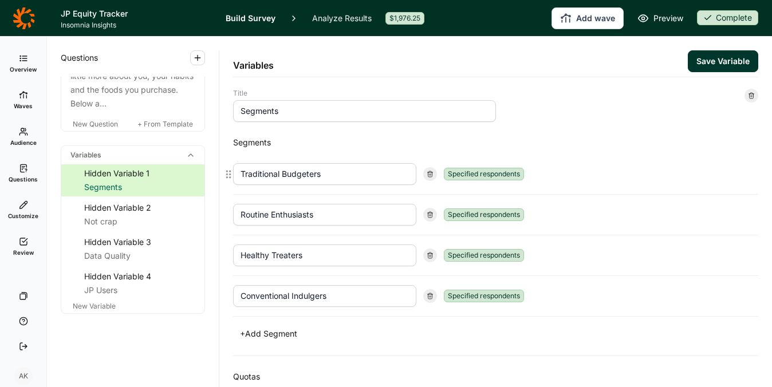
click at [431, 171] on use at bounding box center [430, 174] width 5 height 6
type input "Routine Enthusiasts"
type input "Healthy Treaters"
type input "Conventional Indulgers"
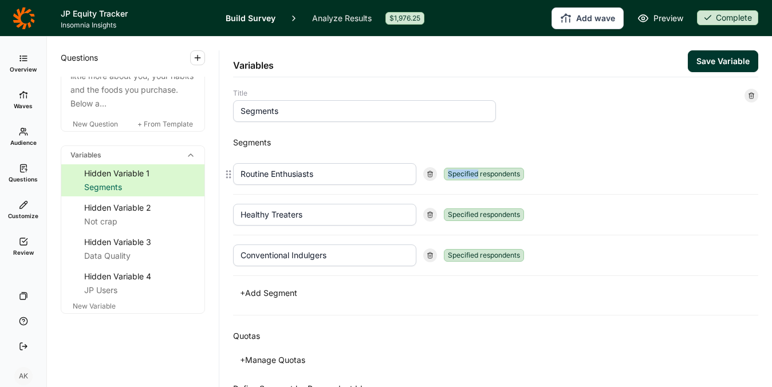
click at [431, 171] on use at bounding box center [430, 174] width 5 height 6
type input "Healthy Treaters"
type input "Conventional Indulgers"
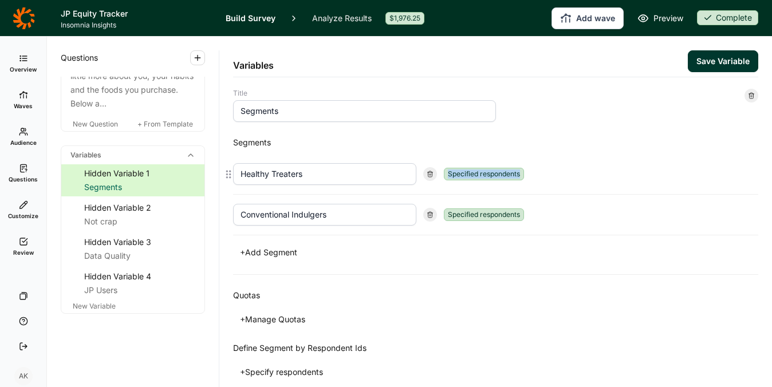
click at [431, 171] on use at bounding box center [430, 174] width 5 height 6
type input "Conventional Indulgers"
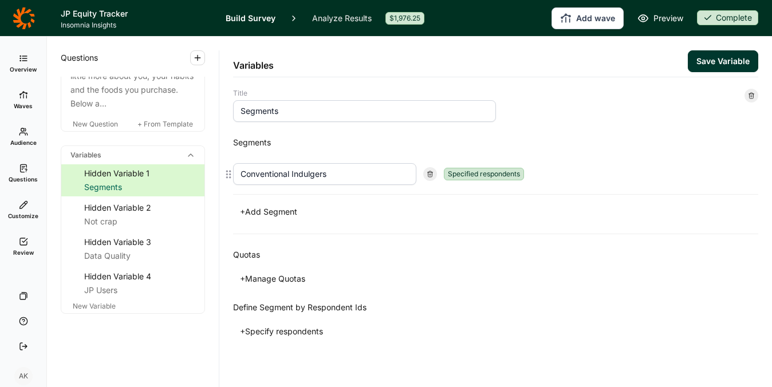
click at [431, 171] on use at bounding box center [430, 174] width 5 height 6
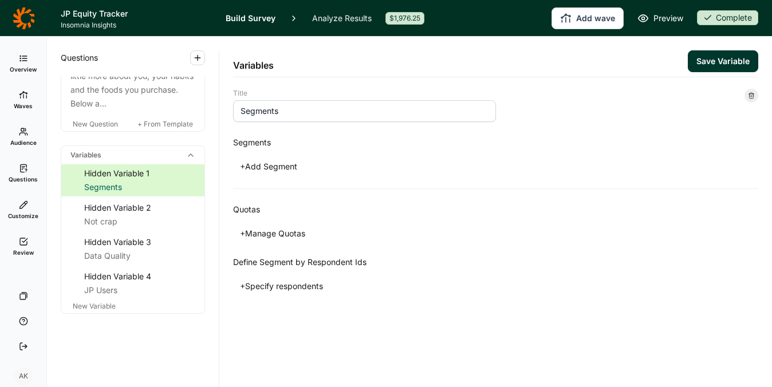
click at [281, 170] on button "+ Add Segment" at bounding box center [268, 167] width 71 height 16
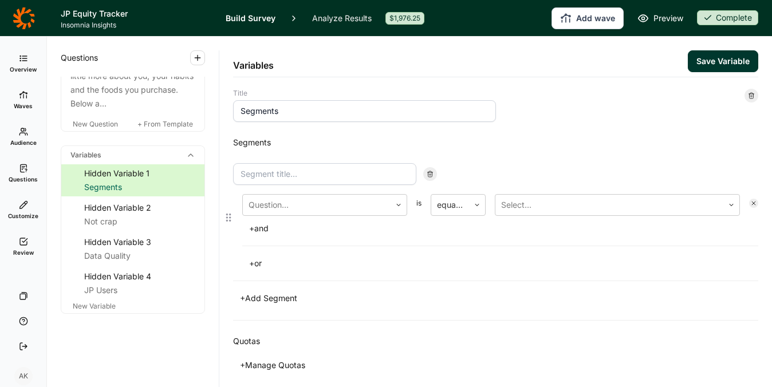
click at [284, 173] on input at bounding box center [324, 174] width 183 height 22
type input "Unengaged"
click at [302, 203] on div at bounding box center [317, 205] width 136 height 16
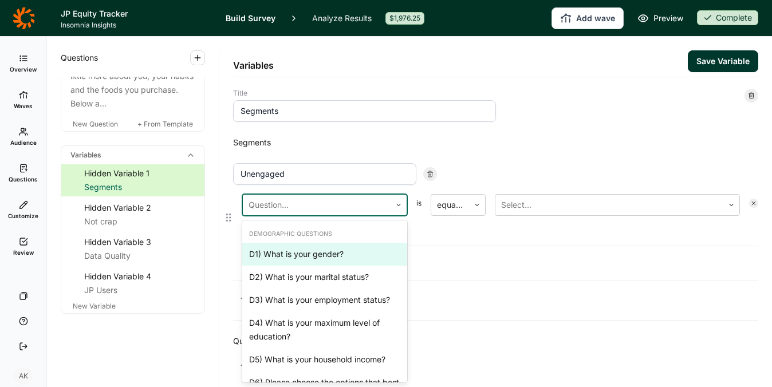
click at [302, 171] on input "Unengaged" at bounding box center [324, 174] width 183 height 22
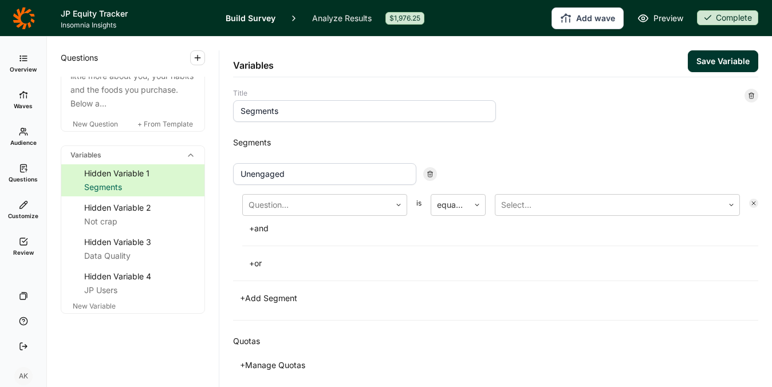
click at [452, 128] on div "Segments Unengaged Question... is equal to Select... + and + or + Add Segment" at bounding box center [495, 221] width 525 height 198
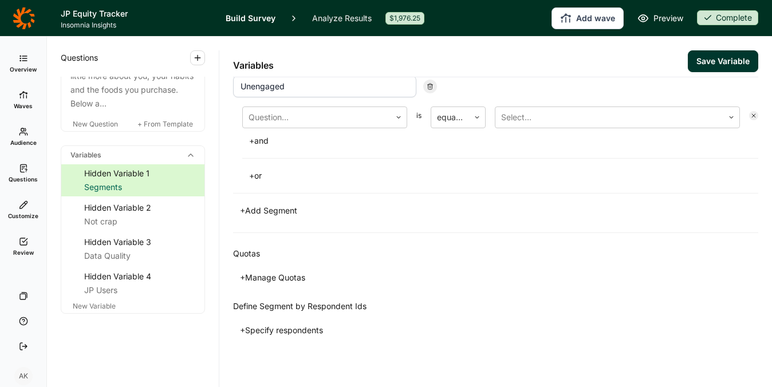
scroll to position [94, 0]
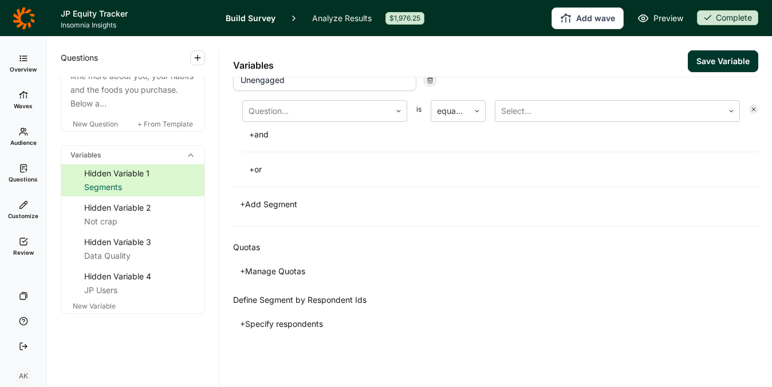
click at [285, 323] on button "+ Specify respondents" at bounding box center [281, 324] width 97 height 16
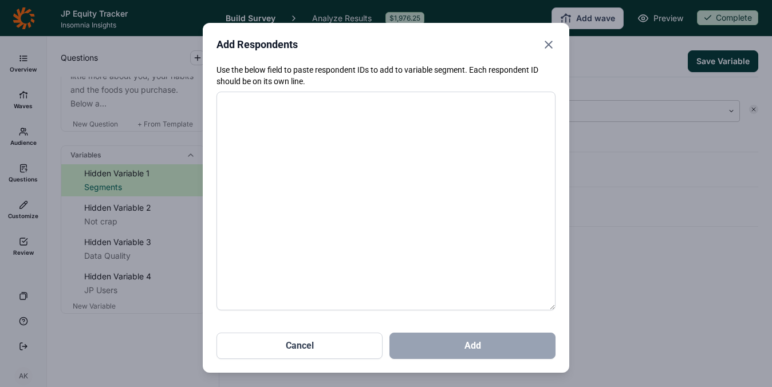
paste textarea "4373973 4373979 4373986 4373989 4374043 4374098 4374278 4374286 4374353 4374364…"
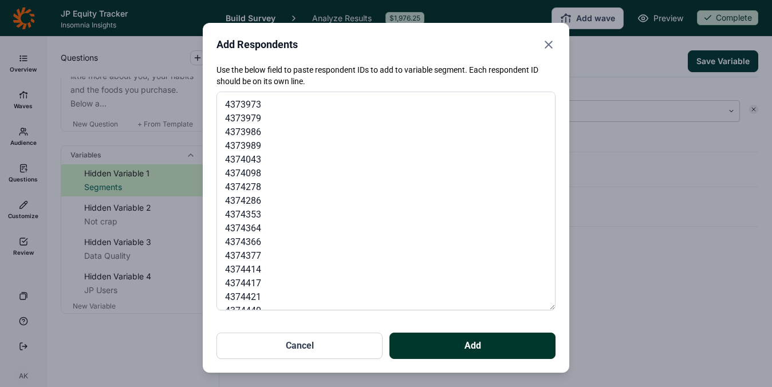
scroll to position [1519, 0]
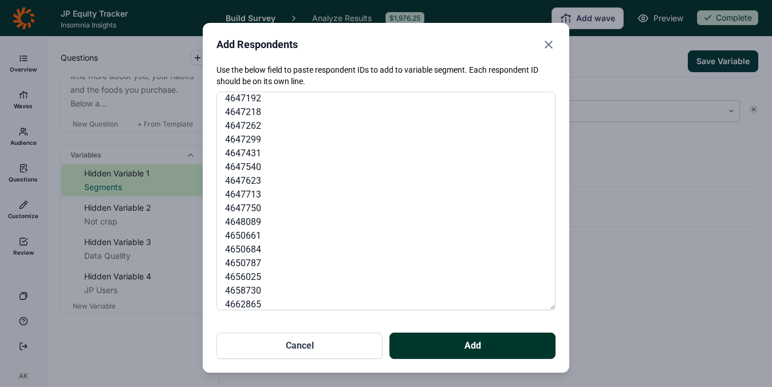
type textarea "4373973 4373979 4373986 4373989 4374043 4374098 4374278 4374286 4374353 4374364…"
click at [464, 356] on button "Add" at bounding box center [473, 346] width 166 height 26
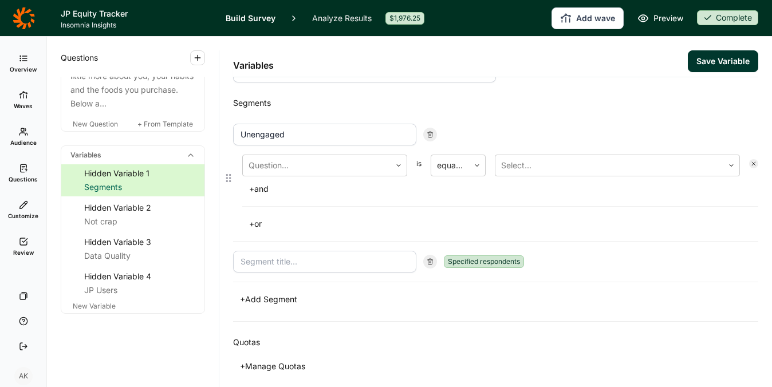
scroll to position [14, 0]
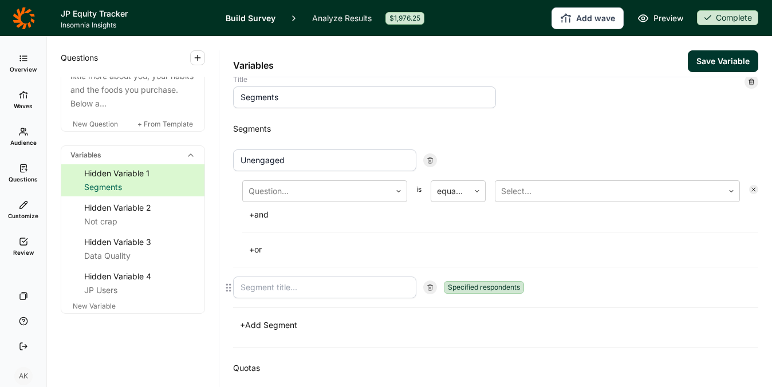
click at [311, 290] on input at bounding box center [324, 288] width 183 height 22
type input "Unengaged"
click at [428, 157] on icon at bounding box center [430, 160] width 7 height 7
type input "Unengaged"
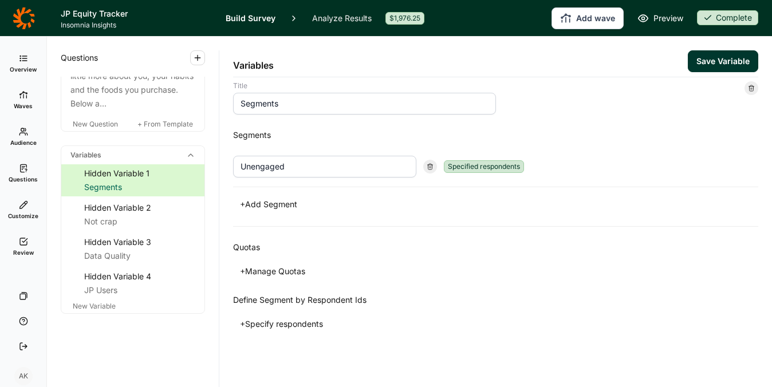
click at [278, 201] on button "+ Add Segment" at bounding box center [268, 205] width 71 height 16
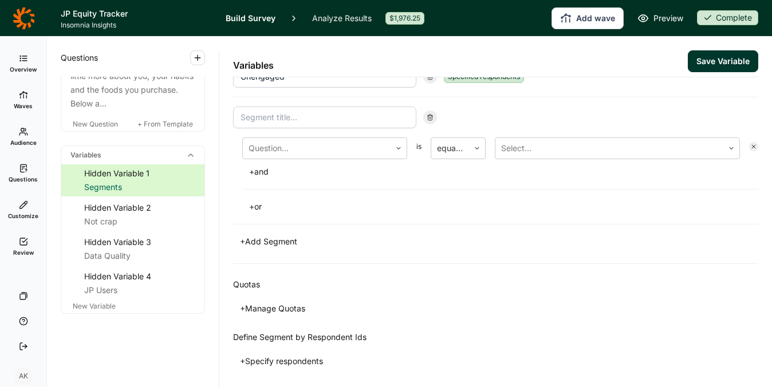
scroll to position [135, 0]
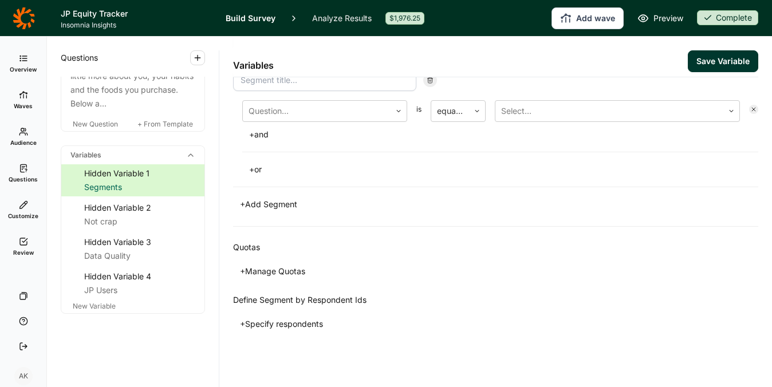
click at [289, 322] on button "+ Specify respondents" at bounding box center [281, 324] width 97 height 16
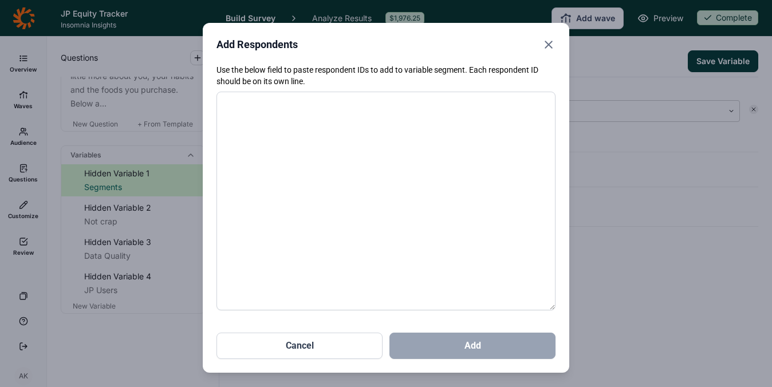
paste textarea "4373970 4373994 4374056 4374092 4374107 4374139 4374146 4374157 4374162 4374170…"
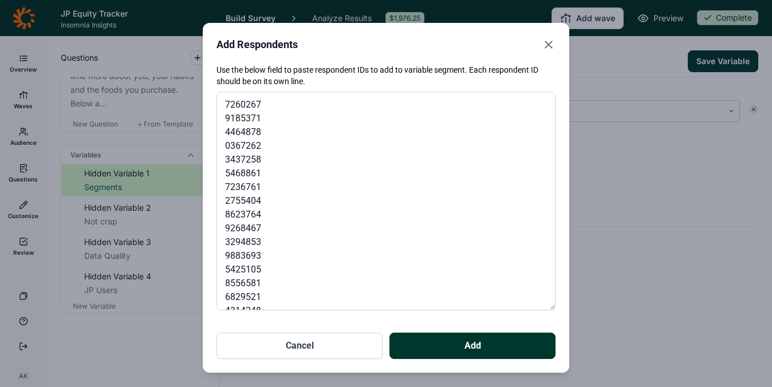
scroll to position [3182, 0]
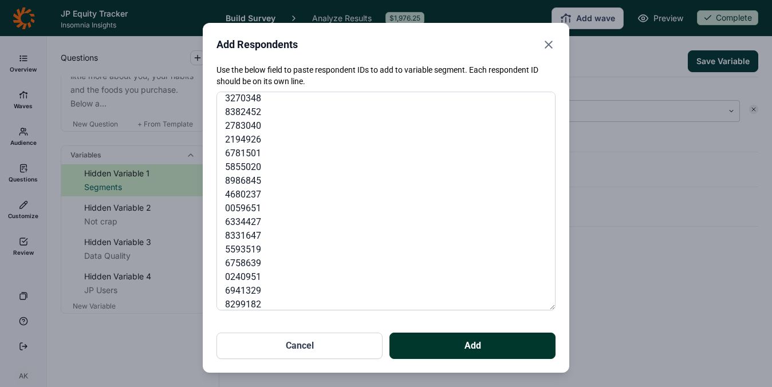
type textarea "4373970 4373994 4374056 4374092 4374107 4374139 4374146 4374157 4374162 4374170…"
click at [447, 345] on button "Add" at bounding box center [473, 346] width 166 height 26
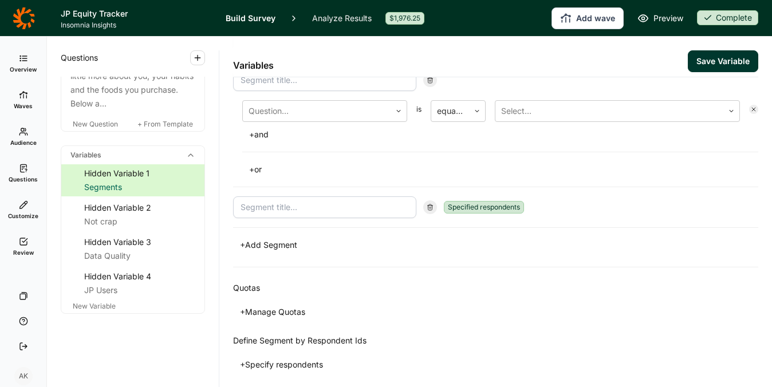
scroll to position [175, 0]
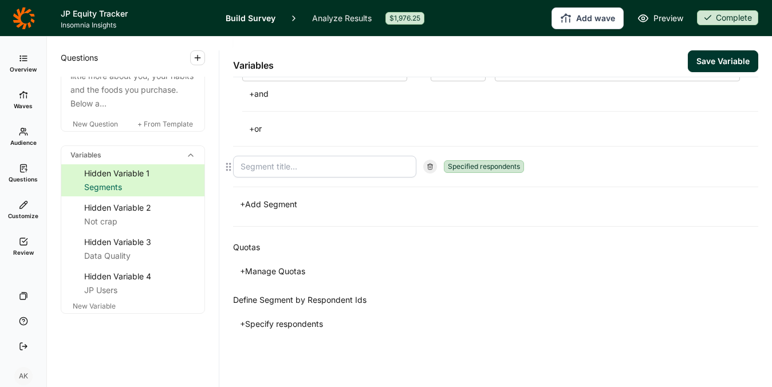
click at [275, 158] on input at bounding box center [324, 167] width 183 height 22
type input "Traditional Budgeters"
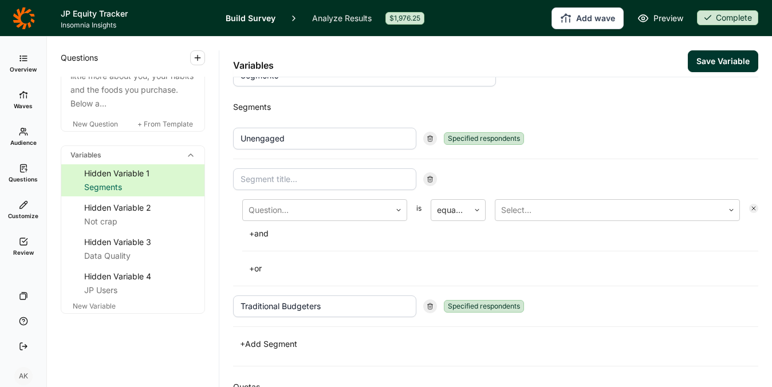
scroll to position [0, 0]
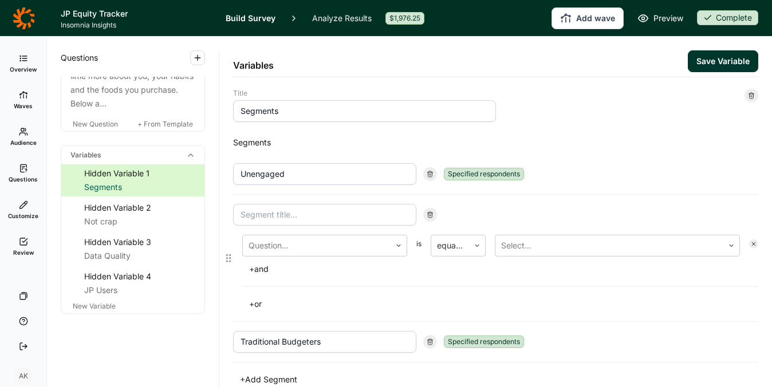
click at [430, 212] on icon at bounding box center [430, 214] width 7 height 7
type input "Traditional Budgeters"
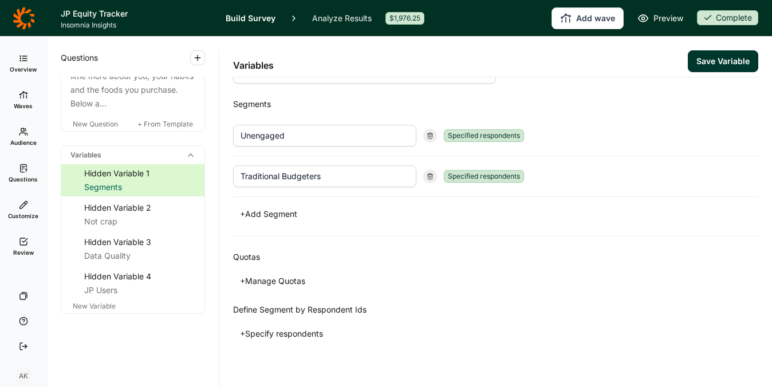
scroll to position [48, 0]
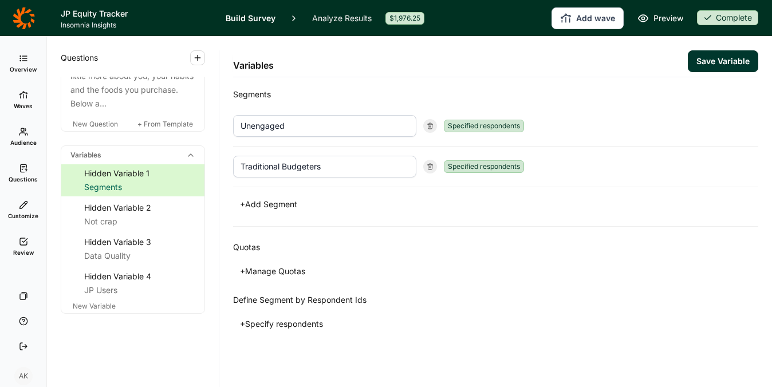
click at [294, 322] on button "+ Specify respondents" at bounding box center [281, 324] width 97 height 16
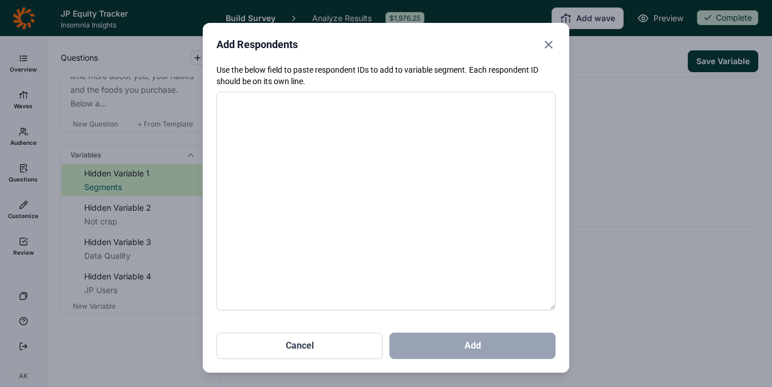
paste textarea "4374051 4374306 4374308 4374551 4383293 4383410 4383420 4383439 4383441 4383839…"
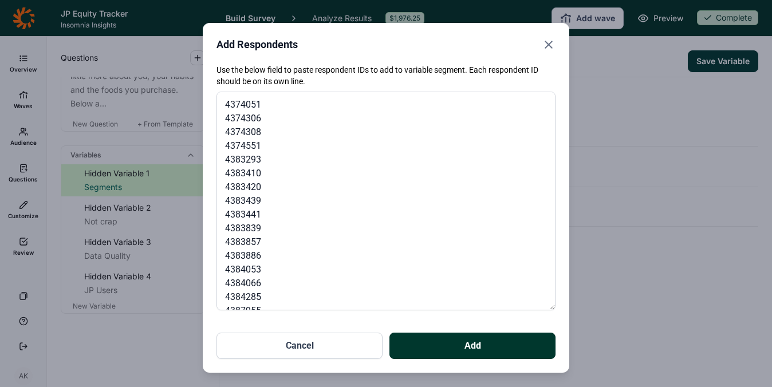
scroll to position [749, 0]
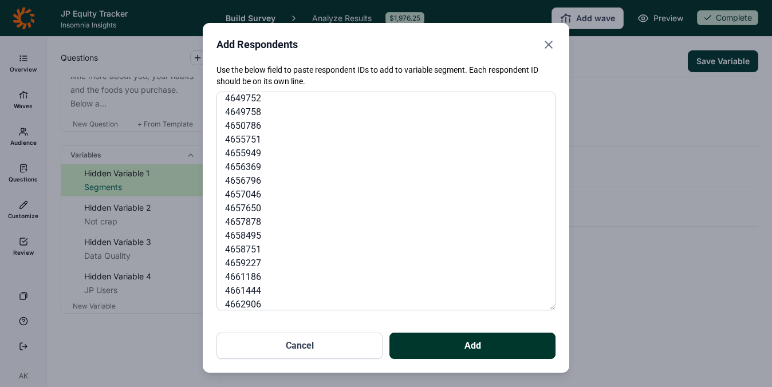
type textarea "4374051 4374306 4374308 4374551 4383293 4383410 4383420 4383439 4383441 4383839…"
click at [415, 346] on button "Add" at bounding box center [473, 346] width 166 height 26
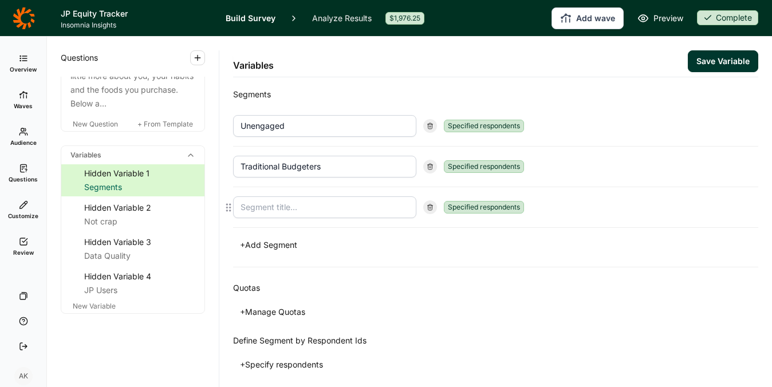
click at [281, 205] on input at bounding box center [324, 208] width 183 height 22
type input "Routine Enthusiasts"
click at [289, 362] on button "+ Specify respondents" at bounding box center [281, 365] width 97 height 16
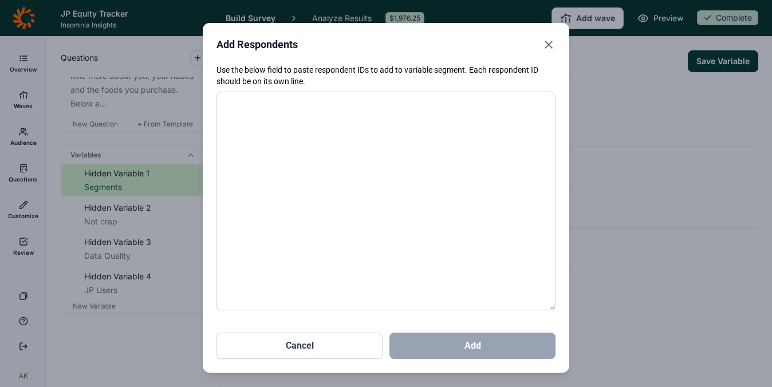
paste textarea "4373972 4373974 4373977 4373982 4373987 4373998 4374003 4374022 4374024 4374027…"
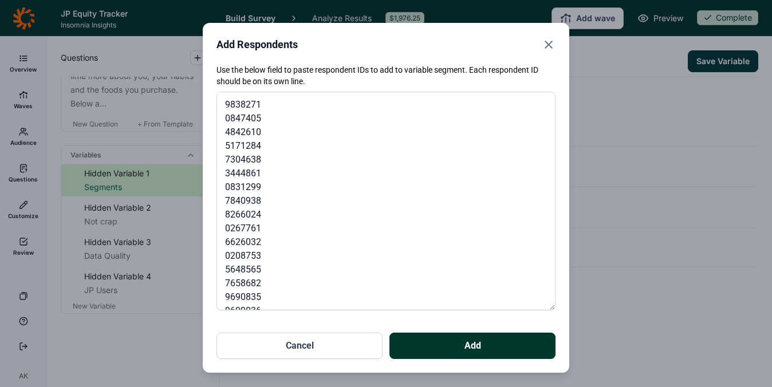
scroll to position [8394, 0]
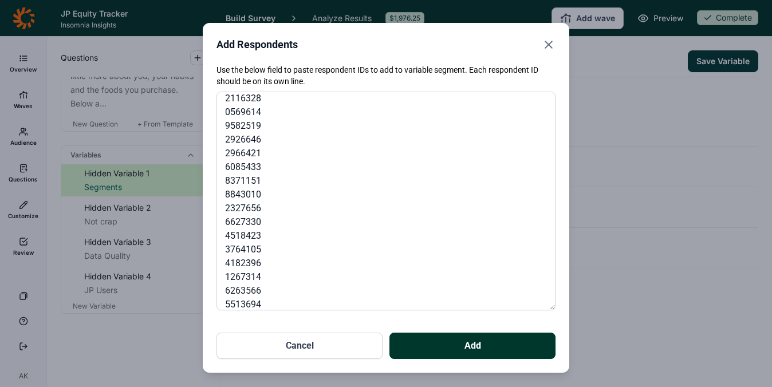
type textarea "4373972 4373974 4373977 4373982 4373987 4373998 4374003 4374022 4374024 4374027…"
click at [415, 341] on button "Add" at bounding box center [473, 346] width 166 height 26
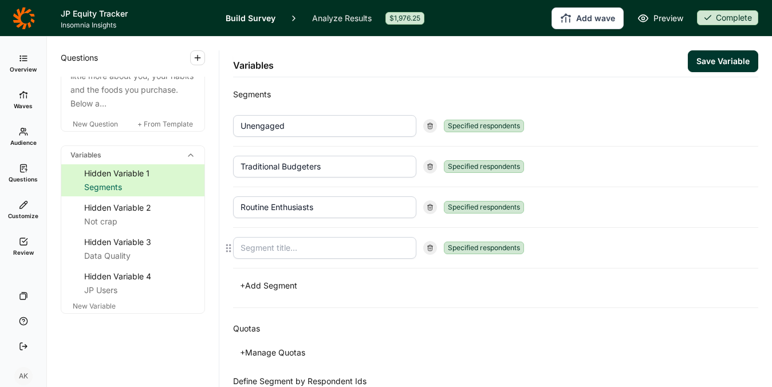
click at [335, 246] on input at bounding box center [324, 248] width 183 height 22
type input "Healthy Treaters"
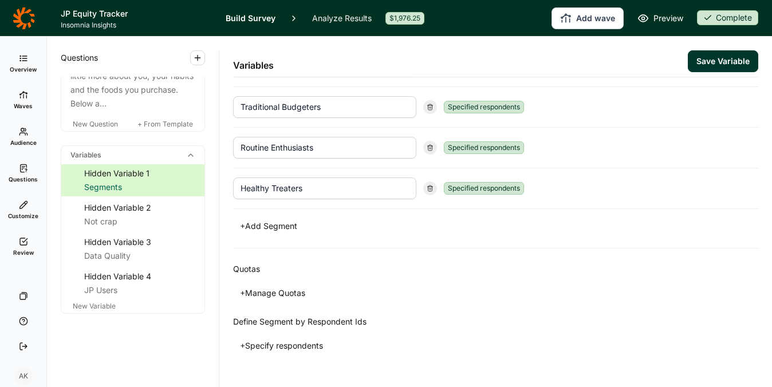
scroll to position [129, 0]
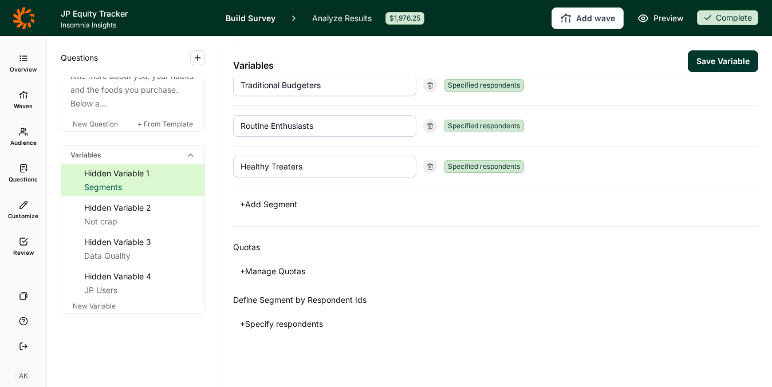
click at [295, 325] on button "+ Specify respondents" at bounding box center [281, 324] width 97 height 16
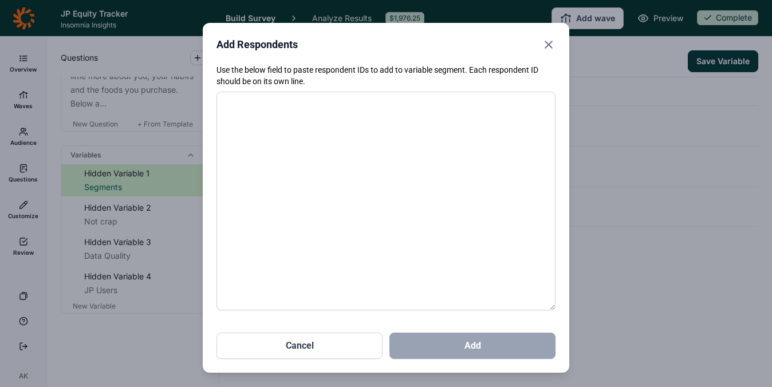
paste textarea "4373992 4374061 4374080 4374104 4374129 4374135 4374142 4374158 4374169 4374176…"
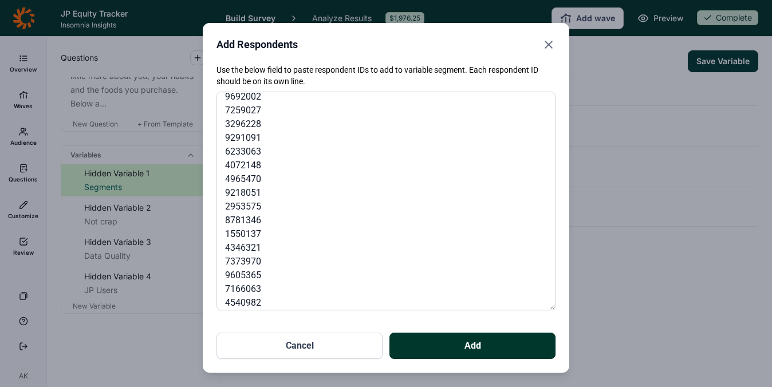
scroll to position [1906, 0]
type textarea "4373992 4374061 4374080 4374104 4374129 4374135 4374142 4374158 4374169 4374176…"
click at [462, 351] on button "Add" at bounding box center [473, 346] width 166 height 26
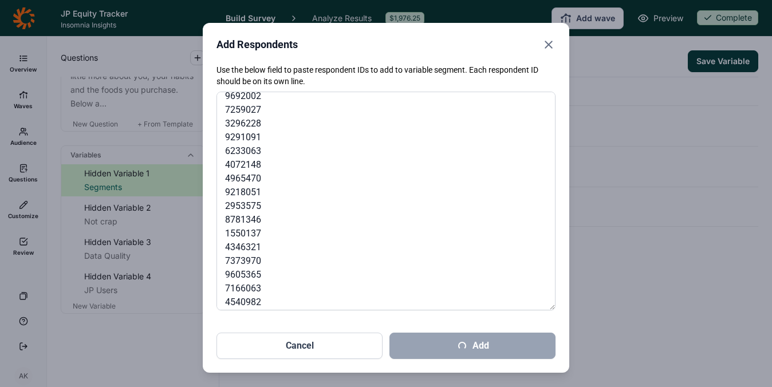
scroll to position [170, 0]
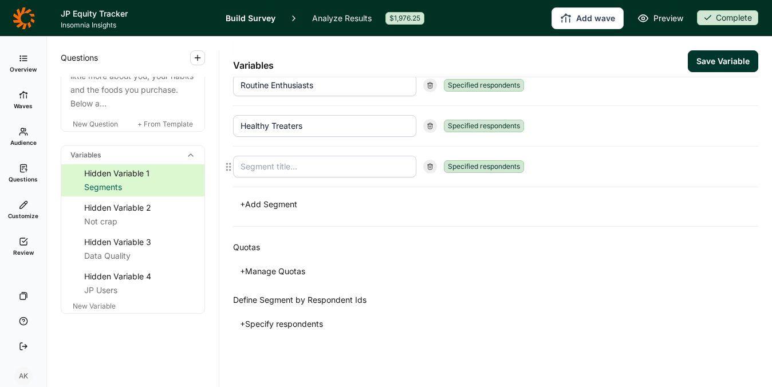
click at [296, 170] on input at bounding box center [324, 167] width 183 height 22
type input "Conventional Indulgers"
click at [415, 268] on div "+ Manage Quotas" at bounding box center [495, 272] width 525 height 16
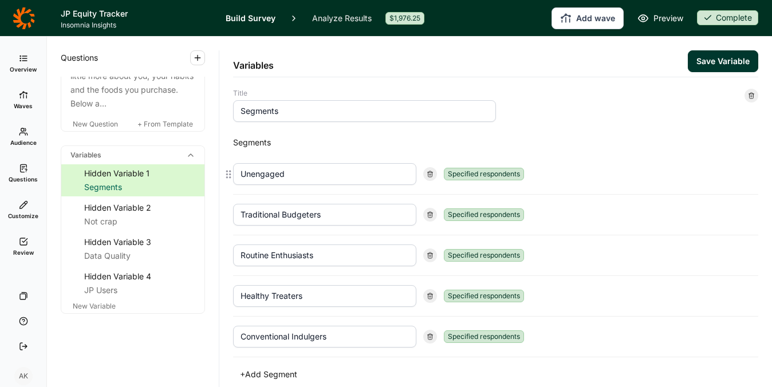
scroll to position [2, 0]
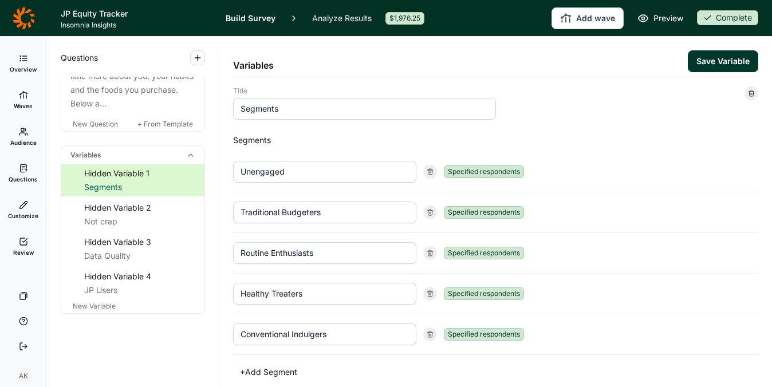
click at [698, 57] on button "Save Variable" at bounding box center [723, 61] width 70 height 22
click at [327, 17] on link "Analyze Results" at bounding box center [342, 18] width 60 height 36
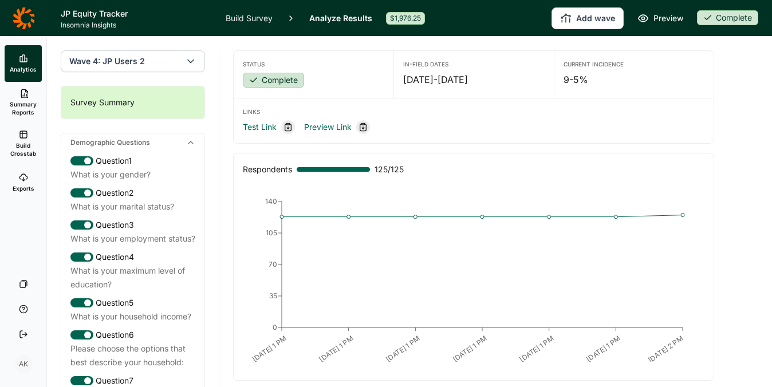
click at [21, 137] on icon at bounding box center [23, 134] width 9 height 9
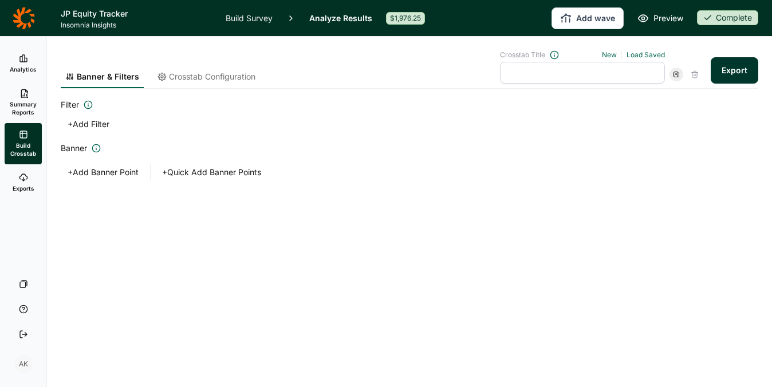
click at [218, 175] on button "+ Quick Add Banner Points" at bounding box center [211, 172] width 113 height 16
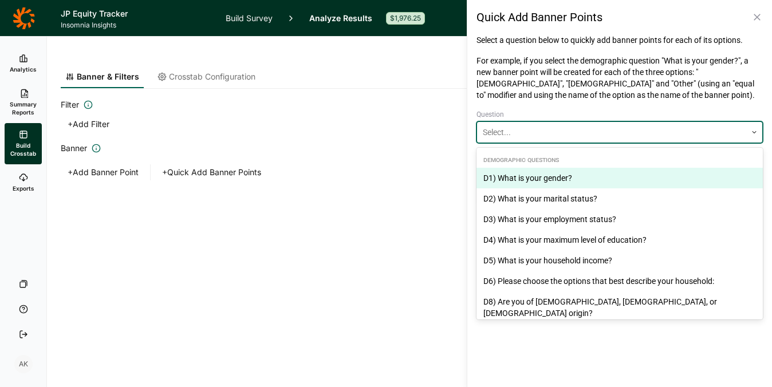
click at [627, 128] on div at bounding box center [612, 132] width 258 height 14
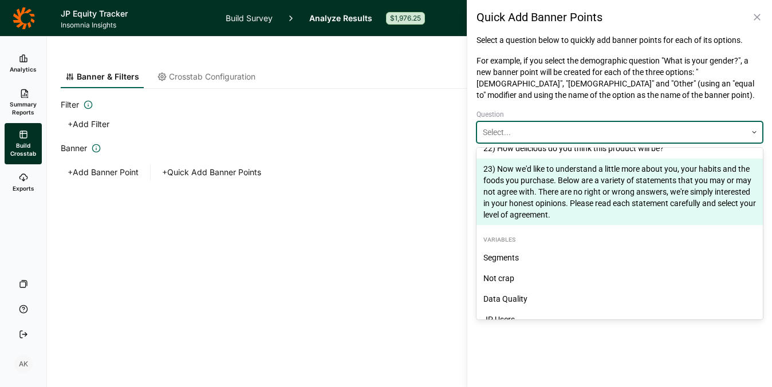
scroll to position [858, 0]
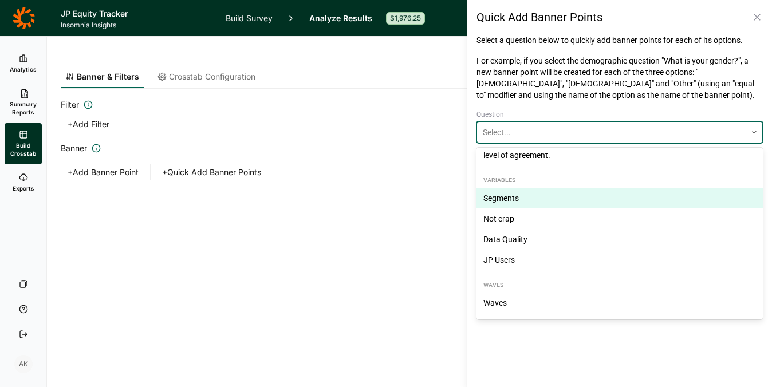
click at [631, 185] on div "Variables" at bounding box center [620, 180] width 286 height 11
click at [514, 195] on div "Segments" at bounding box center [620, 198] width 286 height 21
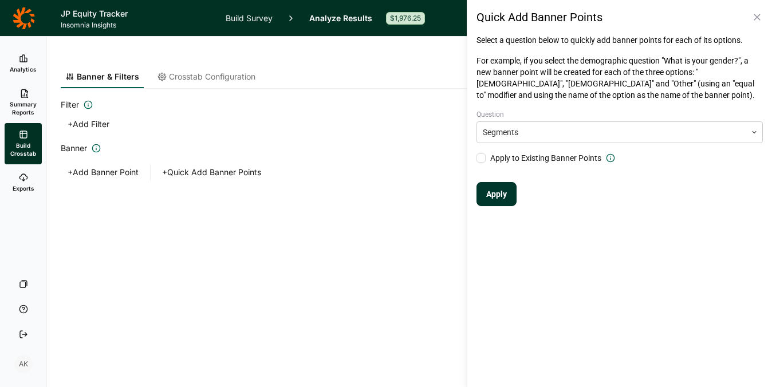
click at [514, 195] on button "Apply" at bounding box center [497, 194] width 40 height 24
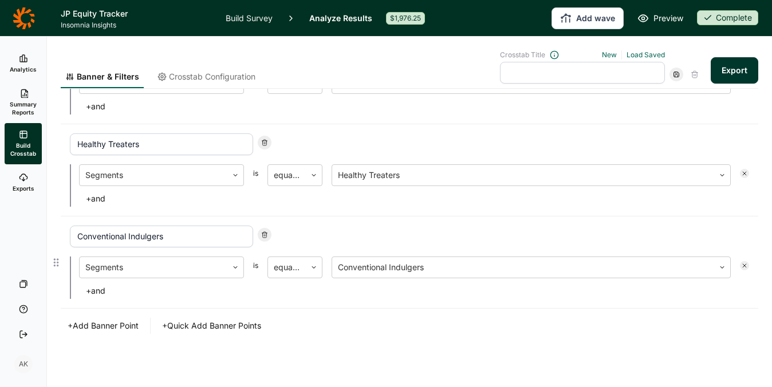
scroll to position [314, 0]
click at [199, 327] on button "+ Quick Add Banner Points" at bounding box center [211, 324] width 113 height 16
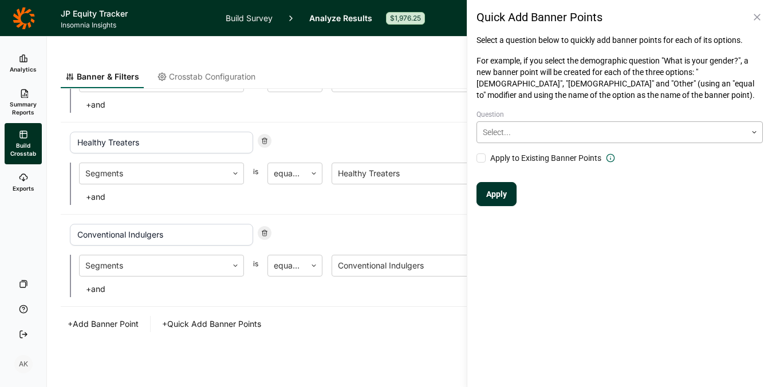
click at [619, 129] on div at bounding box center [612, 132] width 258 height 14
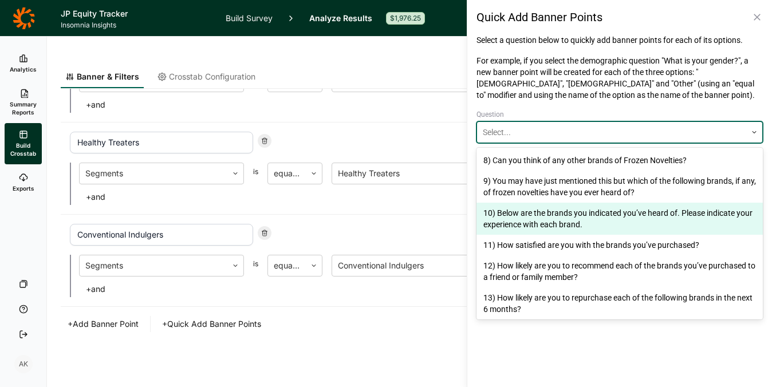
scroll to position [858, 0]
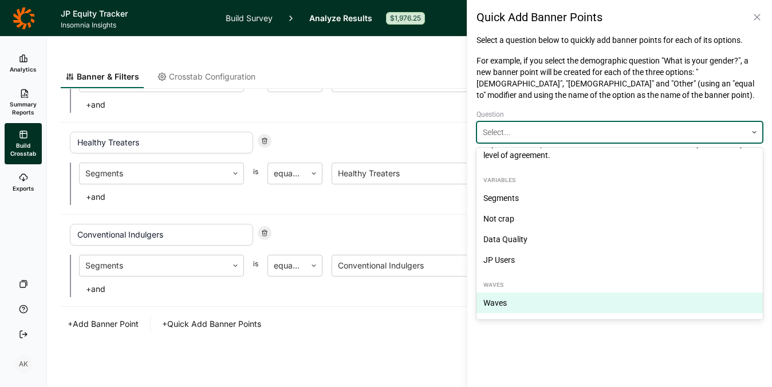
click at [552, 315] on div "Waves Waves" at bounding box center [620, 296] width 286 height 43
click at [548, 307] on div "Waves" at bounding box center [620, 303] width 286 height 21
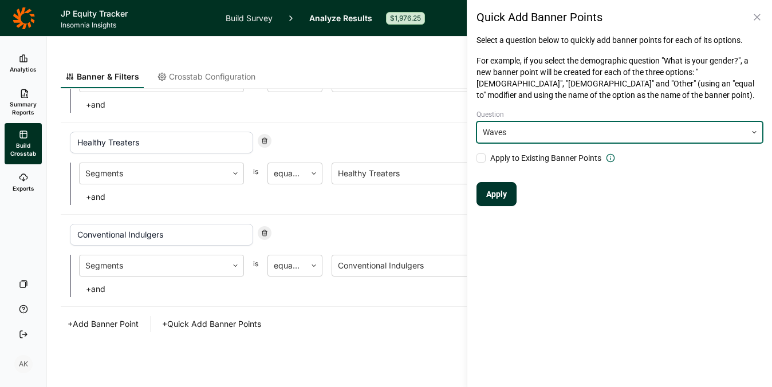
click at [557, 159] on span "Apply to Existing Banner Points" at bounding box center [545, 157] width 111 height 11
click at [477, 158] on input "Apply to Existing Banner Points" at bounding box center [477, 158] width 0 height 0
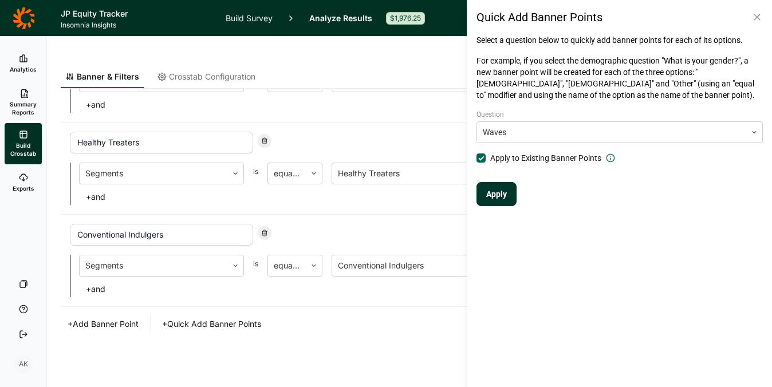
click at [497, 195] on button "Apply" at bounding box center [497, 194] width 40 height 24
type input "Unengaged - Wave 4: JP Users 2"
type input "Unengaged - Wave 3: JonnyPops Boost - Wave 3"
type input "Unengaged - Wave 2: Wave 3 - Rep Sample"
type input "Unengaged - Wave 1: Wave 1"
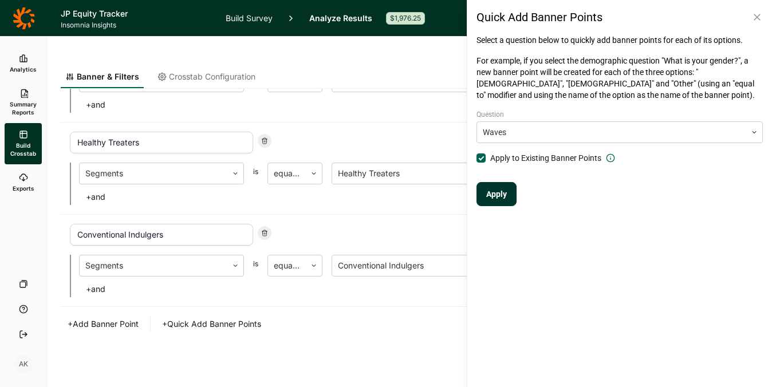
type input "Traditional Budgeters - Wave 4: JP Users 2"
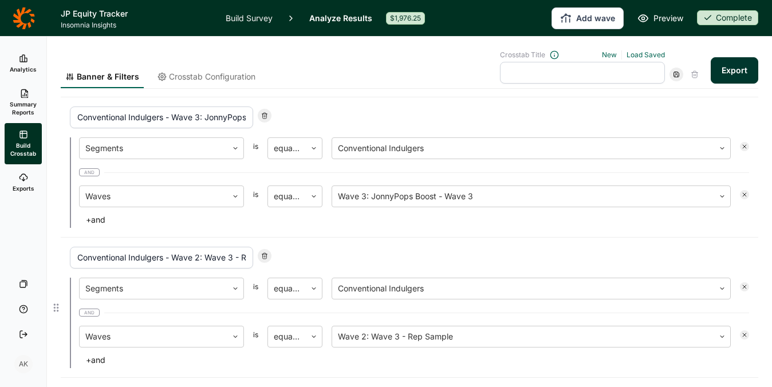
scroll to position [2415, 0]
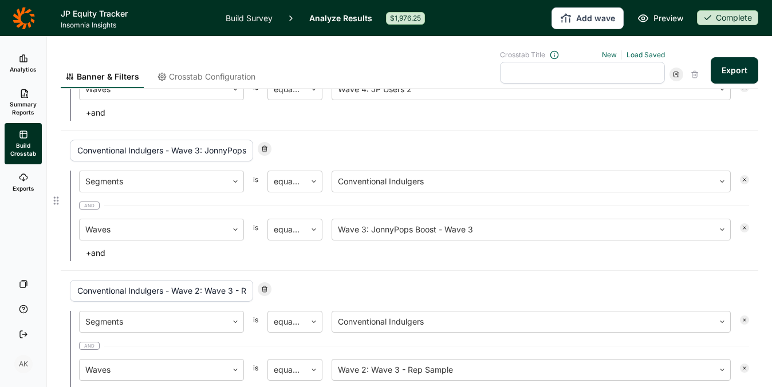
click at [264, 147] on use at bounding box center [264, 149] width 5 height 6
type input "Conventional Indulgers - Wave 2: Wave 3 - Rep Sample"
type input "Conventional Indulgers - Wave 1: Wave 1"
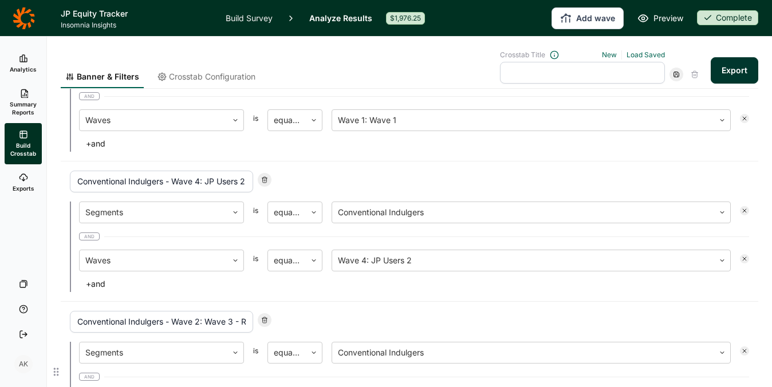
scroll to position [2201, 0]
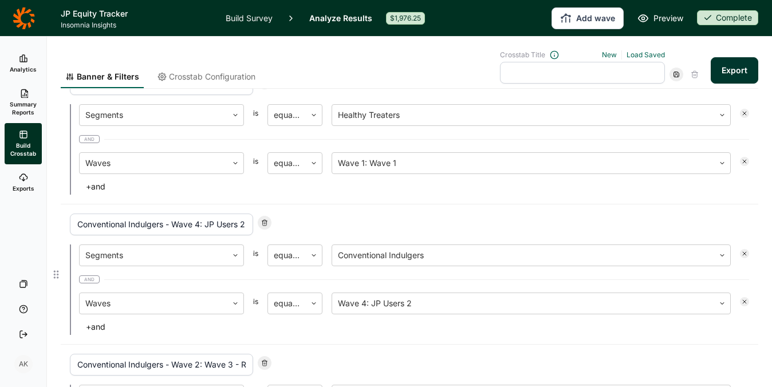
click at [258, 223] on div at bounding box center [265, 223] width 14 height 14
type input "Conventional Indulgers - Wave 2: Wave 3 - Rep Sample"
type input "Conventional Indulgers - Wave 1: Wave 1"
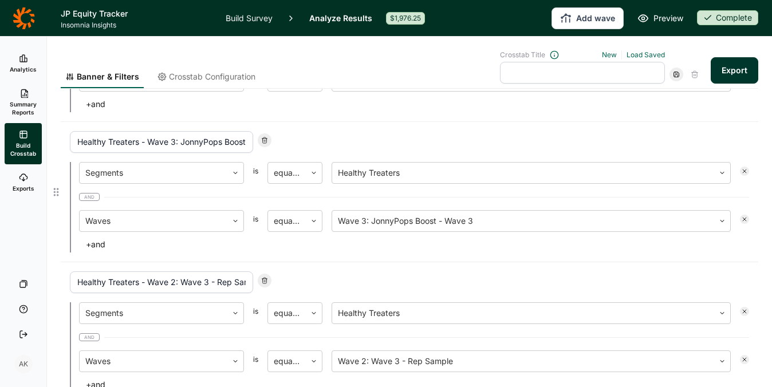
scroll to position [1794, 0]
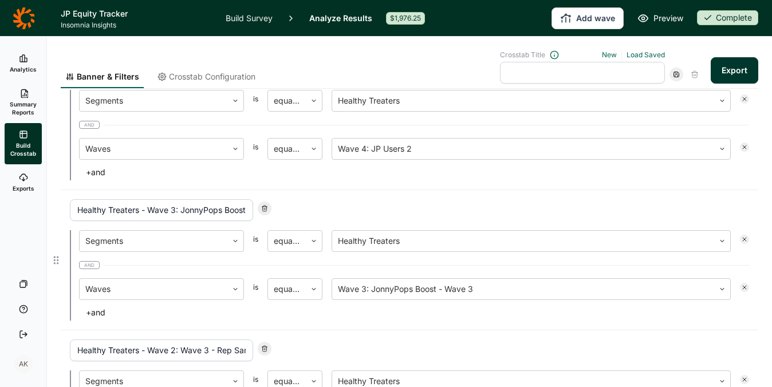
click at [265, 206] on use at bounding box center [264, 209] width 5 height 6
type input "Healthy Treaters - Wave 2: Wave 3 - Rep Sample"
type input "Healthy Treaters - Wave 1: Wave 1"
type input "Conventional Indulgers - Wave 2: Wave 3 - Rep Sample"
type input "Conventional Indulgers - Wave 1: Wave 1"
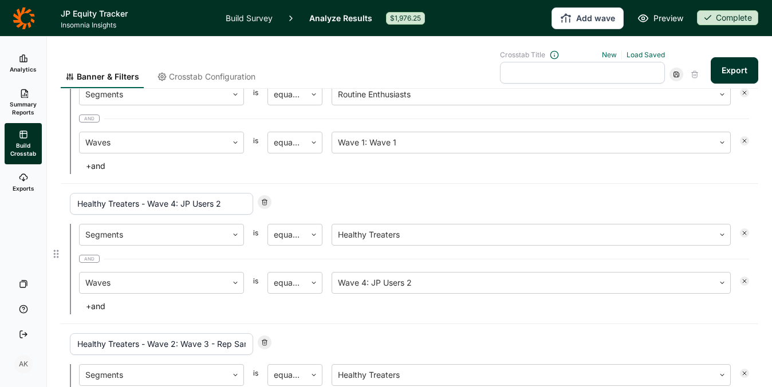
click at [264, 202] on use at bounding box center [264, 202] width 5 height 6
type input "Healthy Treaters - Wave 2: Wave 3 - Rep Sample"
type input "Healthy Treaters - Wave 1: Wave 1"
type input "Conventional Indulgers - Wave 2: Wave 3 - Rep Sample"
type input "Conventional Indulgers - Wave 1: Wave 1"
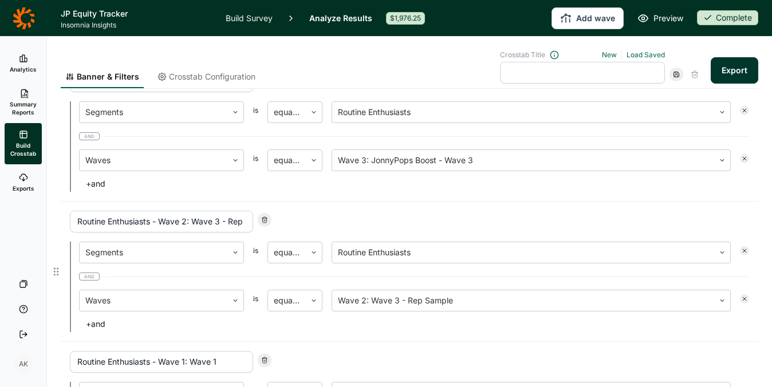
scroll to position [1267, 0]
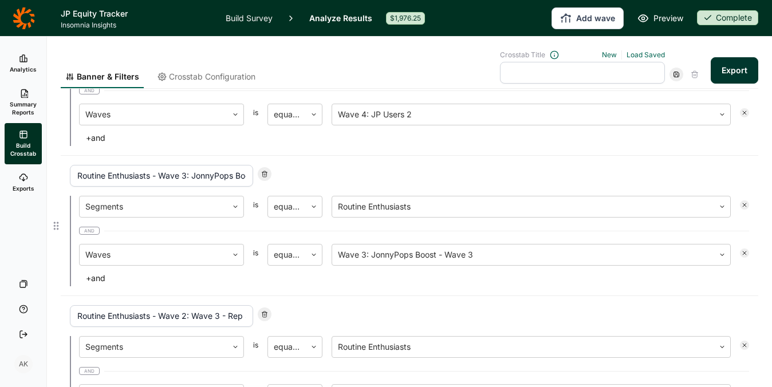
click at [264, 172] on icon at bounding box center [264, 174] width 7 height 7
type input "Routine Enthusiasts - Wave 2: Wave 3 - Rep Sample"
type input "Routine Enthusiasts - Wave 1: Wave 1"
type input "Healthy Treaters - Wave 2: Wave 3 - Rep Sample"
type input "Healthy Treaters - Wave 1: Wave 1"
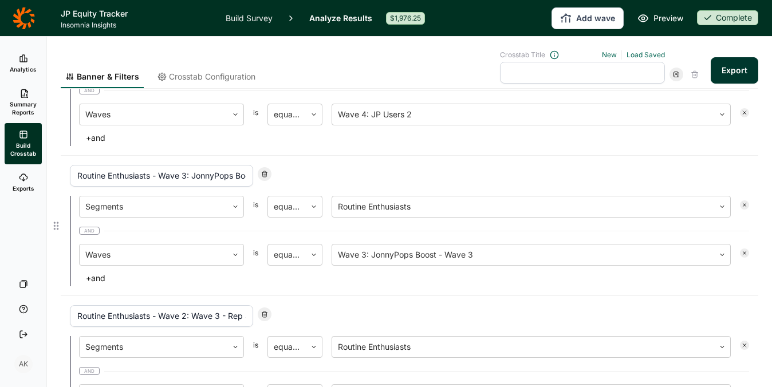
type input "Conventional Indulgers - Wave 2: Wave 3 - Rep Sample"
type input "Conventional Indulgers - Wave 1: Wave 1"
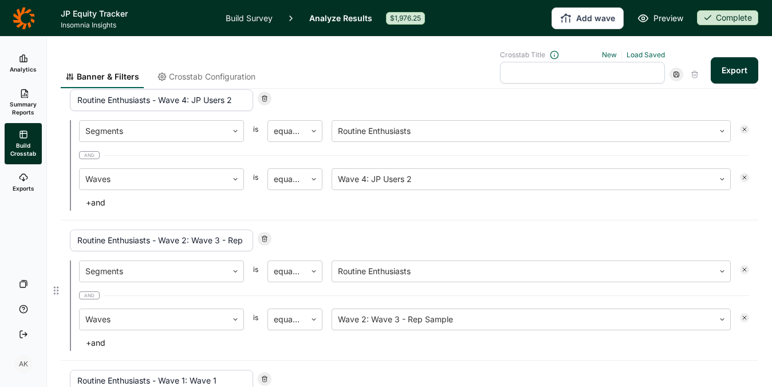
scroll to position [1122, 0]
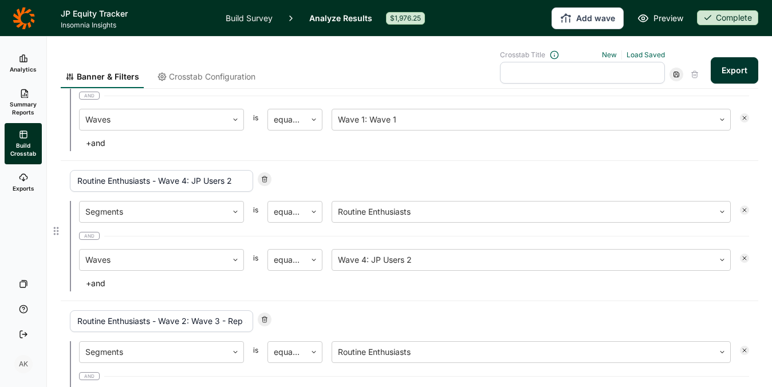
click at [264, 172] on div at bounding box center [265, 179] width 14 height 14
type input "Routine Enthusiasts - Wave 2: Wave 3 - Rep Sample"
type input "Routine Enthusiasts - Wave 1: Wave 1"
type input "Healthy Treaters - Wave 2: Wave 3 - Rep Sample"
type input "Healthy Treaters - Wave 1: Wave 1"
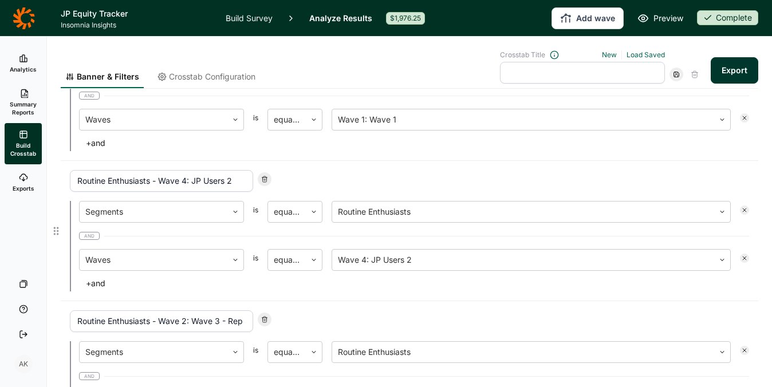
type input "Conventional Indulgers - Wave 2: Wave 3 - Rep Sample"
type input "Conventional Indulgers - Wave 1: Wave 1"
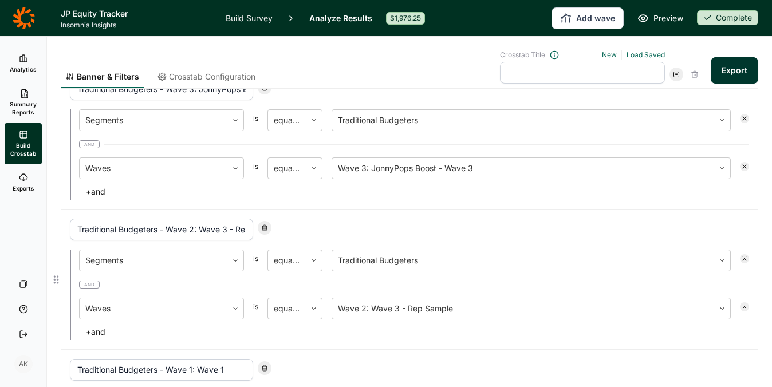
scroll to position [750, 0]
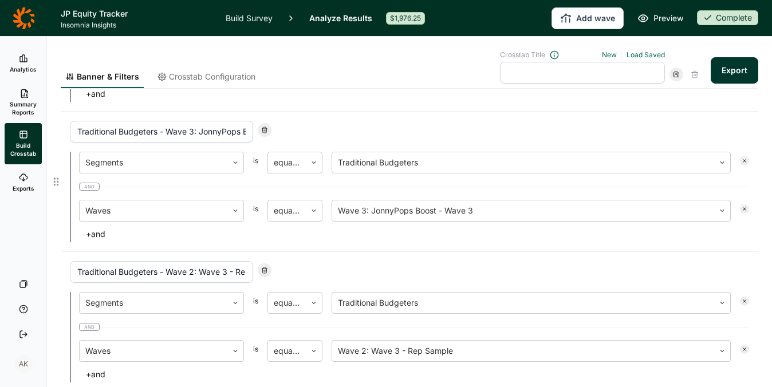
click at [266, 130] on use at bounding box center [264, 130] width 5 height 6
type input "Traditional Budgeters - Wave 2: Wave 3 - Rep Sample"
type input "Traditional Budgeters - Wave 1: Wave 1"
type input "Routine Enthusiasts - Wave 2: Wave 3 - Rep Sample"
type input "Routine Enthusiasts - Wave 1: Wave 1"
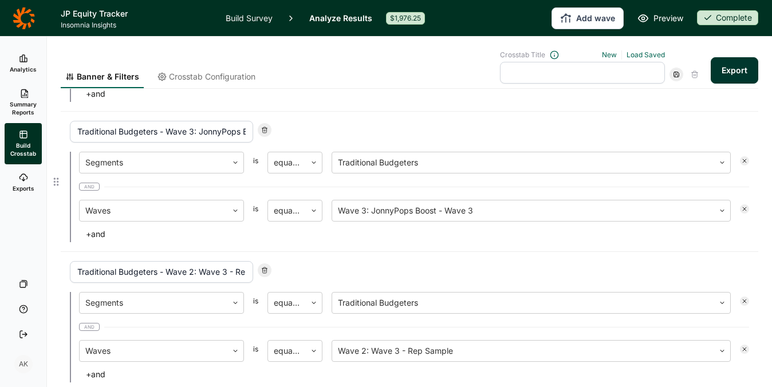
type input "Healthy Treaters - Wave 2: Wave 3 - Rep Sample"
type input "Healthy Treaters - Wave 1: Wave 1"
type input "Conventional Indulgers - Wave 2: Wave 3 - Rep Sample"
type input "Conventional Indulgers - Wave 1: Wave 1"
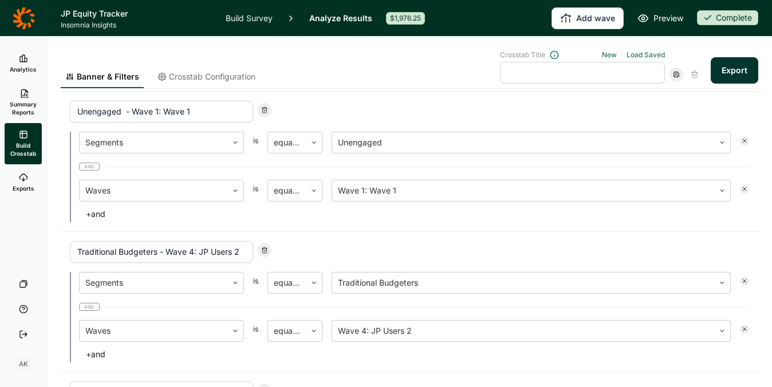
scroll to position [556, 0]
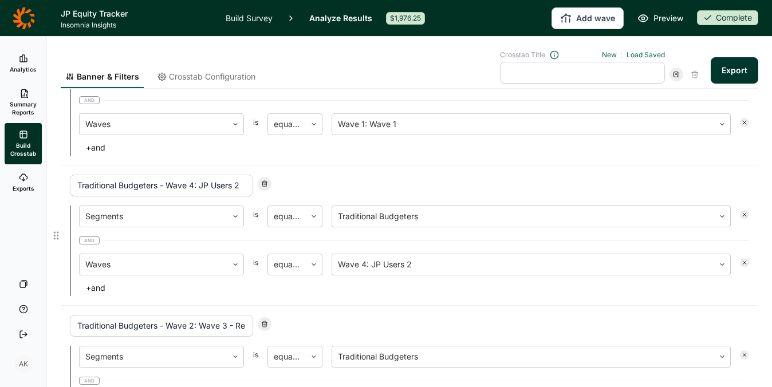
click at [264, 180] on icon at bounding box center [264, 183] width 7 height 7
type input "Traditional Budgeters - Wave 2: Wave 3 - Rep Sample"
type input "Traditional Budgeters - Wave 1: Wave 1"
type input "Routine Enthusiasts - Wave 2: Wave 3 - Rep Sample"
type input "Routine Enthusiasts - Wave 1: Wave 1"
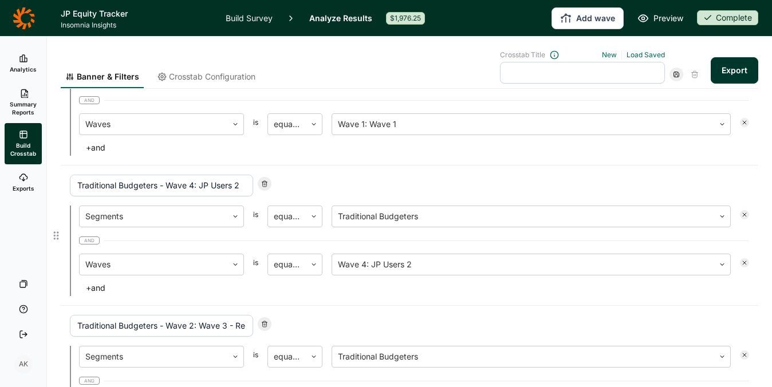
type input "Healthy Treaters - Wave 2: Wave 3 - Rep Sample"
type input "Healthy Treaters - Wave 1: Wave 1"
type input "Conventional Indulgers - Wave 2: Wave 3 - Rep Sample"
type input "Conventional Indulgers - Wave 1: Wave 1"
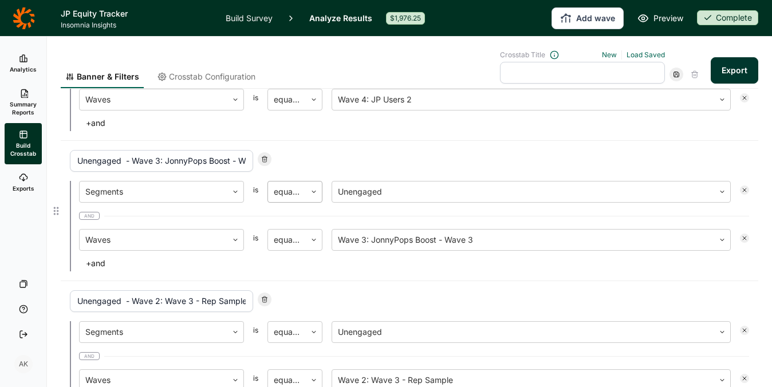
scroll to position [159, 0]
click at [267, 162] on icon at bounding box center [264, 159] width 7 height 7
type input "Unengaged - Wave 2: Wave 3 - Rep Sample"
type input "Unengaged - Wave 1: Wave 1"
type input "Traditional Budgeters - Wave 2: Wave 3 - Rep Sample"
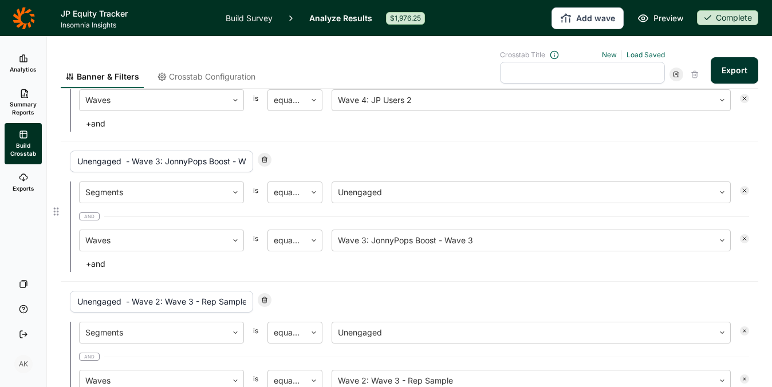
type input "Traditional Budgeters - Wave 1: Wave 1"
type input "Routine Enthusiasts - Wave 2: Wave 3 - Rep Sample"
type input "Routine Enthusiasts - Wave 1: Wave 1"
type input "Healthy Treaters - Wave 2: Wave 3 - Rep Sample"
type input "Healthy Treaters - Wave 1: Wave 1"
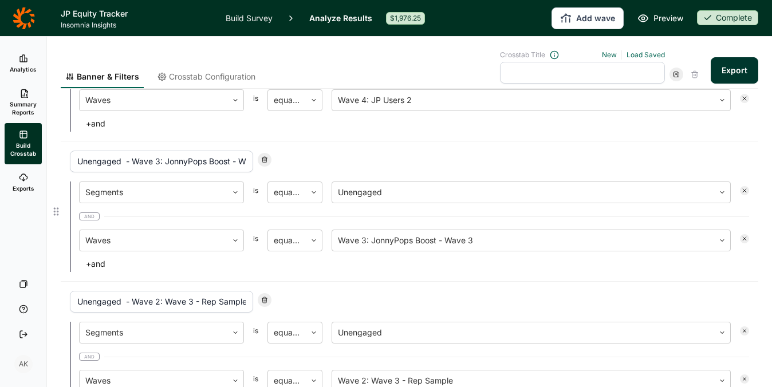
type input "Conventional Indulgers - Wave 2: Wave 3 - Rep Sample"
type input "Conventional Indulgers - Wave 1: Wave 1"
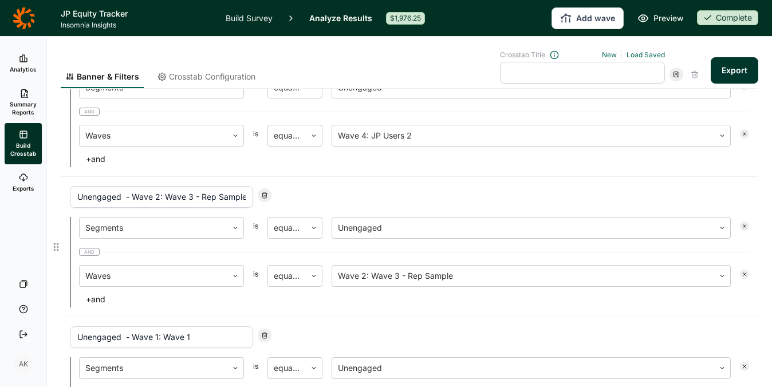
scroll to position [34, 0]
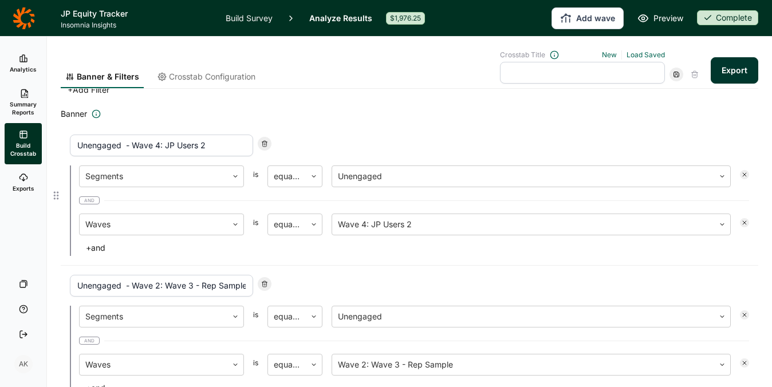
click at [265, 147] on div at bounding box center [265, 144] width 14 height 14
type input "Unengaged - Wave 2: Wave 3 - Rep Sample"
type input "Unengaged - Wave 1: Wave 1"
type input "Traditional Budgeters - Wave 2: Wave 3 - Rep Sample"
type input "Traditional Budgeters - Wave 1: Wave 1"
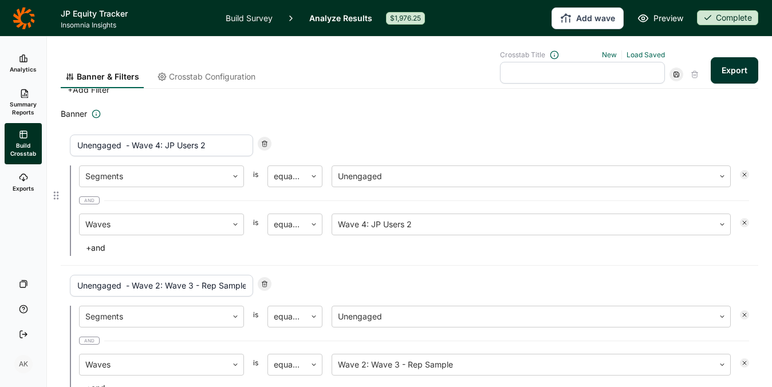
type input "Routine Enthusiasts - Wave 2: Wave 3 - Rep Sample"
type input "Routine Enthusiasts - Wave 1: Wave 1"
type input "Healthy Treaters - Wave 2: Wave 3 - Rep Sample"
type input "Healthy Treaters - Wave 1: Wave 1"
type input "Conventional Indulgers - Wave 2: Wave 3 - Rep Sample"
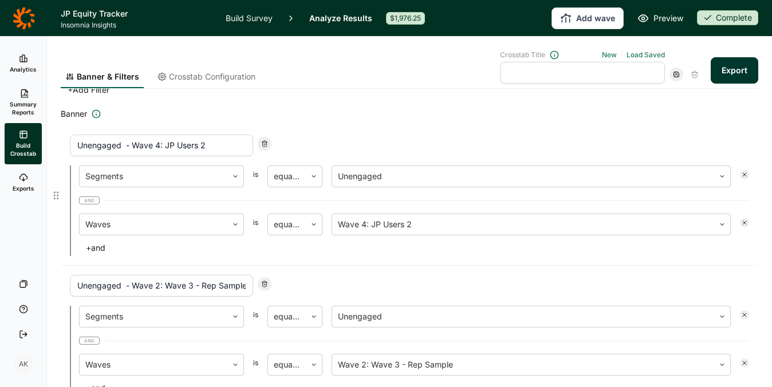
type input "Conventional Indulgers - Wave 1: Wave 1"
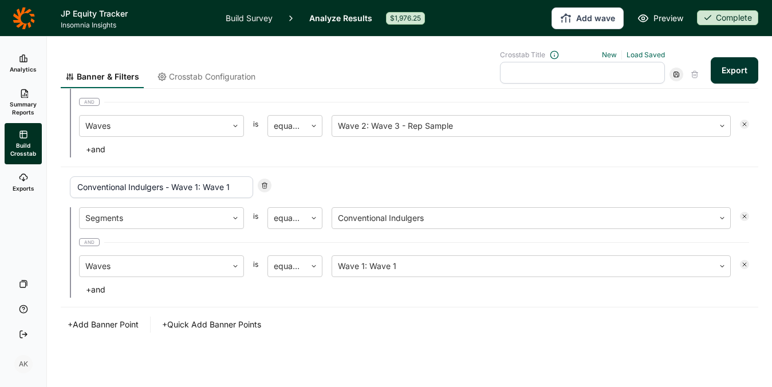
scroll to position [1256, 0]
click at [728, 69] on button "Export" at bounding box center [735, 70] width 48 height 26
click at [648, 356] on link "download your file here" at bounding box center [667, 355] width 90 height 9
click at [101, 328] on button "+ Add Banner Point" at bounding box center [103, 324] width 85 height 16
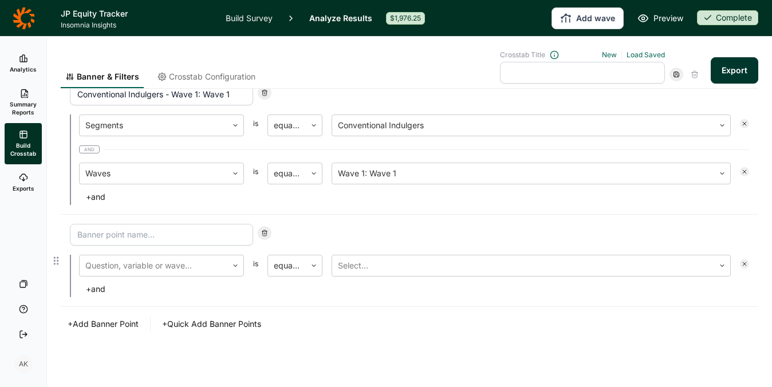
click at [184, 235] on input at bounding box center [161, 235] width 183 height 22
click at [372, 222] on div "Question, variable or wave... is equal to Select... + and" at bounding box center [410, 261] width 698 height 92
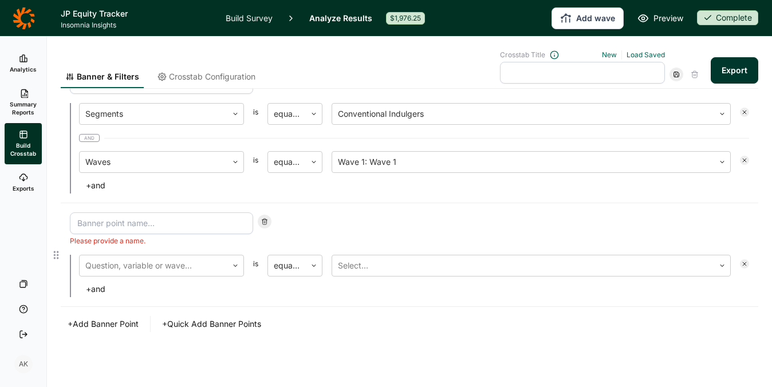
click at [264, 221] on use at bounding box center [264, 222] width 5 height 6
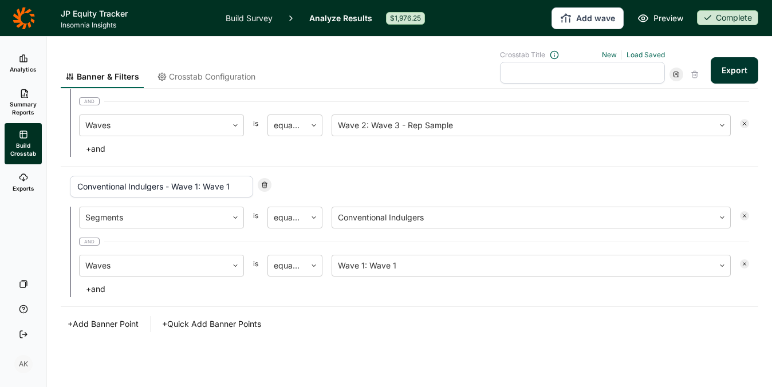
click at [199, 325] on button "+ Quick Add Banner Points" at bounding box center [211, 324] width 113 height 16
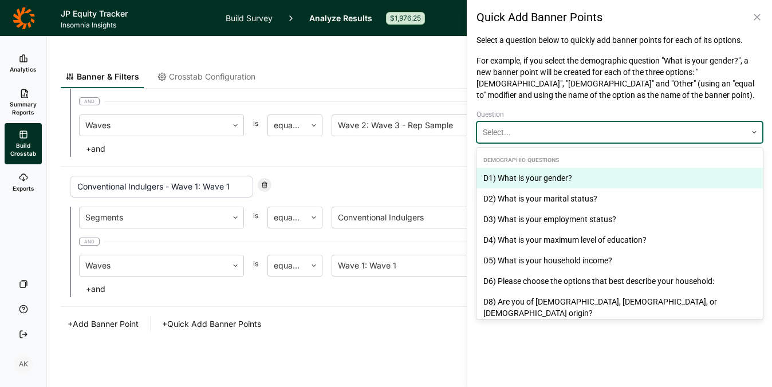
click at [599, 128] on div at bounding box center [612, 132] width 258 height 14
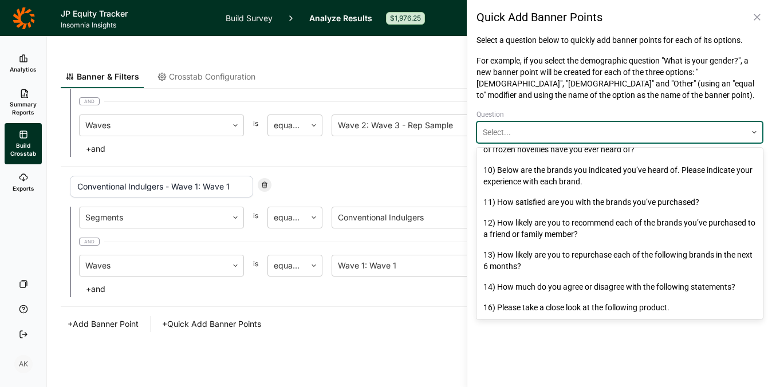
scroll to position [858, 0]
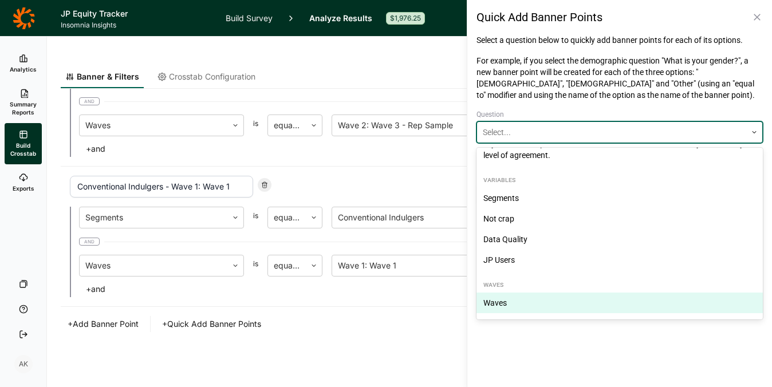
click at [546, 300] on div "Waves" at bounding box center [620, 303] width 286 height 21
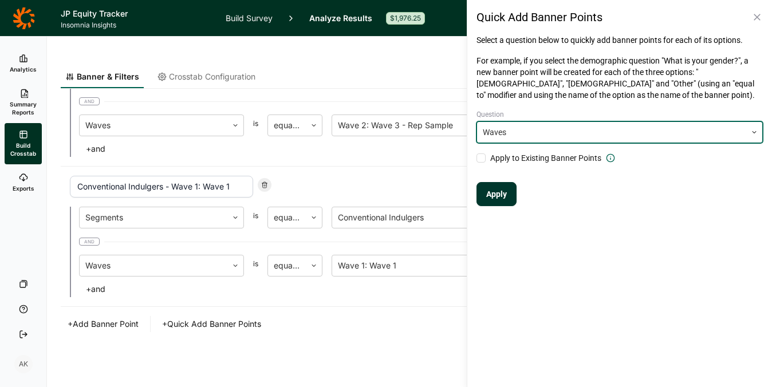
click at [500, 195] on button "Apply" at bounding box center [497, 194] width 40 height 24
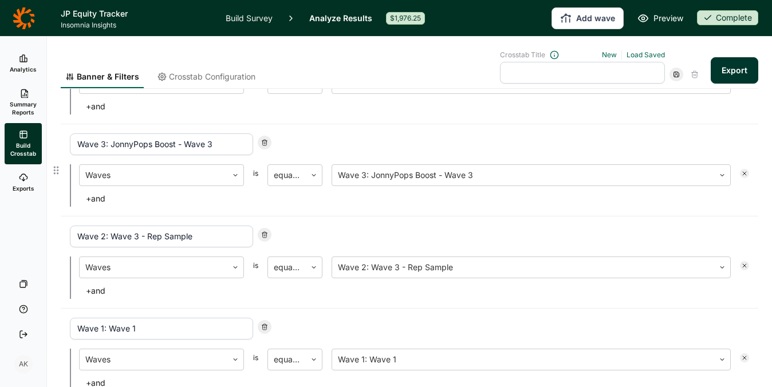
scroll to position [1529, 0]
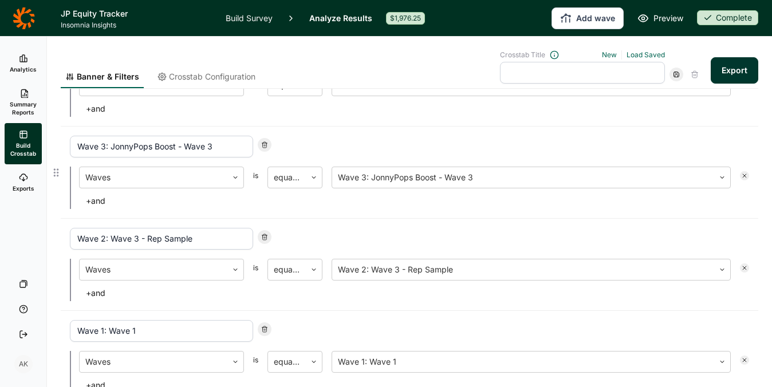
click at [262, 143] on icon at bounding box center [264, 145] width 7 height 7
type input "Wave 2: Wave 3 - Rep Sample"
type input "Wave 1: Wave 1"
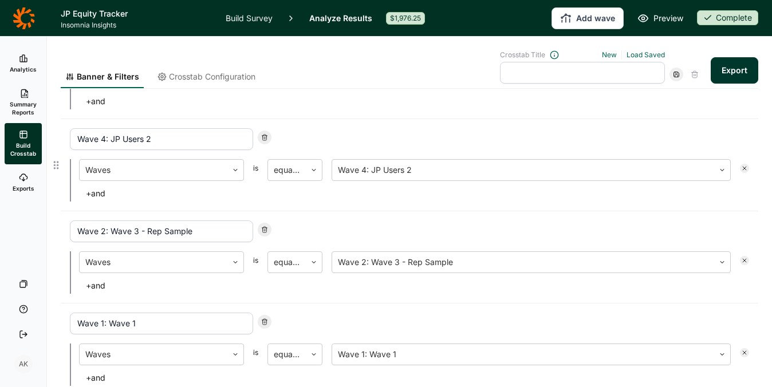
click at [267, 136] on icon at bounding box center [264, 137] width 7 height 7
type input "Wave 2: Wave 3 - Rep Sample"
type input "Wave 1: Wave 1"
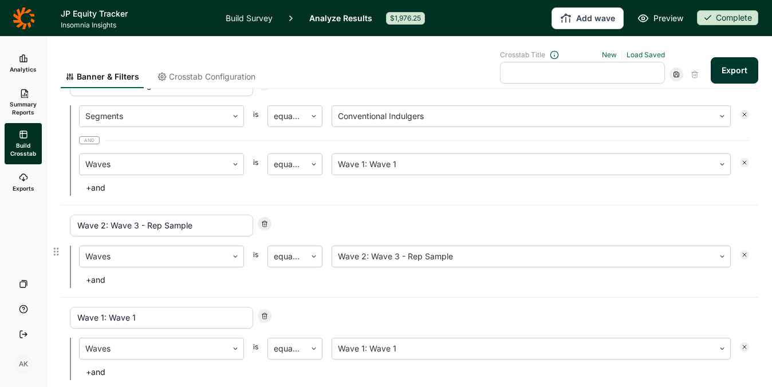
scroll to position [1357, 0]
click at [735, 73] on button "Export" at bounding box center [735, 70] width 48 height 26
click at [545, 74] on input "text" at bounding box center [582, 73] width 165 height 22
type input "segment test"
click at [673, 72] on icon at bounding box center [676, 74] width 7 height 7
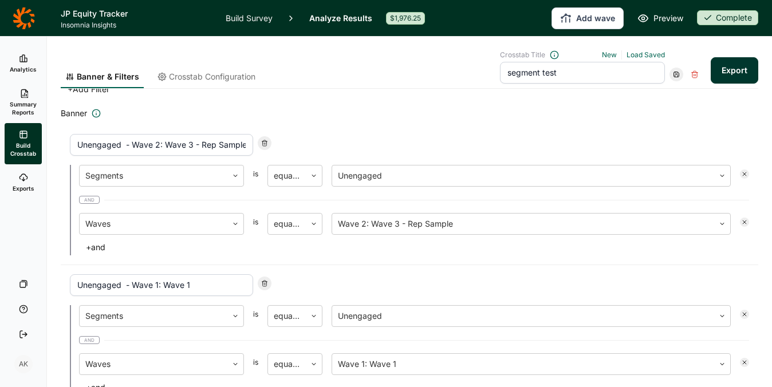
scroll to position [35, 0]
click at [264, 137] on div at bounding box center [265, 143] width 14 height 14
type input "Unengaged - Wave 1: Wave 1"
type input "Traditional Budgeters - Wave 2: Wave 3 - Rep Sample"
type input "Traditional Budgeters - Wave 1: Wave 1"
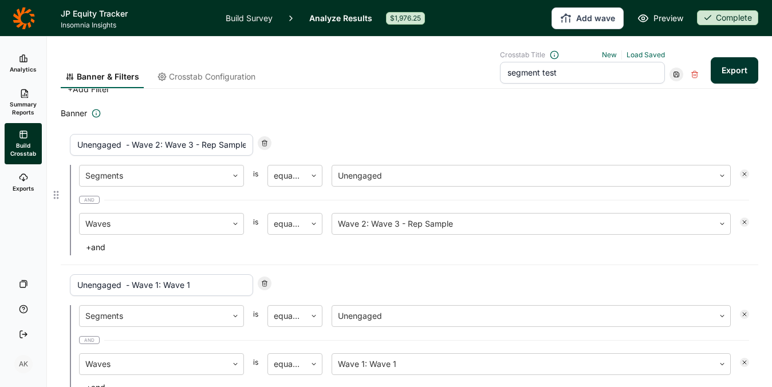
type input "Routine Enthusiasts - Wave 2: Wave 3 - Rep Sample"
type input "Routine Enthusiasts - Wave 1: Wave 1"
type input "Healthy Treaters - Wave 2: Wave 3 - Rep Sample"
type input "Healthy Treaters - Wave 1: Wave 1"
type input "Conventional Indulgers - Wave 2: Wave 3 - Rep Sample"
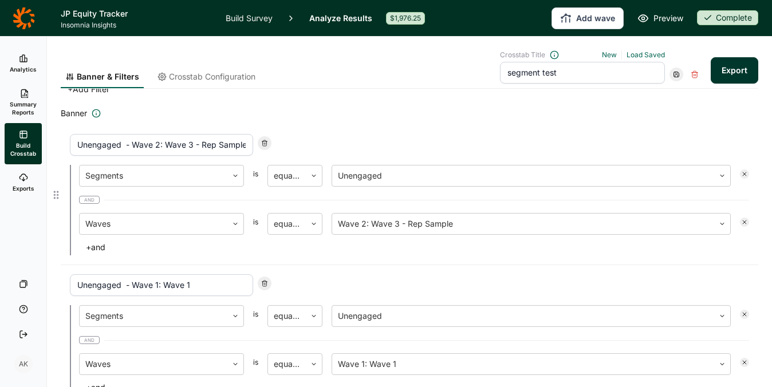
type input "Conventional Indulgers - Wave 1: Wave 1"
type input "Wave 2: Wave 3 - Rep Sample"
type input "Wave 1: Wave 1"
click at [264, 137] on div at bounding box center [265, 143] width 14 height 14
type input "Traditional Budgeters - Wave 2: Wave 3 - Rep Sample"
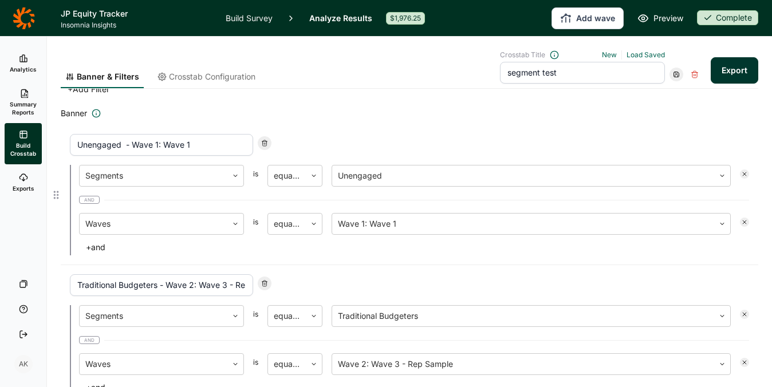
type input "Traditional Budgeters - Wave 1: Wave 1"
type input "Routine Enthusiasts - Wave 2: Wave 3 - Rep Sample"
type input "Routine Enthusiasts - Wave 1: Wave 1"
type input "Healthy Treaters - Wave 2: Wave 3 - Rep Sample"
type input "Healthy Treaters - Wave 1: Wave 1"
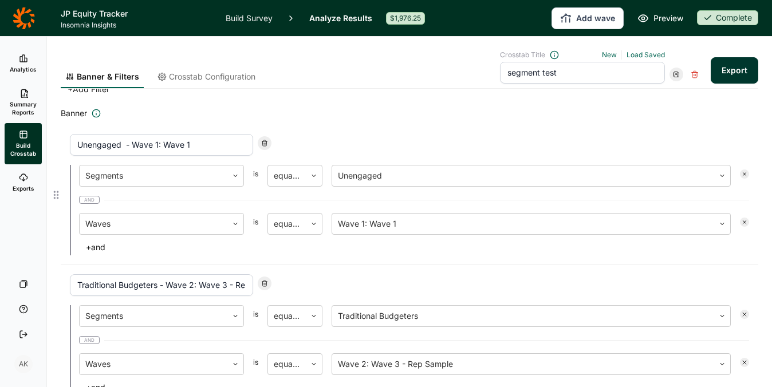
type input "Conventional Indulgers - Wave 2: Wave 3 - Rep Sample"
type input "Conventional Indulgers - Wave 1: Wave 1"
type input "Wave 2: Wave 3 - Rep Sample"
type input "Wave 1: Wave 1"
click at [264, 137] on div at bounding box center [265, 143] width 14 height 14
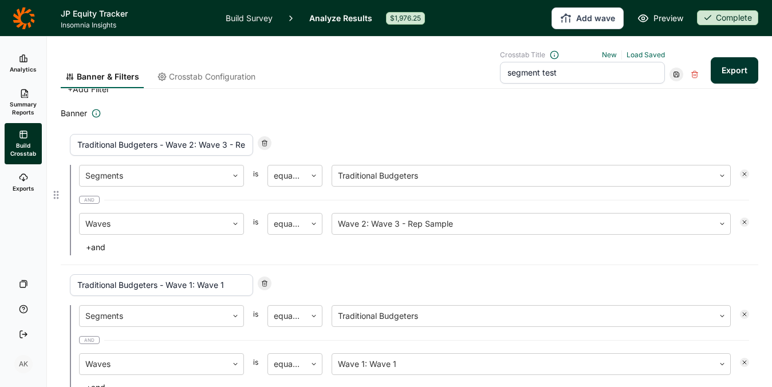
type input "Traditional Budgeters - Wave 1: Wave 1"
type input "Routine Enthusiasts - Wave 2: Wave 3 - Rep Sample"
type input "Routine Enthusiasts - Wave 1: Wave 1"
type input "Healthy Treaters - Wave 2: Wave 3 - Rep Sample"
type input "Healthy Treaters - Wave 1: Wave 1"
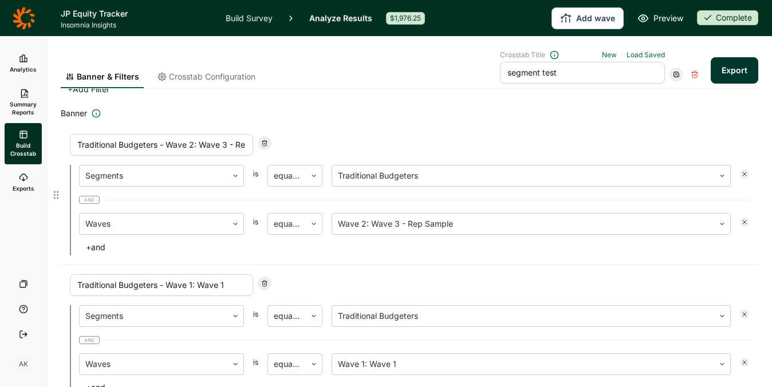
type input "Conventional Indulgers - Wave 2: Wave 3 - Rep Sample"
type input "Conventional Indulgers - Wave 1: Wave 1"
type input "Wave 2: Wave 3 - Rep Sample"
type input "Wave 1: Wave 1"
click at [264, 137] on div at bounding box center [265, 143] width 14 height 14
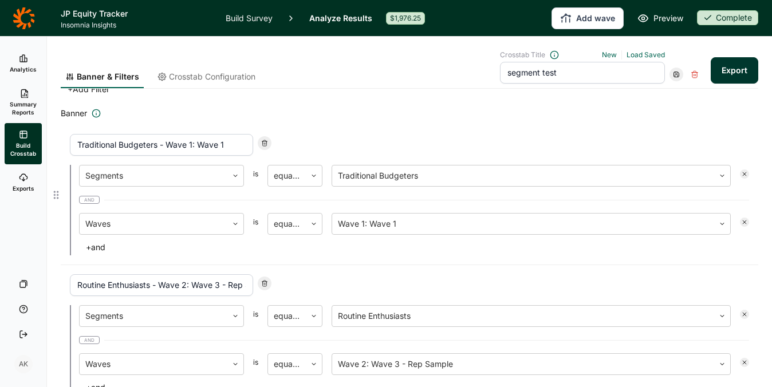
type input "Routine Enthusiasts - Wave 2: Wave 3 - Rep Sample"
type input "Routine Enthusiasts - Wave 1: Wave 1"
type input "Healthy Treaters - Wave 2: Wave 3 - Rep Sample"
type input "Healthy Treaters - Wave 1: Wave 1"
type input "Conventional Indulgers - Wave 2: Wave 3 - Rep Sample"
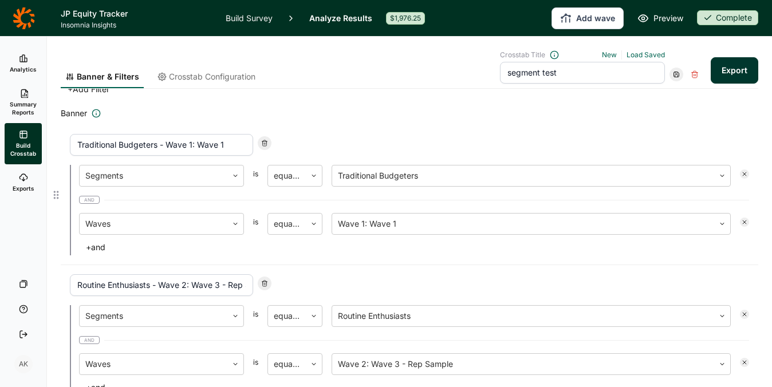
type input "Conventional Indulgers - Wave 1: Wave 1"
type input "Wave 2: Wave 3 - Rep Sample"
type input "Wave 1: Wave 1"
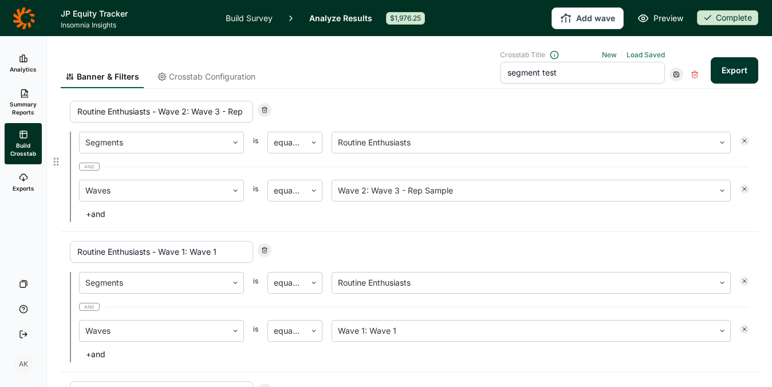
scroll to position [70, 0]
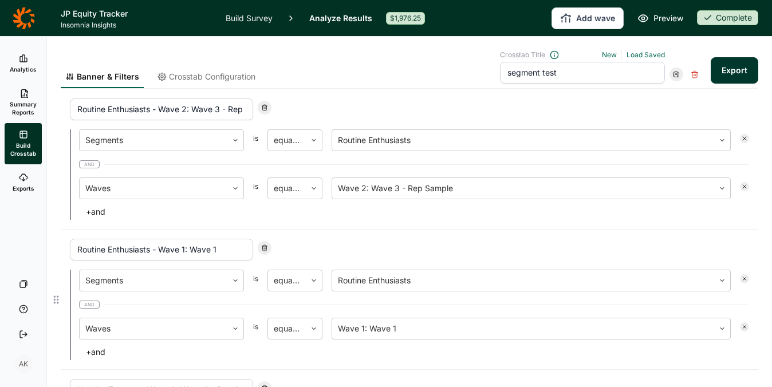
click at [266, 245] on icon at bounding box center [264, 248] width 7 height 7
type input "Healthy Treaters - Wave 2: Wave 3 - Rep Sample"
type input "Healthy Treaters - Wave 1: Wave 1"
type input "Conventional Indulgers - Wave 2: Wave 3 - Rep Sample"
type input "Conventional Indulgers - Wave 1: Wave 1"
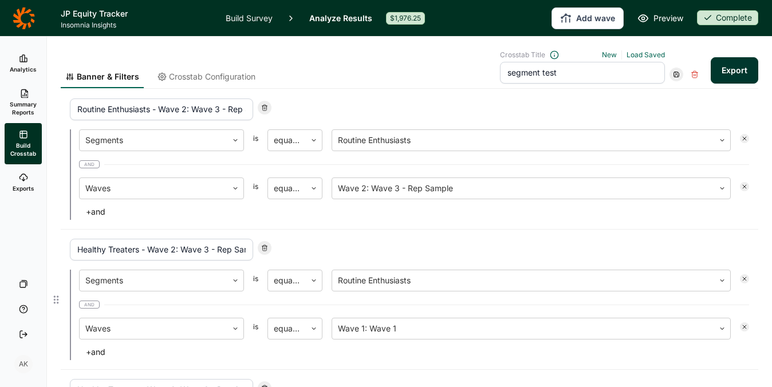
type input "Wave 2: Wave 3 - Rep Sample"
type input "Wave 1: Wave 1"
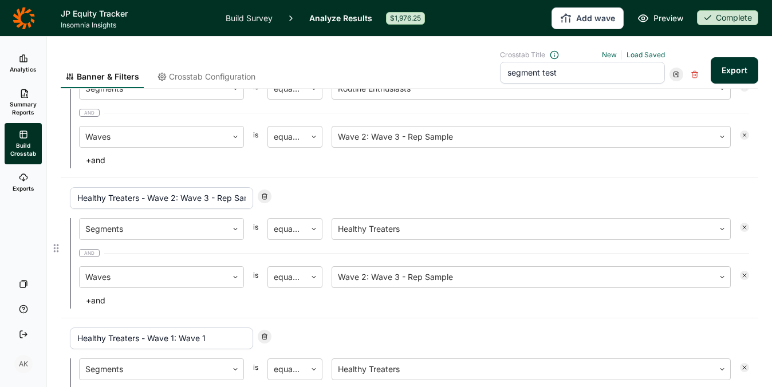
scroll to position [120, 0]
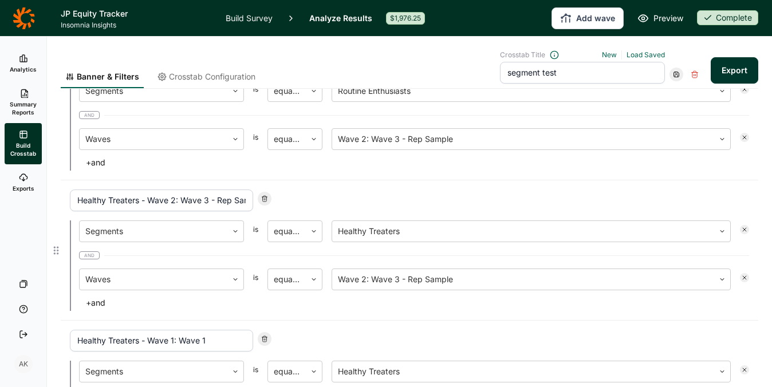
click at [261, 198] on icon at bounding box center [264, 198] width 7 height 7
type input "Healthy Treaters - Wave 1: Wave 1"
type input "Conventional Indulgers - Wave 2: Wave 3 - Rep Sample"
type input "Conventional Indulgers - Wave 1: Wave 1"
type input "Wave 2: Wave 3 - Rep Sample"
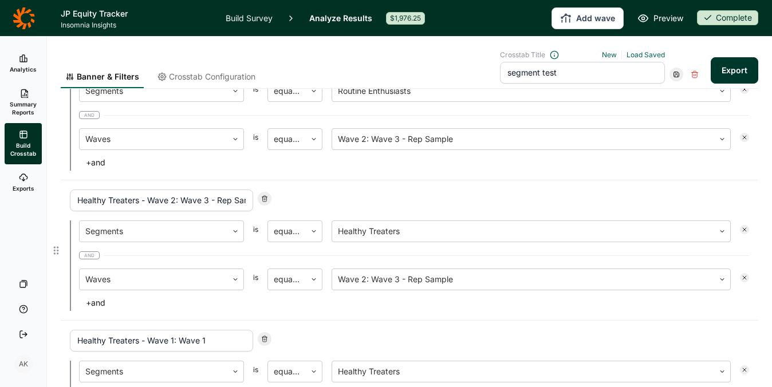
type input "Wave 1: Wave 1"
click at [261, 198] on icon at bounding box center [264, 198] width 7 height 7
type input "Conventional Indulgers - Wave 2: Wave 3 - Rep Sample"
type input "Conventional Indulgers - Wave 1: Wave 1"
type input "Wave 2: Wave 3 - Rep Sample"
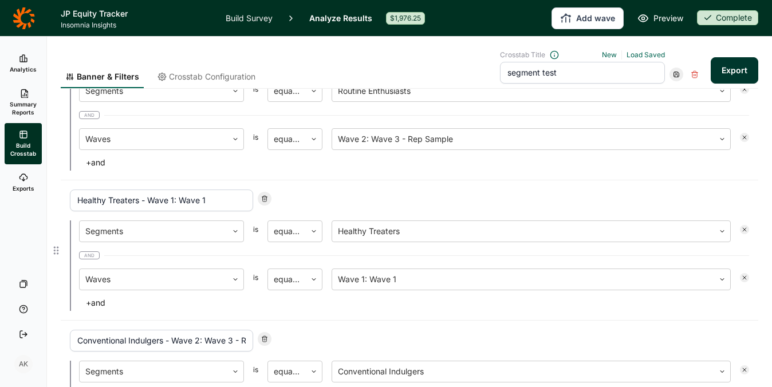
type input "Wave 1: Wave 1"
click at [261, 198] on icon at bounding box center [264, 198] width 7 height 7
type input "Conventional Indulgers - Wave 1: Wave 1"
type input "Wave 2: Wave 3 - Rep Sample"
type input "Wave 1: Wave 1"
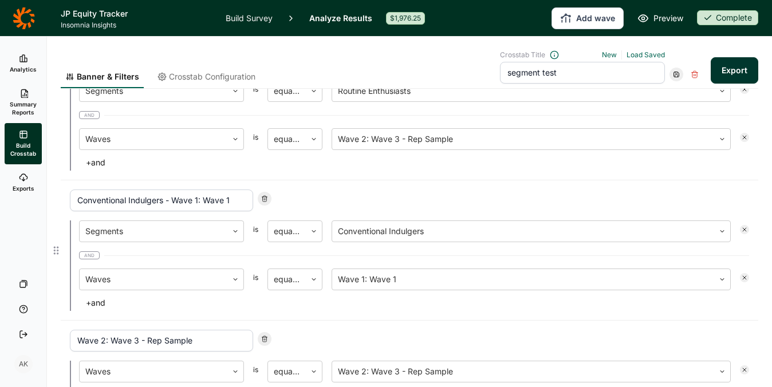
click at [261, 198] on icon at bounding box center [264, 198] width 7 height 7
type input "Wave 2: Wave 3 - Rep Sample"
type input "Wave 1: Wave 1"
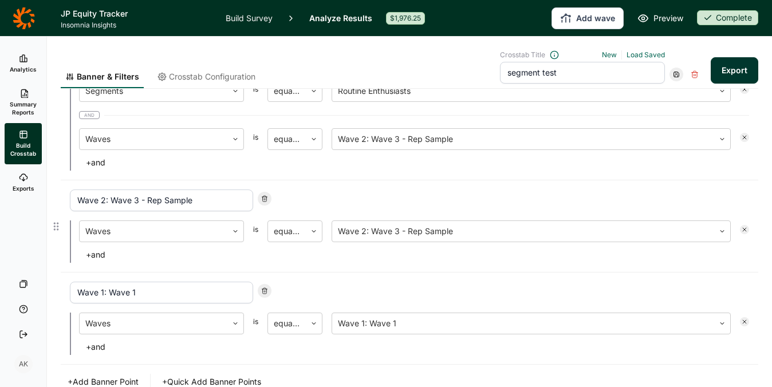
click at [261, 198] on icon at bounding box center [264, 198] width 7 height 7
type input "Wave 1: Wave 1"
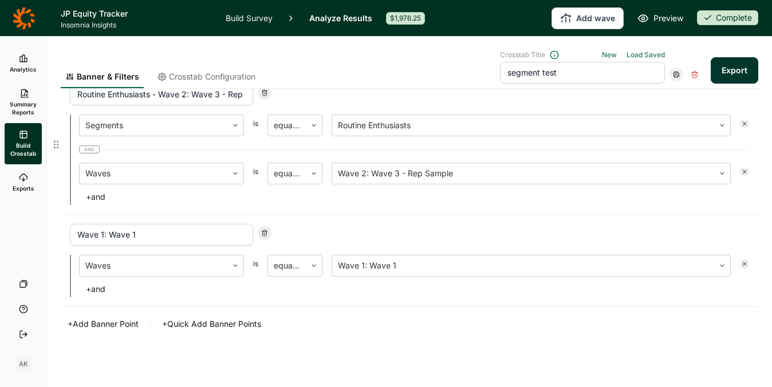
scroll to position [85, 0]
click at [269, 230] on div at bounding box center [265, 233] width 14 height 14
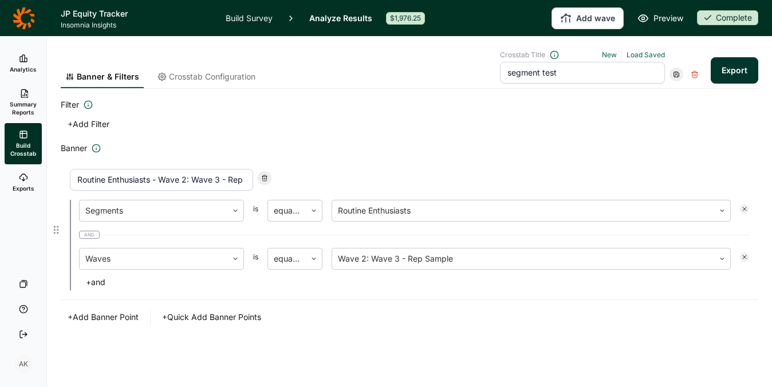
scroll to position [0, 0]
click at [315, 217] on div at bounding box center [314, 211] width 16 height 21
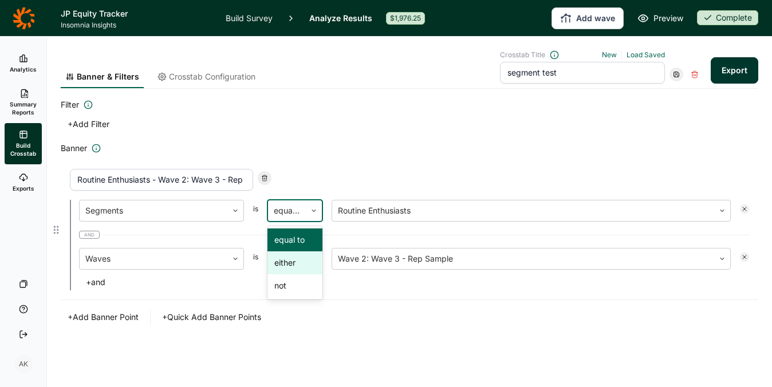
click at [300, 262] on div "either" at bounding box center [295, 263] width 55 height 23
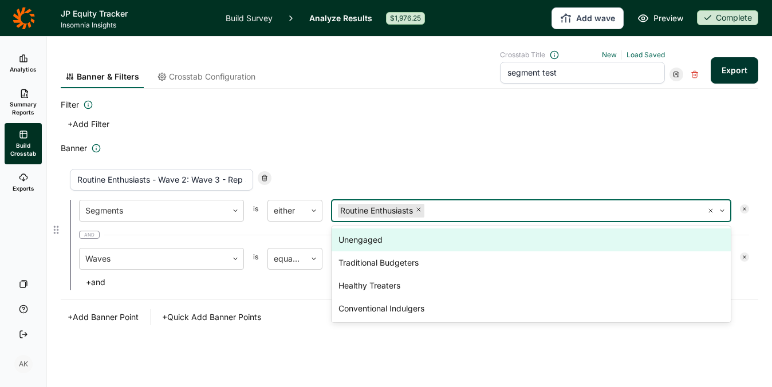
click at [512, 213] on div at bounding box center [562, 211] width 270 height 16
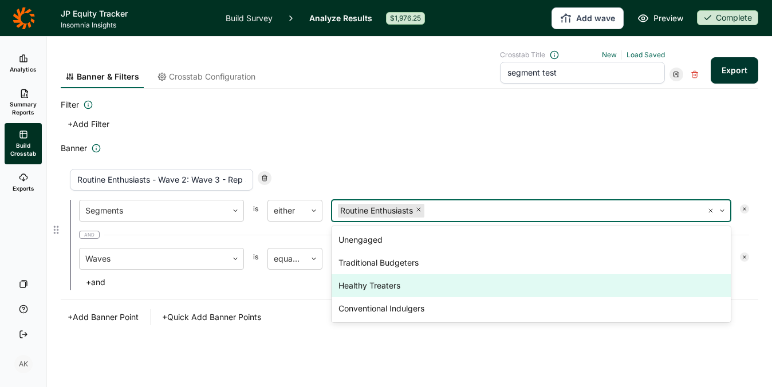
click at [404, 286] on div "Healthy Treaters" at bounding box center [531, 285] width 399 height 23
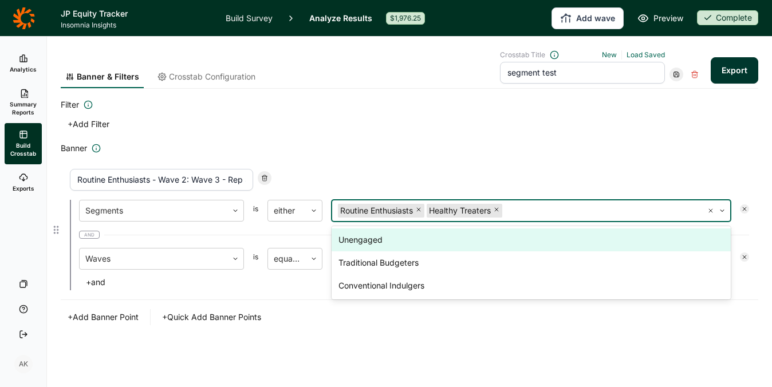
click at [527, 166] on div "Routine Enthusiasts - Wave 2: Wave 3 - Rep Sample Segments is either option Hea…" at bounding box center [410, 230] width 698 height 140
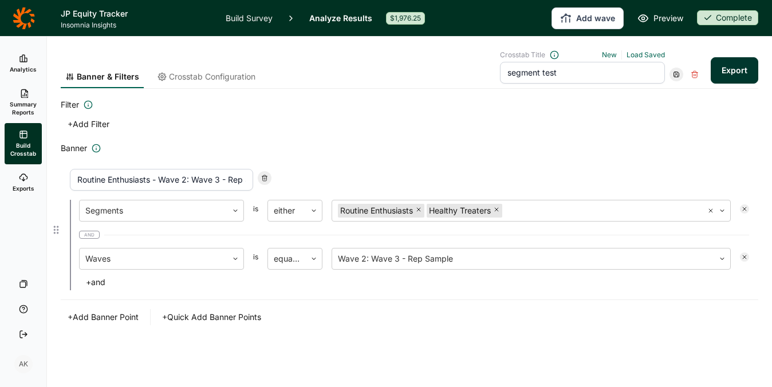
click at [101, 283] on button "+ and" at bounding box center [95, 282] width 33 height 16
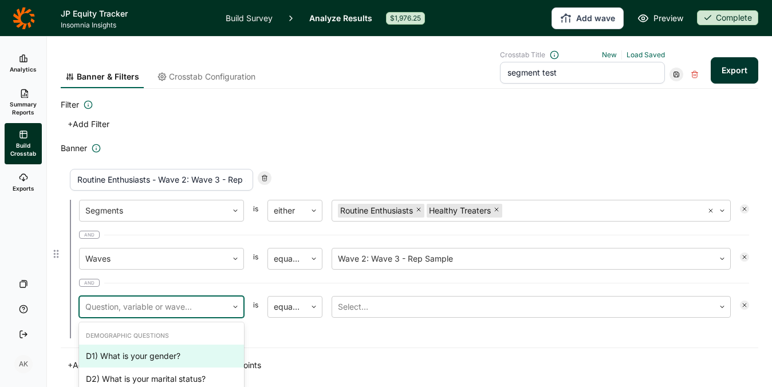
click at [145, 304] on div at bounding box center [153, 307] width 136 height 16
click at [342, 353] on div "Banner Routine Enthusiasts - Wave 2: Wave 3 - Rep Sample Segments is either Rou…" at bounding box center [410, 258] width 698 height 232
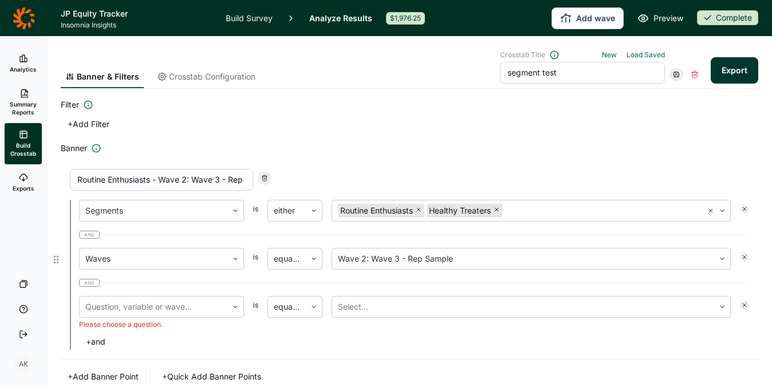
click at [743, 307] on use at bounding box center [744, 305] width 3 height 3
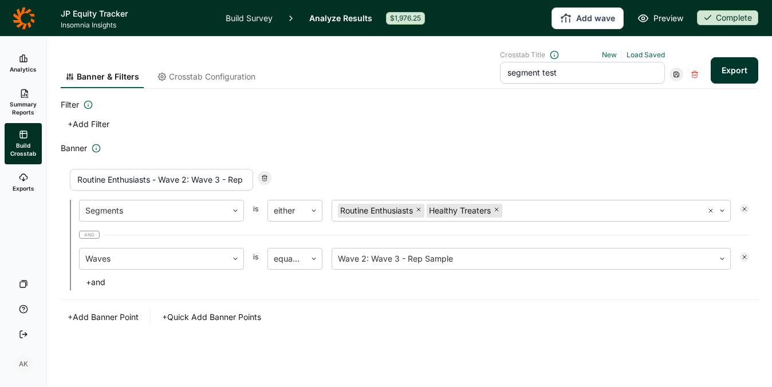
click at [213, 319] on button "+ Quick Add Banner Points" at bounding box center [211, 317] width 113 height 16
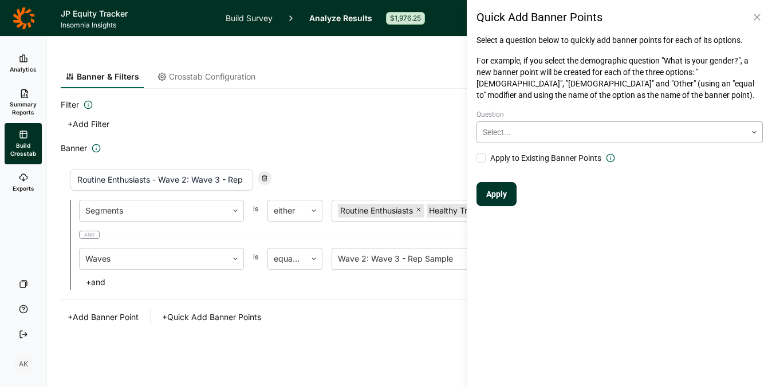
click at [526, 133] on div at bounding box center [612, 132] width 258 height 14
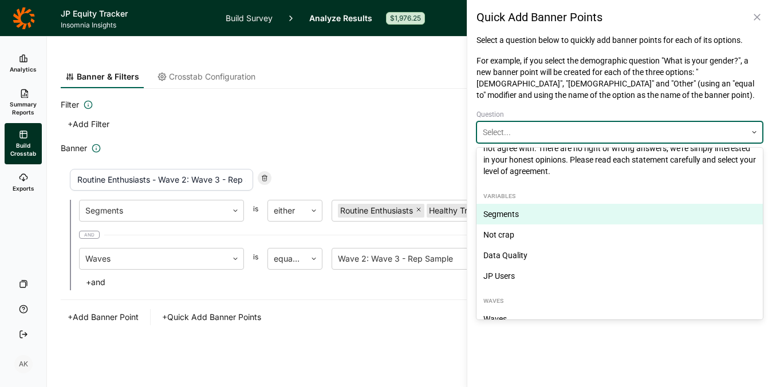
scroll to position [538, 0]
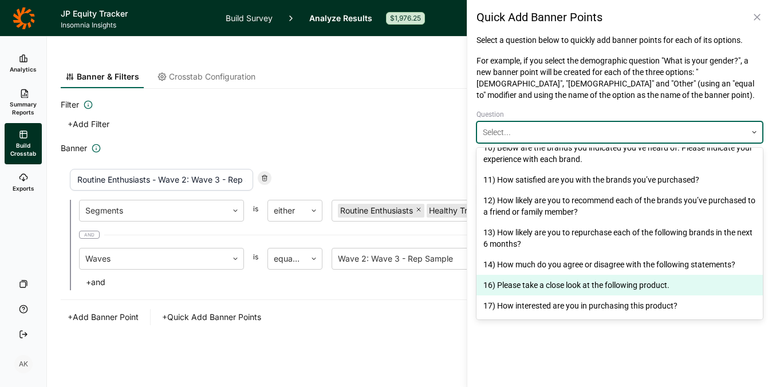
click at [600, 280] on div "16) Please take a close look at the following product." at bounding box center [620, 285] width 286 height 21
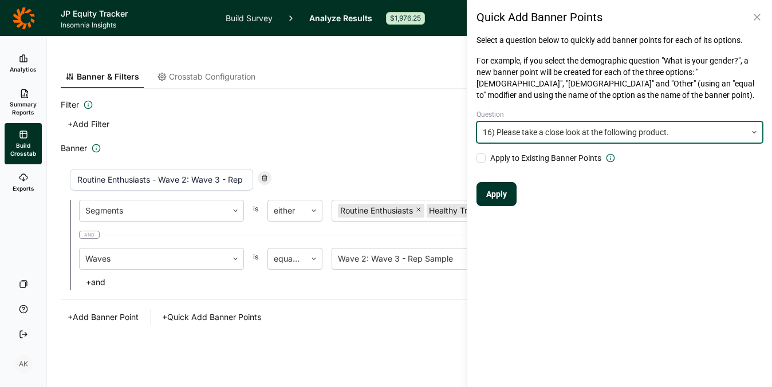
click at [565, 154] on span "Apply to Existing Banner Points" at bounding box center [545, 157] width 111 height 11
click at [477, 158] on input "Apply to Existing Banner Points" at bounding box center [477, 158] width 0 height 0
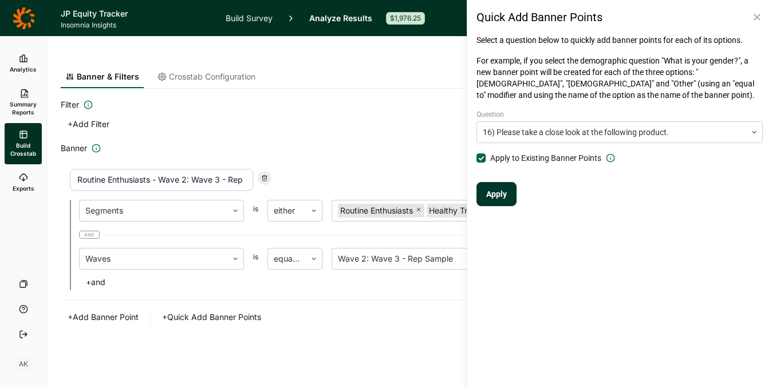
click at [511, 197] on button "Apply" at bounding box center [497, 194] width 40 height 24
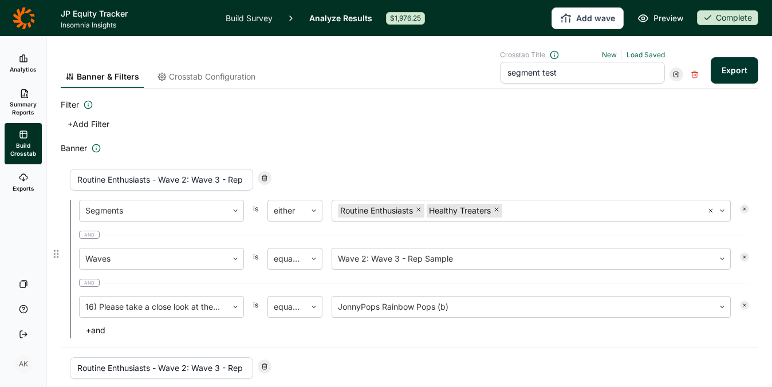
click at [128, 178] on input "Routine Enthusiasts - Wave 2: Wave 3 - Rep Sample - JonnyPops Rainbow Pops (b)" at bounding box center [161, 180] width 183 height 22
drag, startPoint x: 150, startPoint y: 179, endPoint x: 40, endPoint y: 176, distance: 110.0
click at [40, 176] on div "Analytics Summary Reports Build Crosstab Exports Your Surveys Help Log Out AK B…" at bounding box center [386, 212] width 772 height 351
type input "Target segments - Wave 2: Wave 3 - Rep Sample - JonnyPops Rainbow Pops (b)"
drag, startPoint x: 152, startPoint y: 366, endPoint x: -5, endPoint y: 342, distance: 158.8
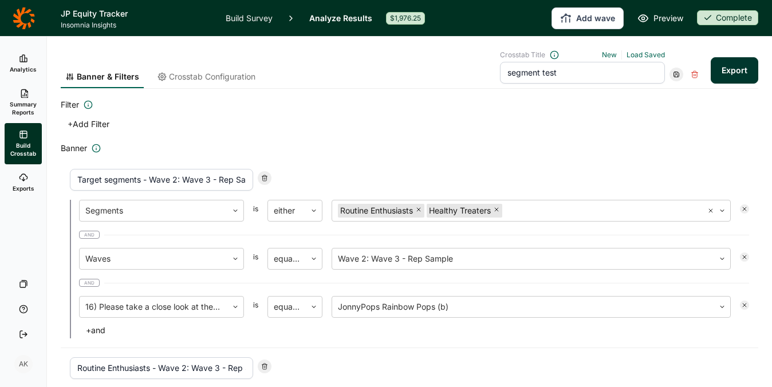
click at [0, 342] on html "JP Equity Tracker Insomnia Insights Build Survey Analyze Results $1,976.25 Add …" at bounding box center [386, 193] width 772 height 387
type input "target segments - Wave 2: Wave 3 - Rep Sample - JonnyPops Rainbow Pops (a)"
click at [209, 82] on link "Crosstab Configuration" at bounding box center [206, 79] width 107 height 17
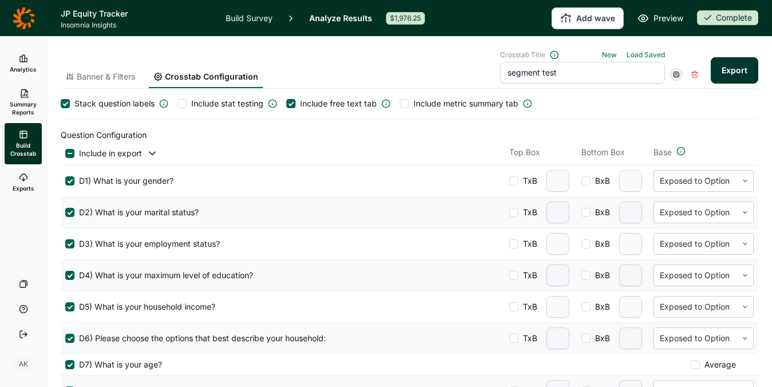
click at [211, 98] on span "Include stat testing" at bounding box center [227, 103] width 72 height 11
click at [178, 104] on input "Include stat testing" at bounding box center [178, 104] width 0 height 0
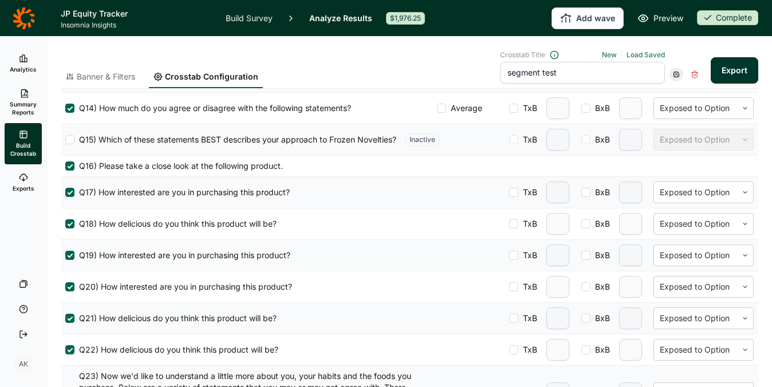
scroll to position [926, 0]
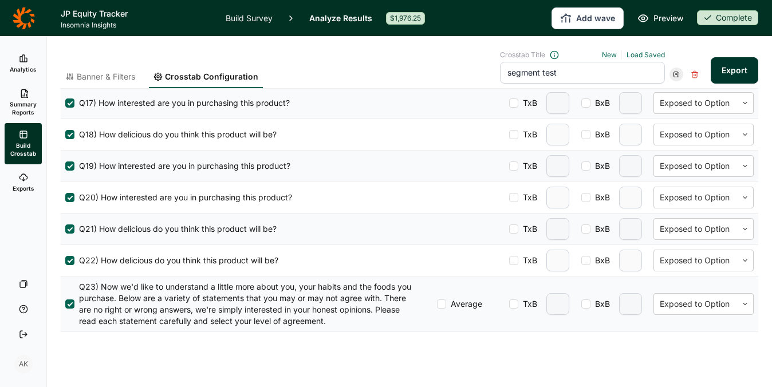
click at [509, 260] on div at bounding box center [513, 260] width 9 height 9
click at [509, 261] on input "TxB" at bounding box center [509, 261] width 0 height 0
type input "2"
click at [509, 230] on div at bounding box center [513, 229] width 9 height 9
click at [509, 229] on input "TxB" at bounding box center [509, 229] width 0 height 0
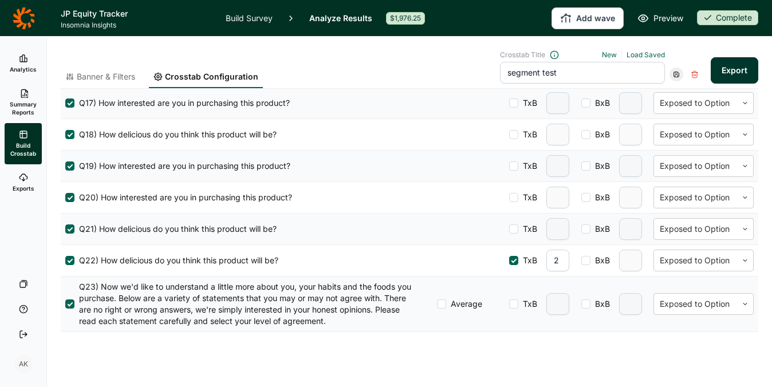
type input "2"
drag, startPoint x: 505, startPoint y: 200, endPoint x: 504, endPoint y: 182, distance: 18.4
click at [509, 200] on div at bounding box center [513, 197] width 9 height 9
click at [509, 198] on input "TxB" at bounding box center [509, 198] width 0 height 0
type input "2"
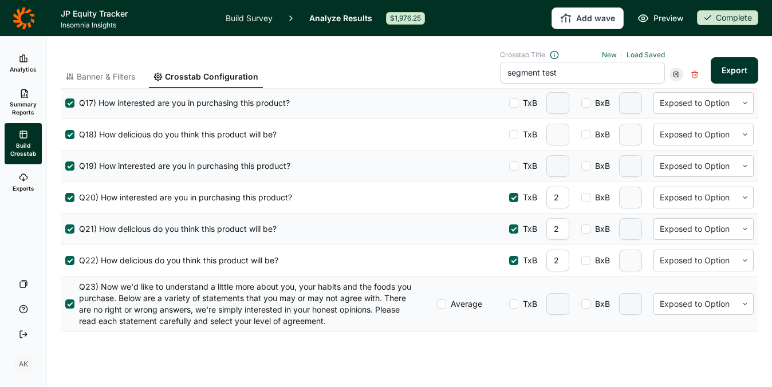
click at [509, 158] on div "TxB" at bounding box center [540, 166] width 63 height 22
click at [509, 166] on div at bounding box center [513, 166] width 9 height 9
click at [509, 166] on input "TxB" at bounding box center [509, 166] width 0 height 0
type input "2"
click at [509, 135] on div at bounding box center [513, 134] width 9 height 9
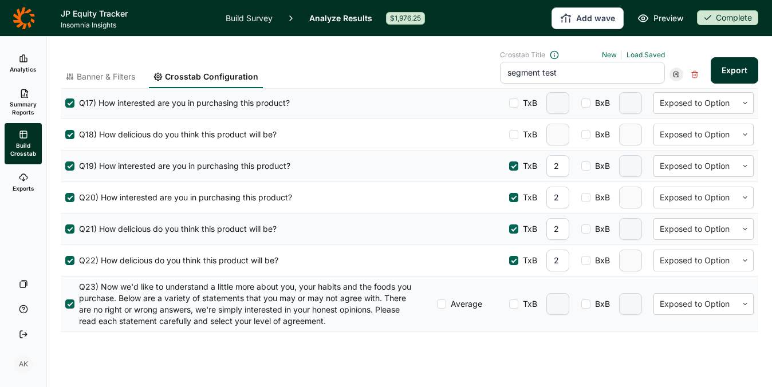
click at [509, 135] on input "TxB" at bounding box center [509, 135] width 0 height 0
type input "2"
click at [509, 104] on div at bounding box center [513, 103] width 9 height 9
click at [509, 103] on input "TxB" at bounding box center [509, 103] width 0 height 0
type input "2"
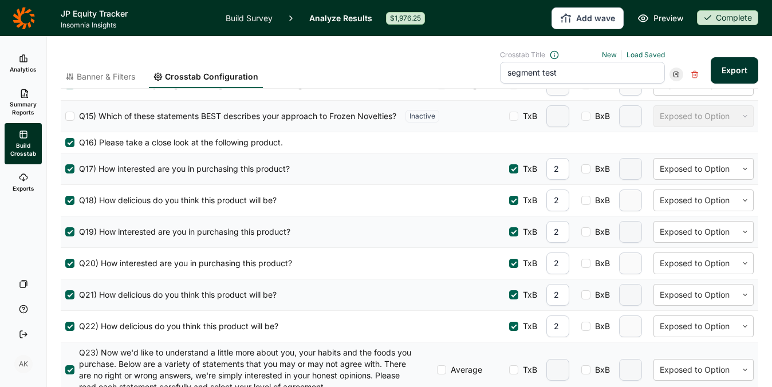
scroll to position [800, 0]
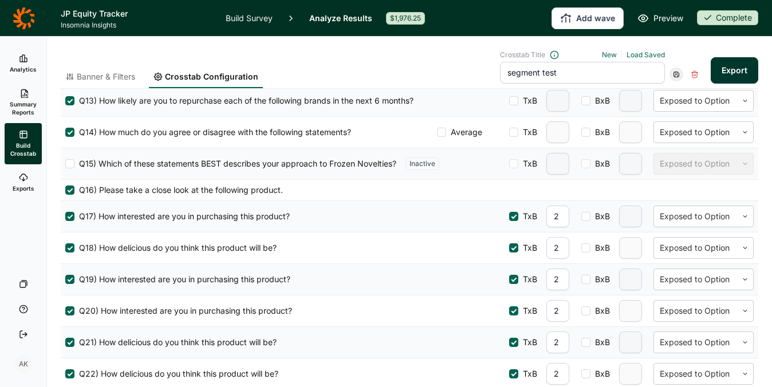
click at [716, 61] on button "Export" at bounding box center [735, 70] width 48 height 26
click at [638, 353] on link "download your file here" at bounding box center [667, 355] width 90 height 9
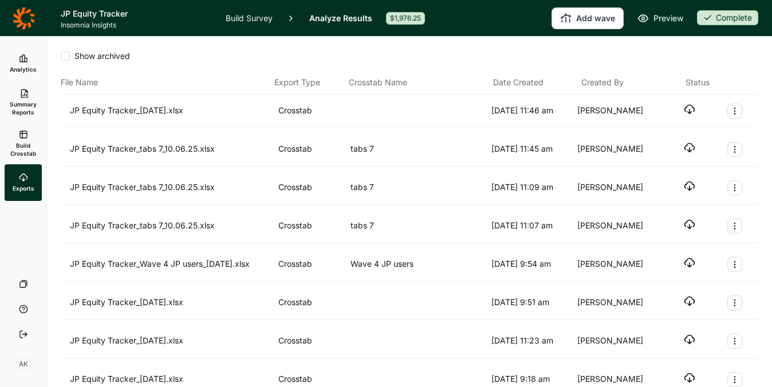
click at [684, 148] on icon "button" at bounding box center [689, 147] width 11 height 11
click at [759, 73] on div "Show archived File Name Export Type Crosstab Name Date Created Created By Statu…" at bounding box center [409, 212] width 725 height 351
click at [685, 106] on use "button" at bounding box center [690, 109] width 10 height 9
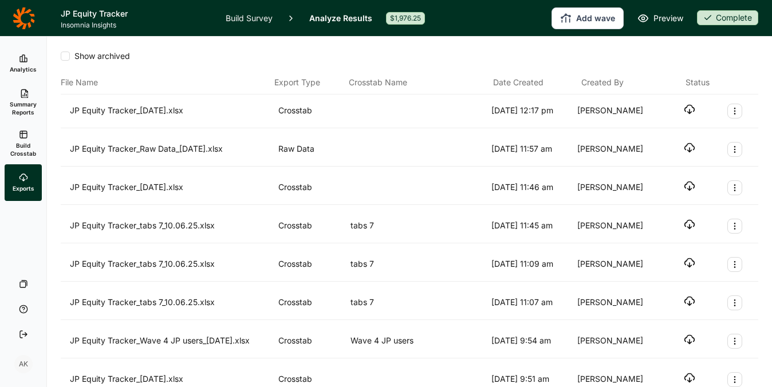
click at [684, 106] on icon "button" at bounding box center [689, 109] width 11 height 11
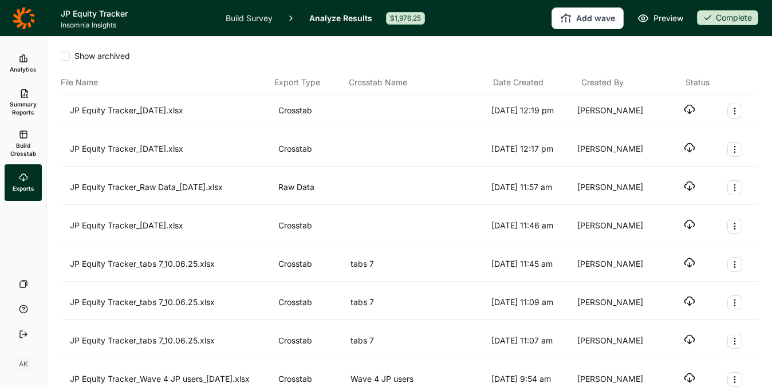
click at [684, 109] on icon "button" at bounding box center [689, 109] width 11 height 11
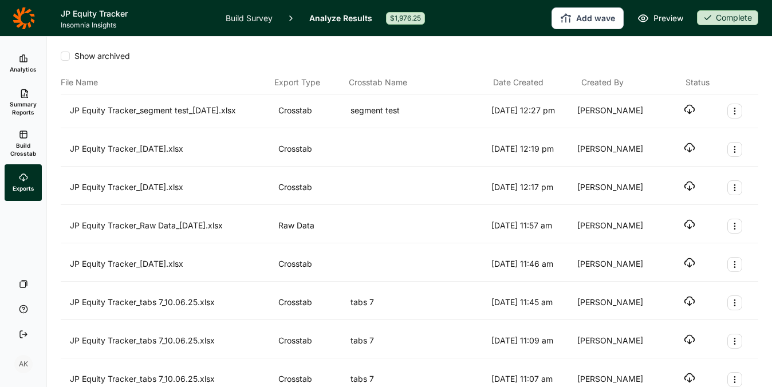
click at [684, 108] on icon "button" at bounding box center [689, 109] width 11 height 11
